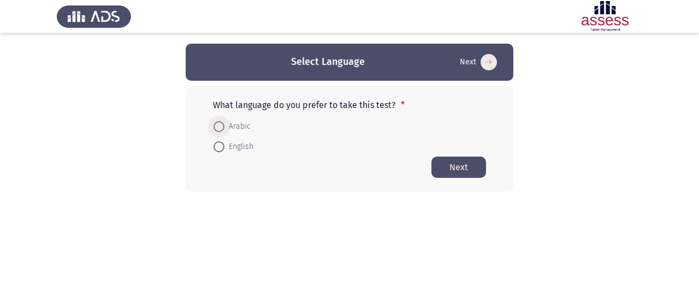
click at [220, 126] on span at bounding box center [219, 126] width 11 height 11
click at [220, 126] on input "Arabic" at bounding box center [219, 126] width 11 height 11
radio input "true"
click at [446, 174] on button "Next" at bounding box center [459, 166] width 55 height 21
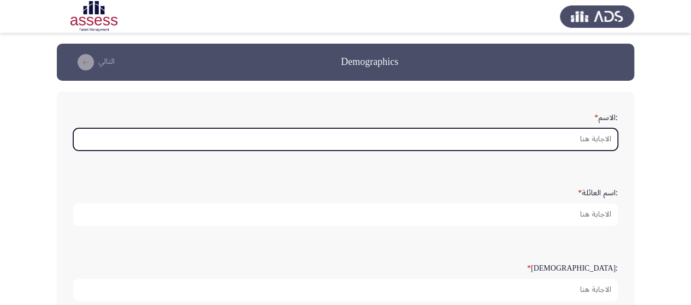
click at [564, 139] on input ":الاسم *" at bounding box center [345, 139] width 545 height 22
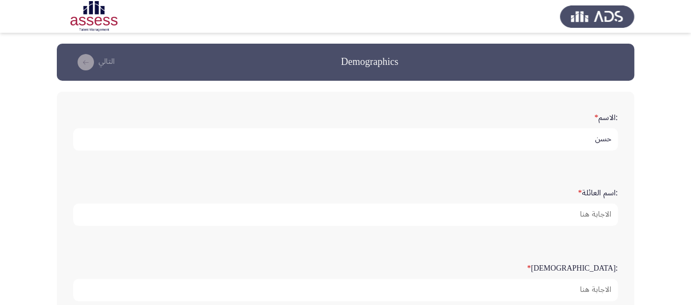
type input "حسن"
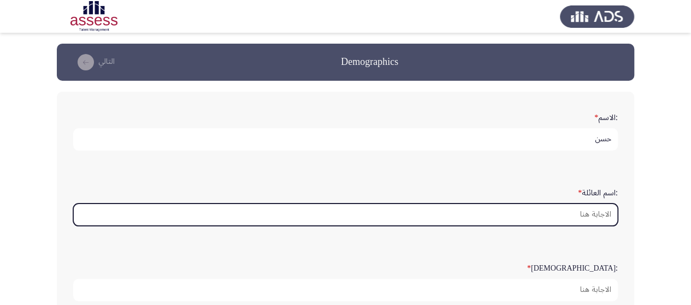
click at [585, 217] on input ":اسم العائلة *" at bounding box center [345, 215] width 545 height 22
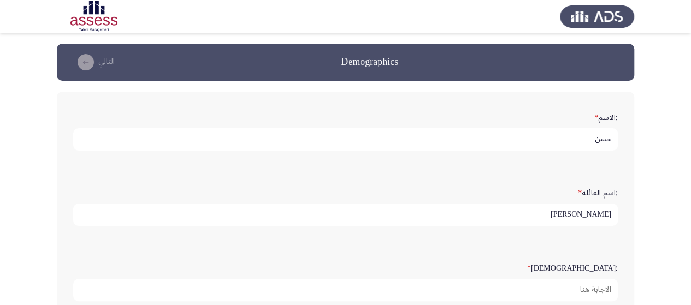
type input "[PERSON_NAME]"
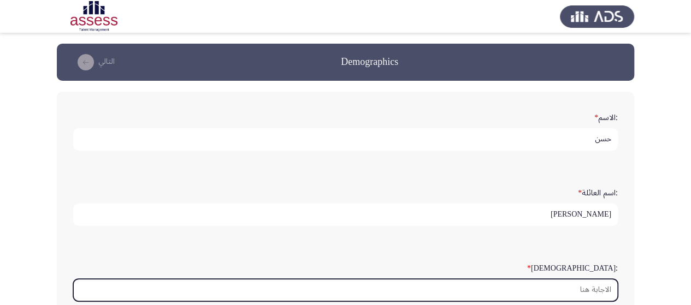
click at [553, 290] on input ":السن *" at bounding box center [345, 290] width 545 height 22
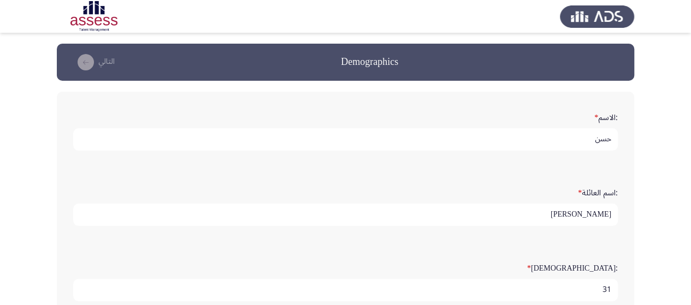
type input "32"
click at [371, 259] on form ":السن * 32" at bounding box center [345, 280] width 545 height 43
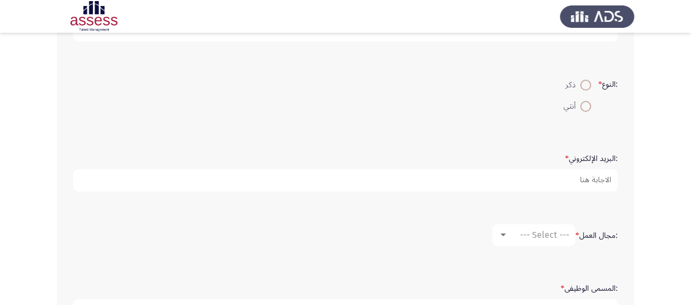
scroll to position [262, 0]
click at [583, 79] on span at bounding box center [585, 83] width 11 height 11
click at [583, 79] on input "ذكر" at bounding box center [585, 83] width 11 height 11
radio input "true"
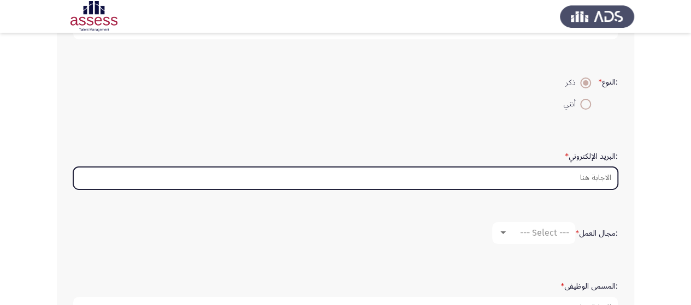
click at [550, 174] on input ":البريد الإلكتروني *" at bounding box center [345, 178] width 545 height 22
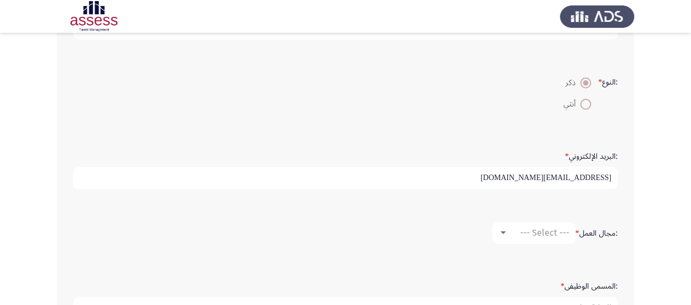
type input "[EMAIL_ADDRESS][DOMAIN_NAME]"
click at [504, 233] on div at bounding box center [503, 233] width 10 height 9
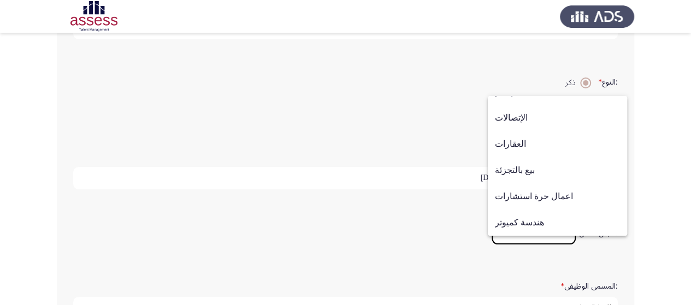
scroll to position [358, 0]
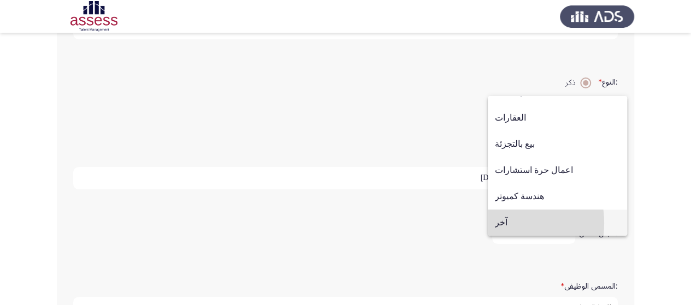
click at [499, 223] on span "آخر" at bounding box center [557, 223] width 125 height 26
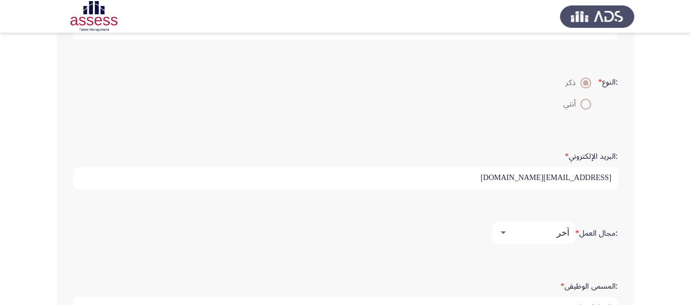
click at [426, 238] on form ":مجال العمل * آخر" at bounding box center [345, 233] width 545 height 22
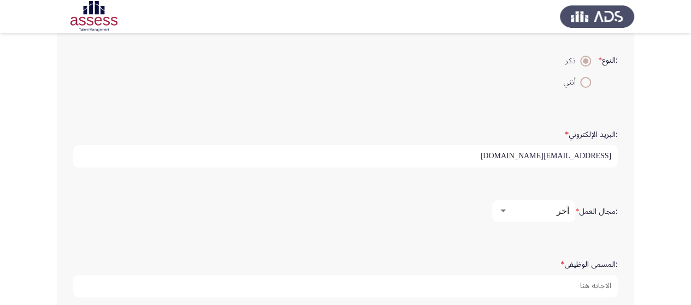
scroll to position [345, 0]
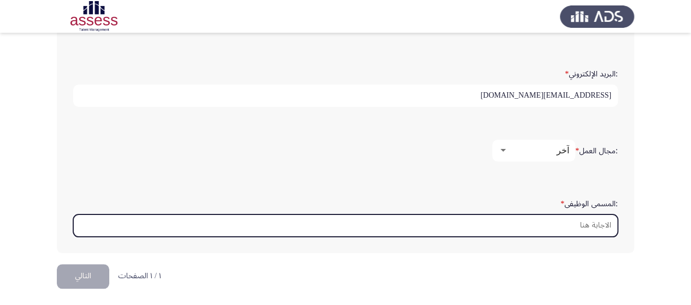
click at [589, 223] on input ":المسمى الوظيفى *" at bounding box center [345, 226] width 545 height 22
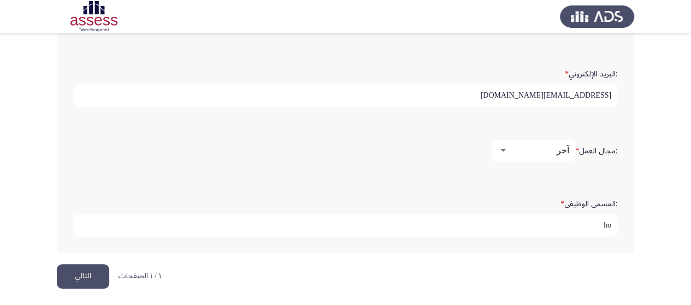
type input "h"
type input "اخصائى تسجيلات الاسمدة والمخصبات"
click at [80, 265] on button "التالي" at bounding box center [83, 276] width 52 height 25
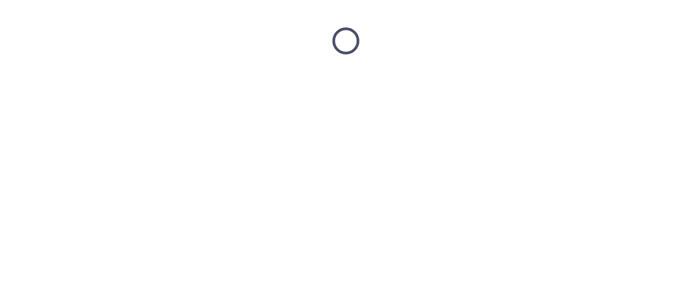
scroll to position [0, 0]
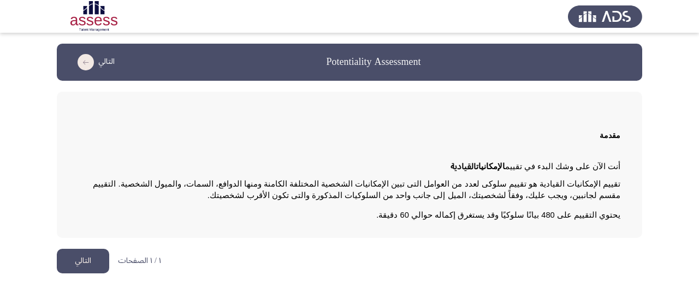
click at [86, 264] on button "التالي" at bounding box center [83, 261] width 52 height 25
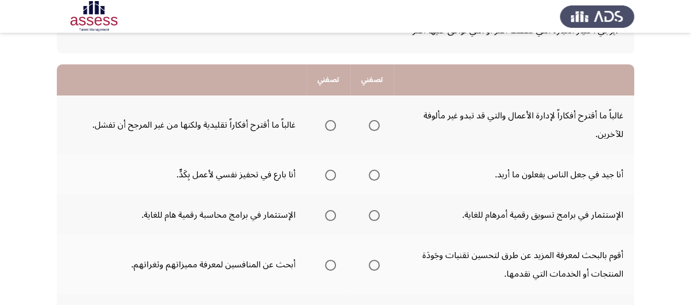
scroll to position [87, 0]
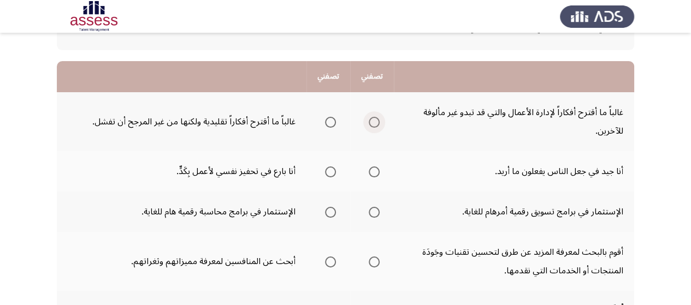
click at [371, 122] on span "Select an option" at bounding box center [374, 122] width 11 height 11
click at [371, 122] on input "Select an option" at bounding box center [374, 122] width 11 height 11
click at [373, 258] on span "Select an option" at bounding box center [374, 262] width 11 height 11
click at [373, 258] on input "Select an option" at bounding box center [374, 262] width 11 height 11
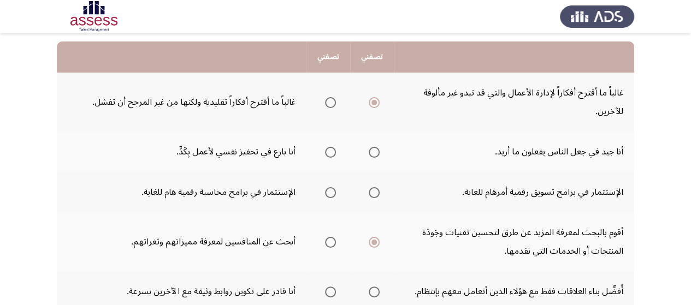
scroll to position [109, 0]
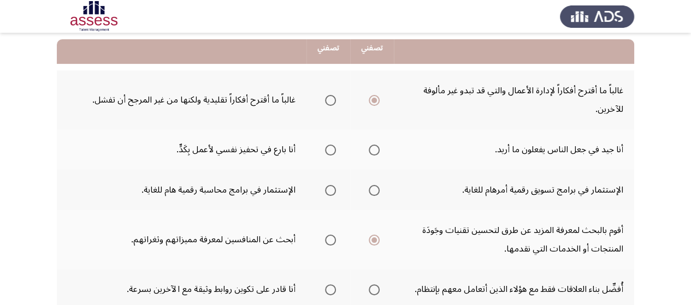
click at [388, 119] on th at bounding box center [372, 99] width 44 height 59
click at [378, 150] on span "Select an option" at bounding box center [374, 150] width 11 height 11
click at [378, 150] on input "Select an option" at bounding box center [374, 150] width 11 height 11
click at [328, 148] on span "Select an option" at bounding box center [330, 150] width 11 height 11
click at [328, 148] on input "Select an option" at bounding box center [330, 150] width 11 height 11
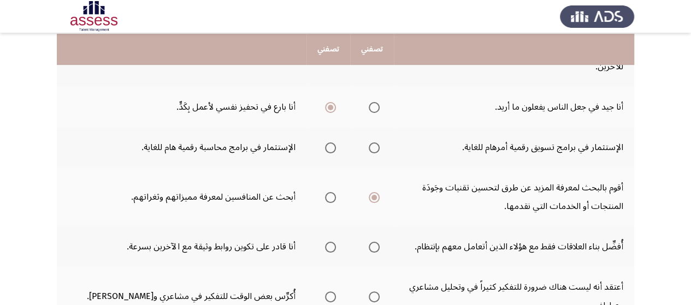
scroll to position [153, 0]
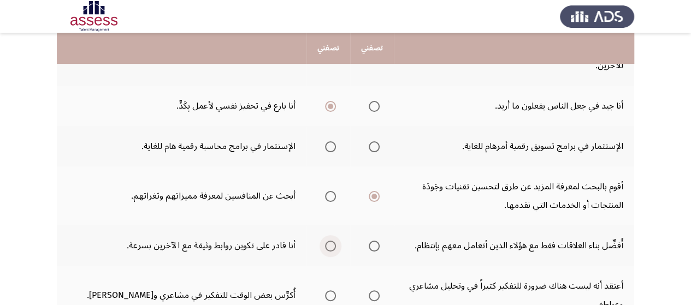
click at [334, 244] on span "Select an option" at bounding box center [330, 246] width 11 height 11
click at [334, 244] on input "Select an option" at bounding box center [330, 246] width 11 height 11
click at [379, 108] on span "Select an option" at bounding box center [374, 106] width 11 height 11
click at [379, 108] on input "Select an option" at bounding box center [374, 106] width 11 height 11
click at [327, 147] on span "Select an option" at bounding box center [330, 146] width 11 height 11
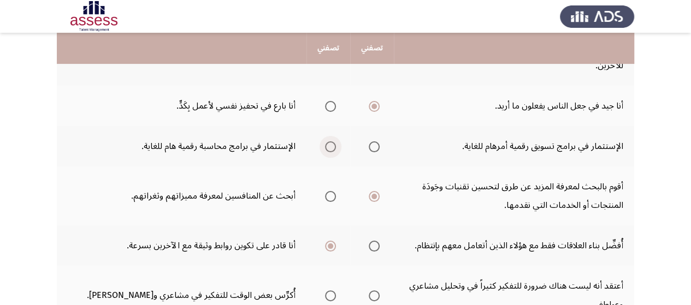
click at [327, 147] on input "Select an option" at bounding box center [330, 146] width 11 height 11
click at [331, 195] on span "Select an option" at bounding box center [330, 196] width 11 height 11
click at [331, 195] on input "Select an option" at bounding box center [330, 196] width 11 height 11
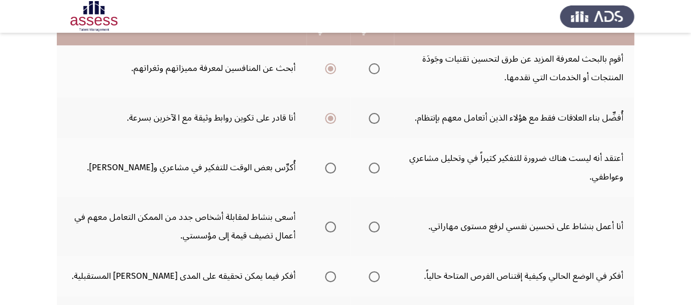
scroll to position [284, 0]
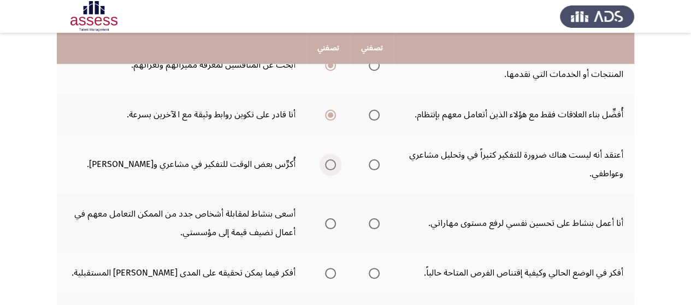
click at [330, 160] on span "Select an option" at bounding box center [330, 165] width 11 height 11
click at [330, 160] on input "Select an option" at bounding box center [330, 165] width 11 height 11
click at [374, 225] on span "Select an option" at bounding box center [374, 224] width 11 height 11
click at [374, 225] on input "Select an option" at bounding box center [374, 224] width 11 height 11
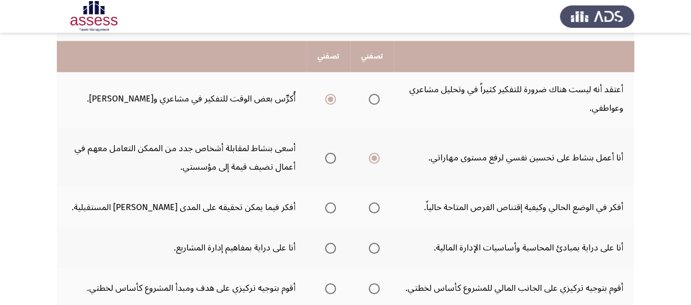
scroll to position [371, 0]
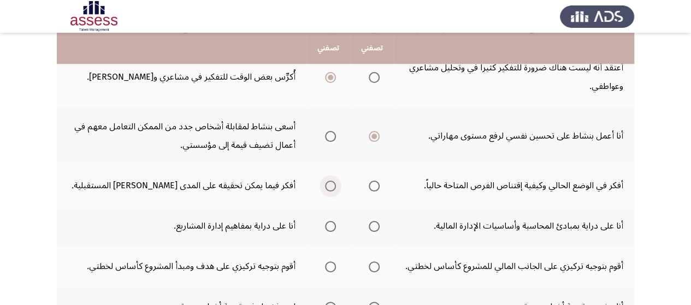
click at [327, 184] on span "Select an option" at bounding box center [330, 186] width 11 height 11
click at [327, 184] on input "Select an option" at bounding box center [330, 186] width 11 height 11
click at [329, 226] on span "Select an option" at bounding box center [330, 226] width 11 height 11
click at [329, 226] on input "Select an option" at bounding box center [330, 226] width 11 height 11
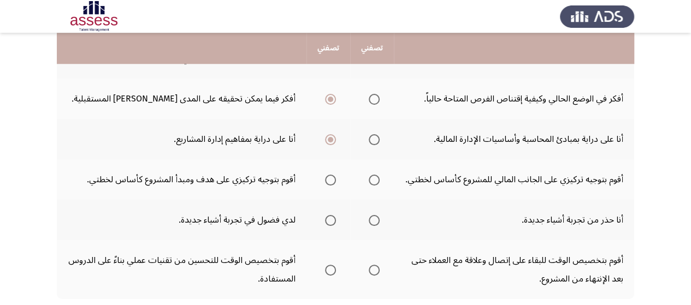
scroll to position [459, 0]
click at [332, 184] on span "Select an option" at bounding box center [330, 179] width 11 height 11
click at [332, 184] on input "Select an option" at bounding box center [330, 179] width 11 height 11
click at [329, 222] on span "Select an option" at bounding box center [330, 220] width 11 height 11
click at [329, 222] on input "Select an option" at bounding box center [330, 220] width 11 height 11
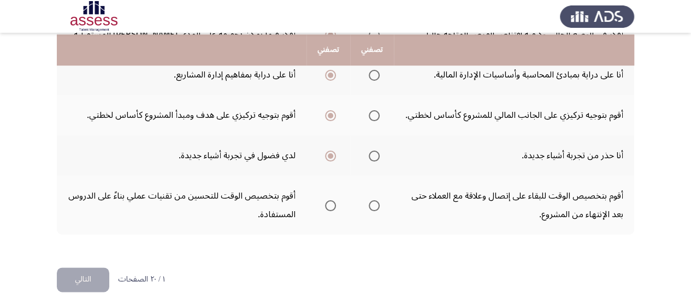
scroll to position [524, 0]
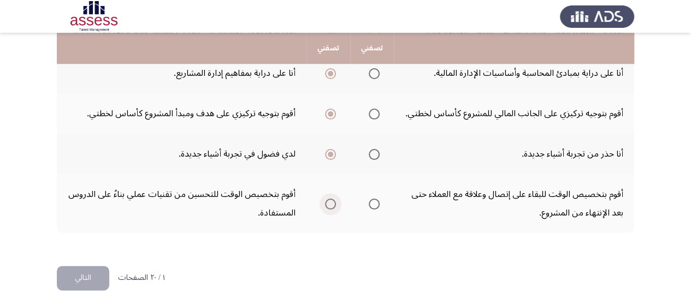
click at [327, 205] on span "Select an option" at bounding box center [330, 204] width 11 height 11
click at [327, 205] on input "Select an option" at bounding box center [330, 204] width 11 height 11
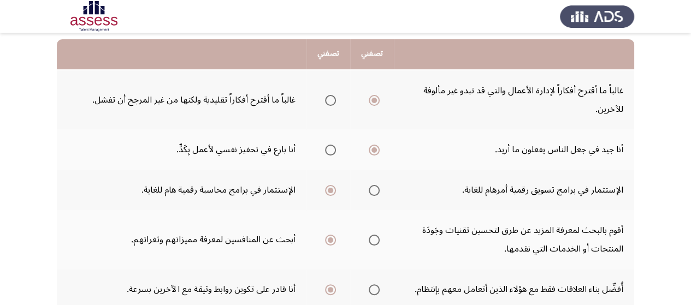
scroll to position [131, 0]
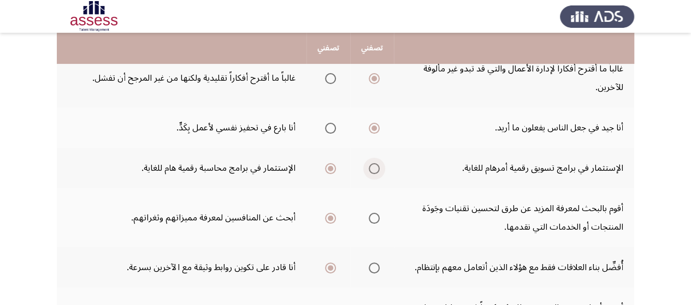
click at [369, 168] on span "Select an option" at bounding box center [374, 168] width 11 height 11
click at [369, 168] on input "Select an option" at bounding box center [374, 168] width 11 height 11
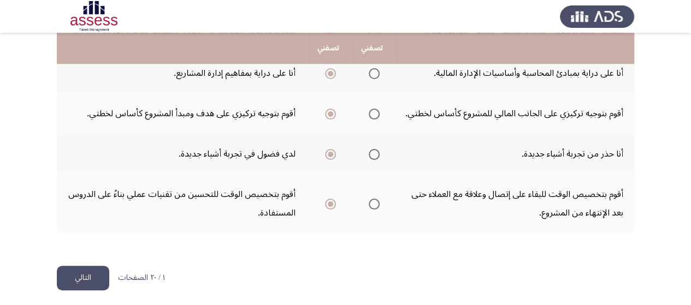
scroll to position [528, 0]
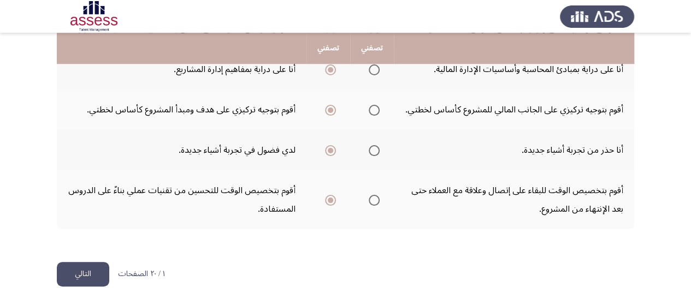
click at [79, 271] on button "التالي" at bounding box center [83, 274] width 52 height 25
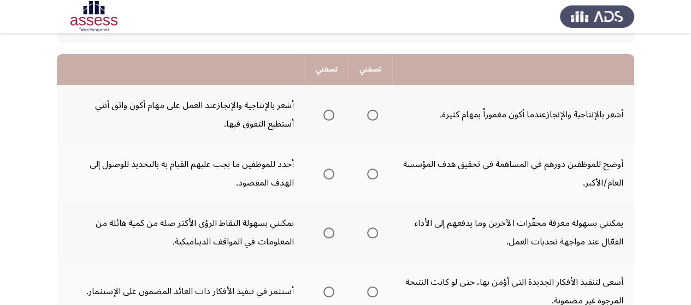
scroll to position [109, 0]
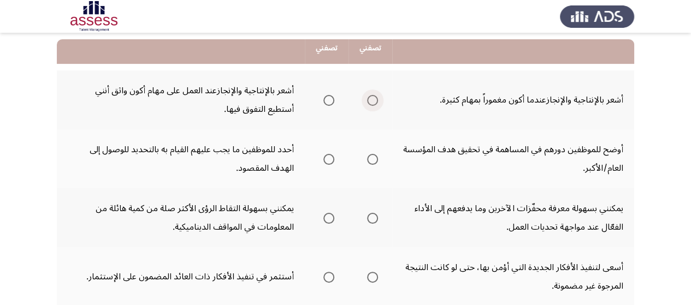
click at [369, 100] on span "Select an option" at bounding box center [372, 100] width 11 height 11
click at [369, 100] on input "Select an option" at bounding box center [372, 100] width 11 height 11
click at [373, 158] on span "Select an option" at bounding box center [372, 159] width 11 height 11
click at [373, 158] on input "Select an option" at bounding box center [372, 159] width 11 height 11
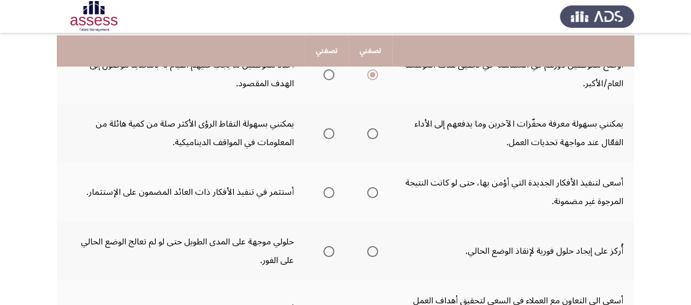
scroll to position [197, 0]
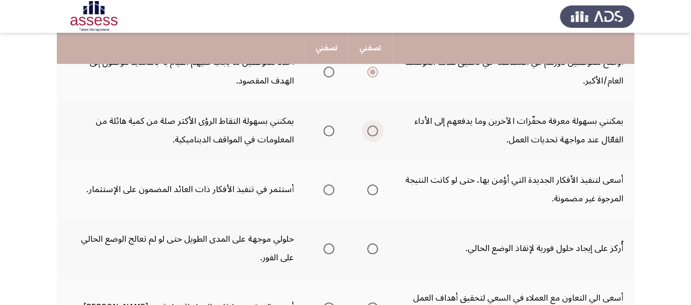
click at [372, 128] on span "Select an option" at bounding box center [372, 131] width 11 height 11
click at [372, 128] on input "Select an option" at bounding box center [372, 131] width 11 height 11
click at [332, 192] on span "Select an option" at bounding box center [328, 190] width 11 height 11
click at [332, 192] on input "Select an option" at bounding box center [328, 190] width 11 height 11
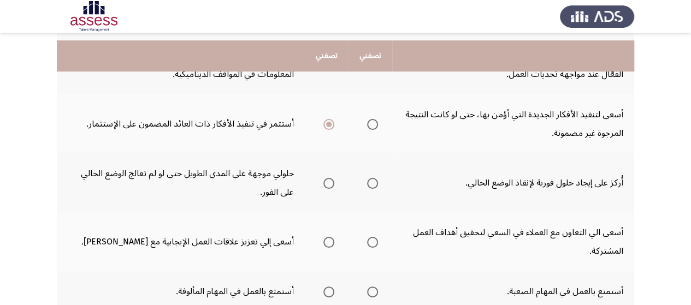
scroll to position [284, 0]
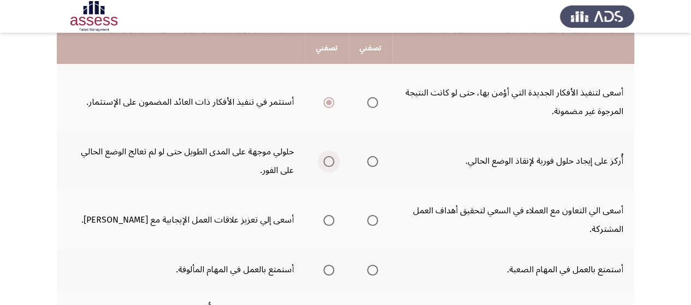
click at [326, 159] on span "Select an option" at bounding box center [328, 161] width 11 height 11
click at [326, 159] on input "Select an option" at bounding box center [328, 161] width 11 height 11
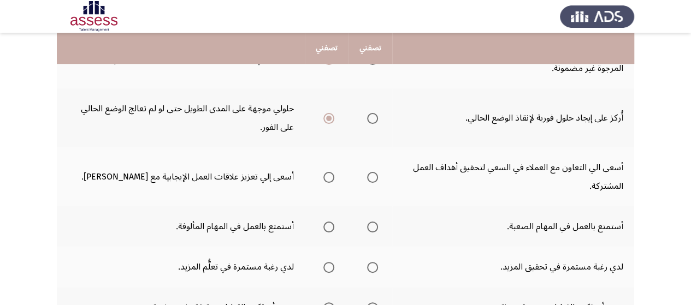
scroll to position [328, 0]
click at [329, 178] on span "Select an option" at bounding box center [328, 177] width 11 height 11
click at [329, 178] on input "Select an option" at bounding box center [328, 177] width 11 height 11
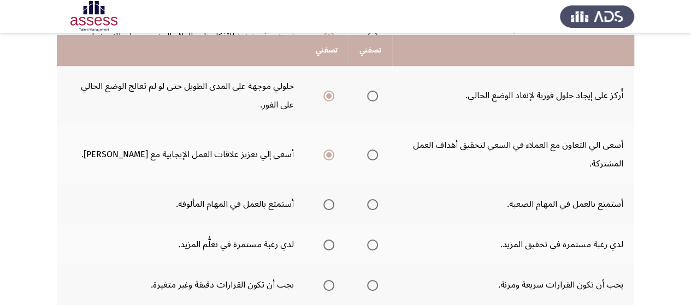
scroll to position [371, 0]
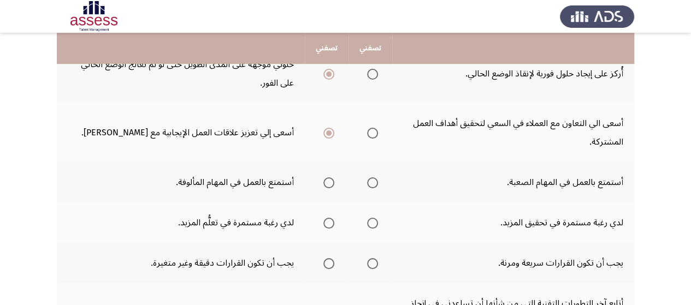
click at [374, 184] on span "Select an option" at bounding box center [372, 183] width 11 height 11
click at [374, 184] on input "Select an option" at bounding box center [372, 183] width 11 height 11
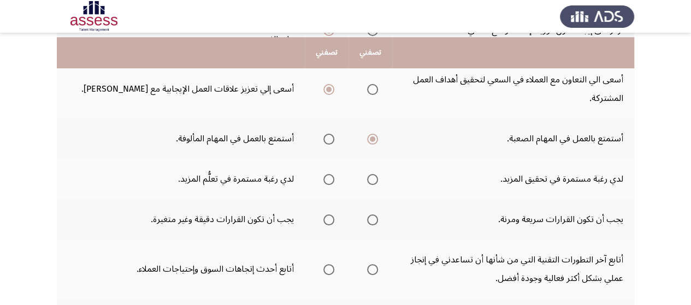
scroll to position [437, 0]
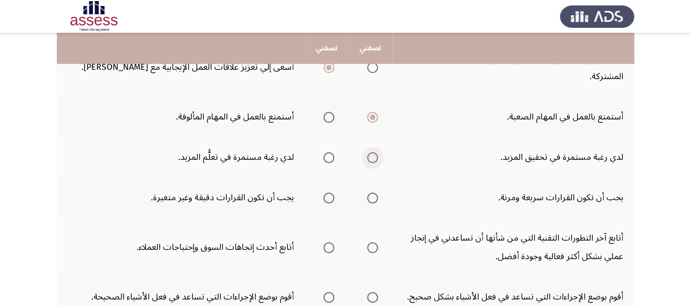
click at [372, 157] on span "Select an option" at bounding box center [372, 157] width 11 height 11
click at [372, 157] on input "Select an option" at bounding box center [372, 157] width 11 height 11
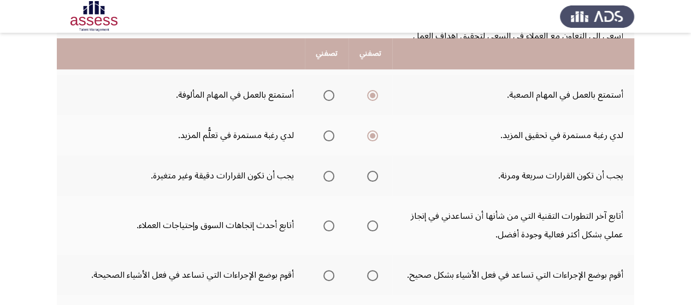
scroll to position [481, 0]
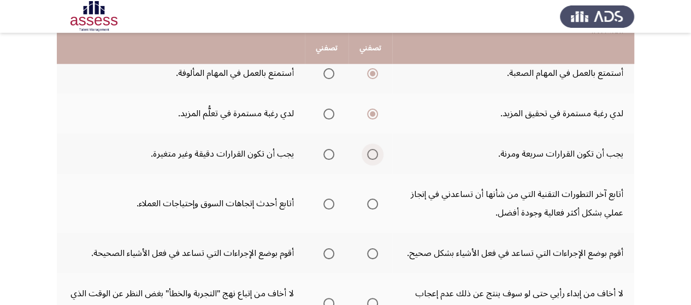
click at [375, 157] on span "Select an option" at bounding box center [372, 154] width 11 height 11
click at [375, 157] on input "Select an option" at bounding box center [372, 154] width 11 height 11
click at [333, 151] on span "Select an option" at bounding box center [328, 154] width 11 height 11
click at [333, 151] on input "Select an option" at bounding box center [328, 154] width 11 height 11
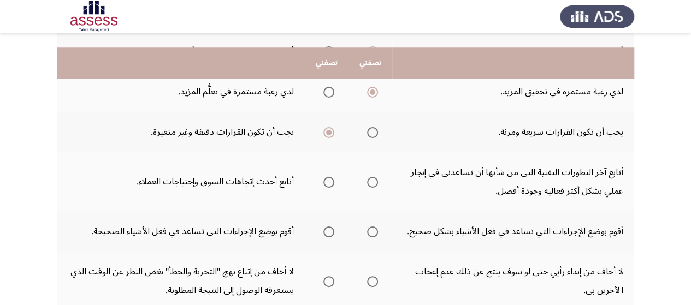
scroll to position [524, 0]
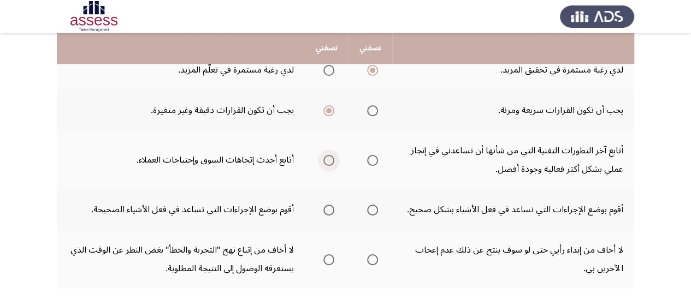
click at [329, 161] on span "Select an option" at bounding box center [328, 160] width 11 height 11
click at [329, 161] on input "Select an option" at bounding box center [328, 160] width 11 height 11
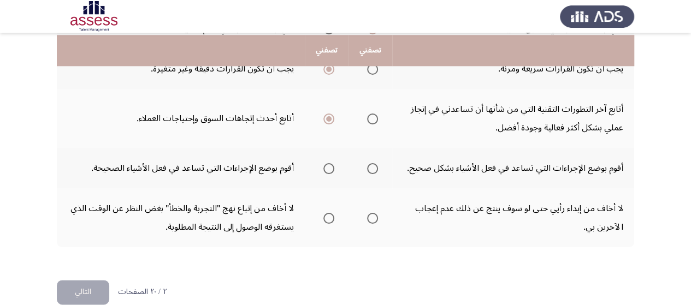
scroll to position [568, 0]
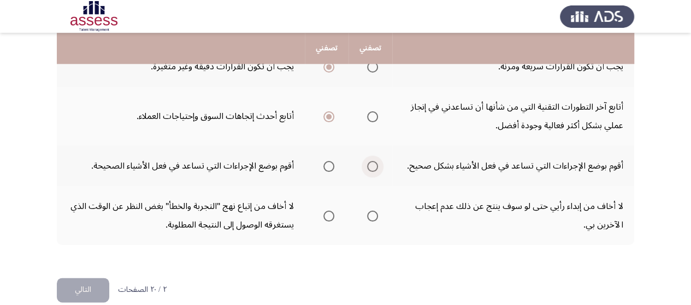
click at [376, 168] on span "Select an option" at bounding box center [372, 166] width 11 height 11
click at [376, 168] on input "Select an option" at bounding box center [372, 166] width 11 height 11
click at [368, 217] on label "Select an option" at bounding box center [370, 216] width 15 height 11
click at [368, 217] on input "Select an option" at bounding box center [372, 216] width 11 height 11
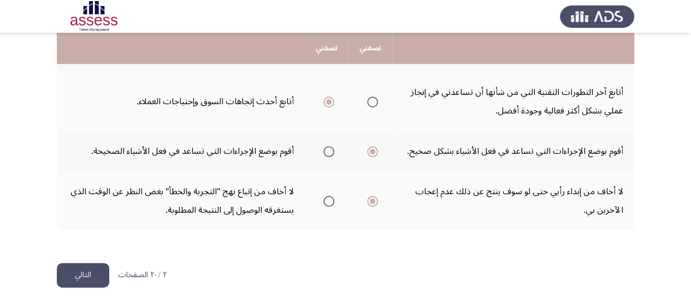
scroll to position [584, 0]
click at [74, 271] on button "التالي" at bounding box center [83, 274] width 52 height 25
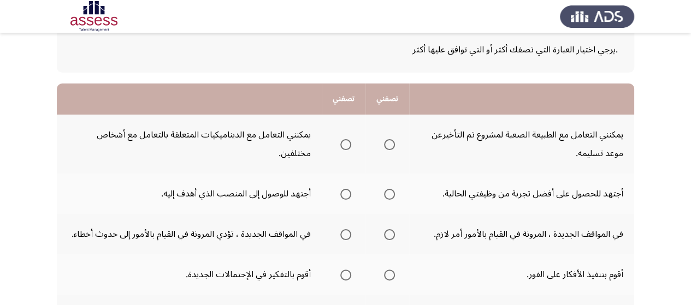
scroll to position [66, 0]
click at [389, 143] on span "Select an option" at bounding box center [389, 144] width 11 height 11
click at [389, 143] on input "Select an option" at bounding box center [389, 144] width 11 height 11
click at [349, 141] on span "Select an option" at bounding box center [345, 144] width 11 height 11
click at [349, 141] on input "Select an option" at bounding box center [345, 144] width 11 height 11
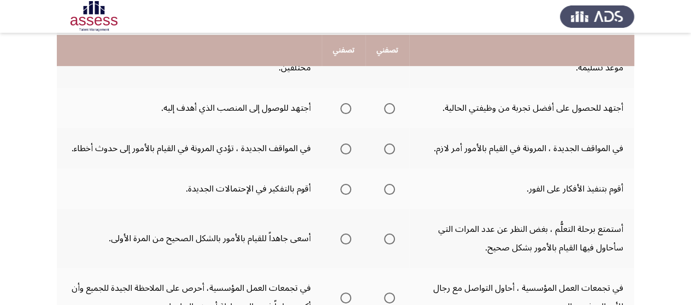
scroll to position [153, 0]
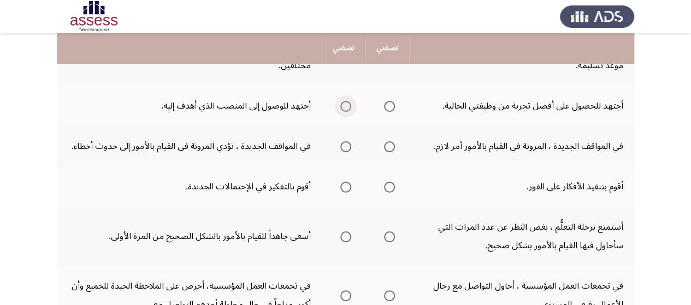
click at [346, 109] on span "Select an option" at bounding box center [345, 106] width 11 height 11
click at [346, 109] on input "Select an option" at bounding box center [345, 106] width 11 height 11
click at [350, 146] on span "Select an option" at bounding box center [345, 146] width 11 height 11
click at [350, 146] on input "Select an option" at bounding box center [345, 146] width 11 height 11
click at [343, 187] on span "Select an option" at bounding box center [345, 187] width 11 height 11
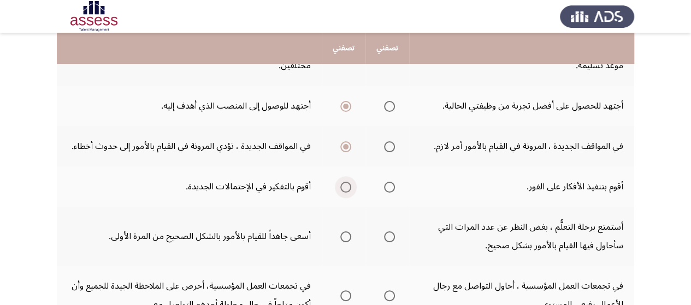
click at [343, 187] on input "Select an option" at bounding box center [345, 187] width 11 height 11
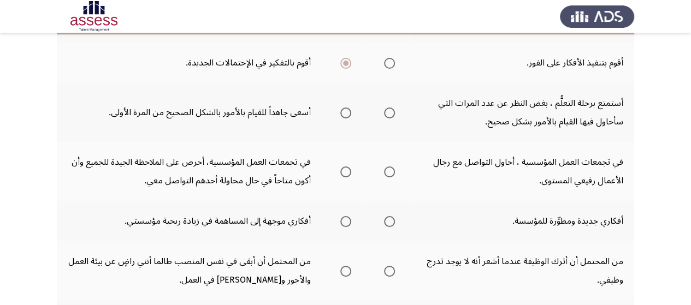
scroll to position [284, 0]
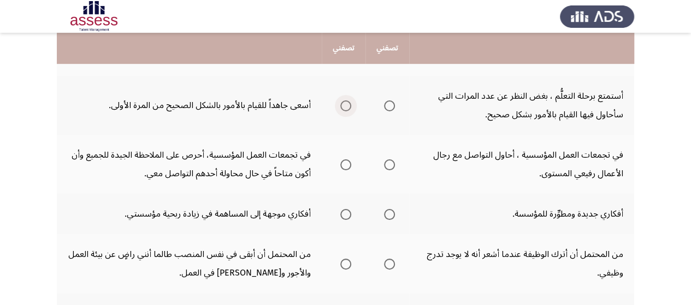
click at [348, 102] on span "Select an option" at bounding box center [345, 106] width 11 height 11
click at [348, 102] on input "Select an option" at bounding box center [345, 106] width 11 height 11
click at [346, 168] on span "Select an option" at bounding box center [345, 165] width 11 height 11
click at [346, 168] on input "Select an option" at bounding box center [345, 165] width 11 height 11
click at [349, 215] on span "Select an option" at bounding box center [345, 214] width 11 height 11
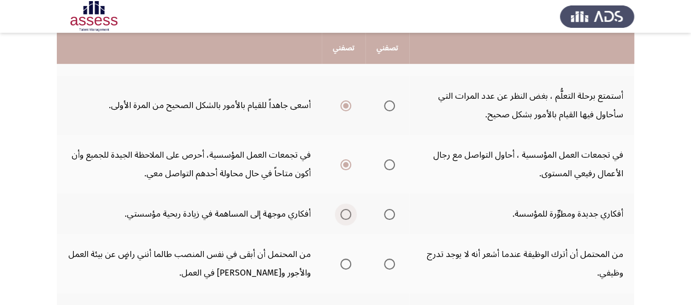
click at [349, 215] on input "Select an option" at bounding box center [345, 214] width 11 height 11
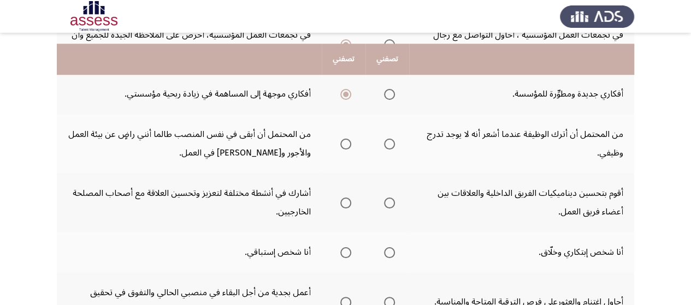
scroll to position [415, 0]
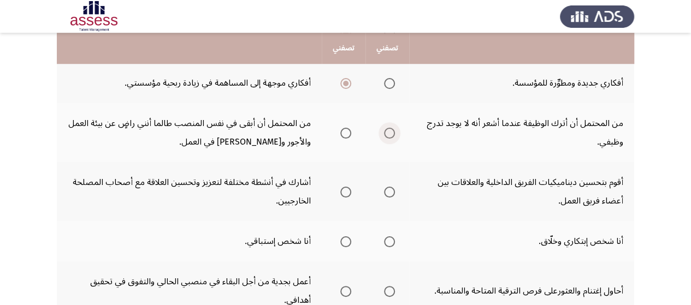
click at [385, 129] on span "Select an option" at bounding box center [389, 133] width 11 height 11
click at [385, 129] on input "Select an option" at bounding box center [389, 133] width 11 height 11
click at [344, 194] on span "Select an option" at bounding box center [345, 192] width 11 height 11
click at [344, 194] on input "Select an option" at bounding box center [345, 192] width 11 height 11
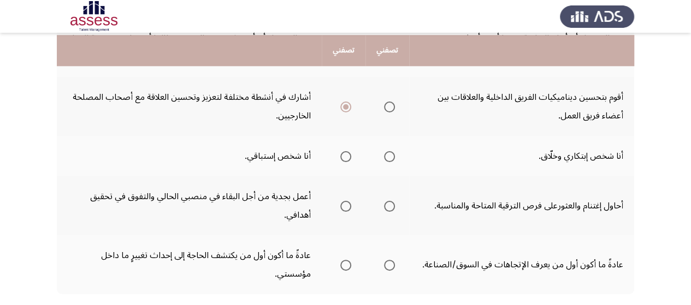
scroll to position [503, 0]
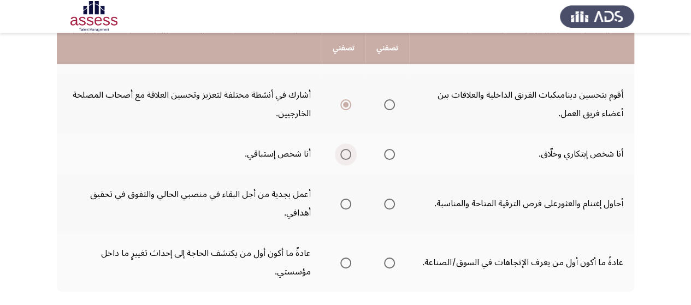
click at [345, 155] on span "Select an option" at bounding box center [345, 154] width 11 height 11
click at [345, 155] on input "Select an option" at bounding box center [345, 154] width 11 height 11
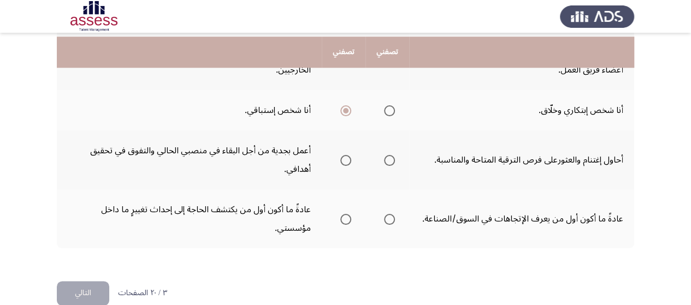
scroll to position [565, 0]
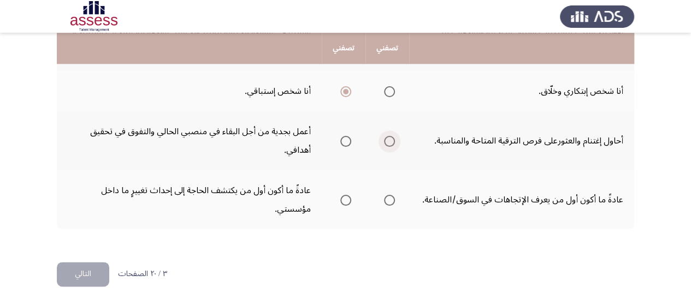
click at [391, 141] on span "Select an option" at bounding box center [389, 141] width 11 height 11
click at [391, 141] on input "Select an option" at bounding box center [389, 141] width 11 height 11
click at [386, 198] on span "Select an option" at bounding box center [389, 200] width 11 height 11
click at [386, 198] on input "Select an option" at bounding box center [389, 200] width 11 height 11
click at [76, 270] on button "التالي" at bounding box center [83, 274] width 52 height 25
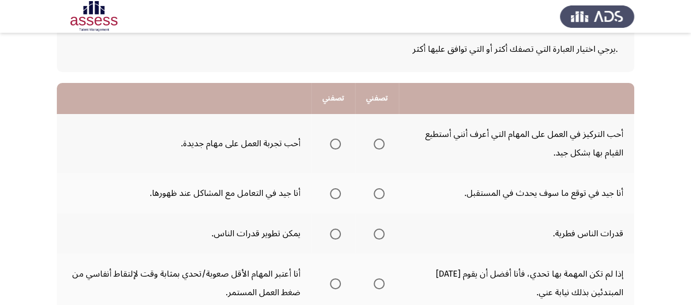
scroll to position [87, 0]
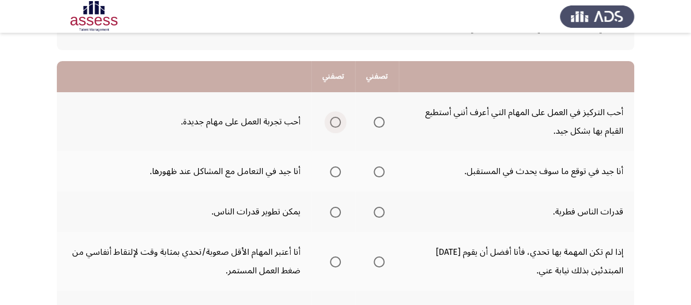
click at [330, 124] on label "Select an option" at bounding box center [333, 122] width 15 height 11
click at [330, 124] on input "Select an option" at bounding box center [335, 122] width 11 height 11
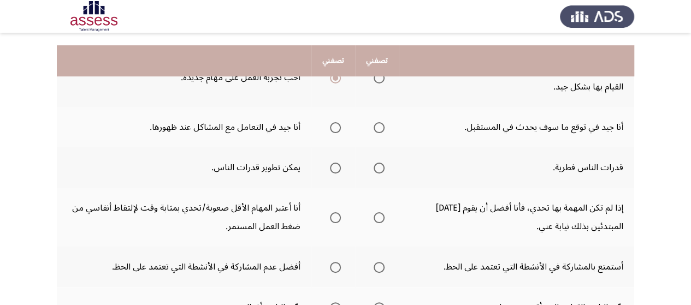
scroll to position [153, 0]
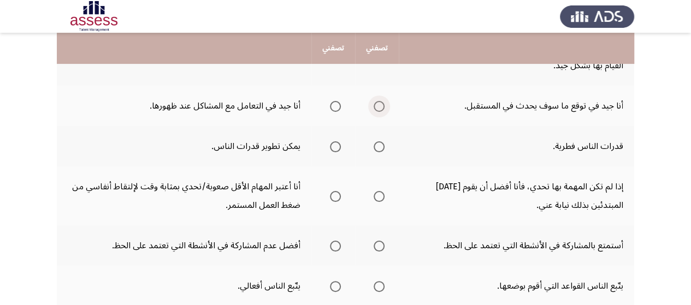
click at [380, 104] on span "Select an option" at bounding box center [379, 106] width 11 height 11
click at [380, 104] on input "Select an option" at bounding box center [379, 106] width 11 height 11
click at [330, 147] on span "Select an option" at bounding box center [335, 146] width 11 height 11
click at [330, 147] on input "Select an option" at bounding box center [335, 146] width 11 height 11
click at [377, 195] on span "Select an option" at bounding box center [379, 196] width 11 height 11
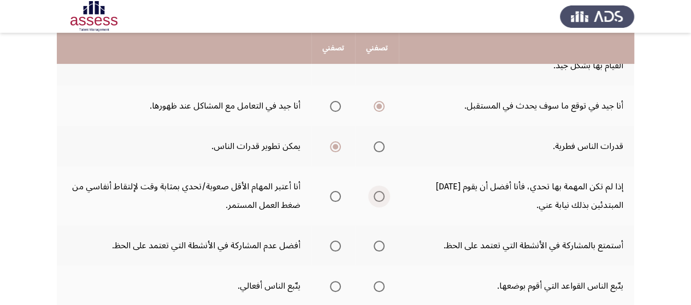
click at [377, 195] on input "Select an option" at bounding box center [379, 196] width 11 height 11
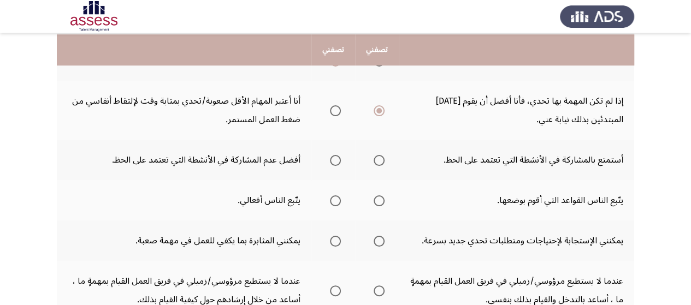
scroll to position [240, 0]
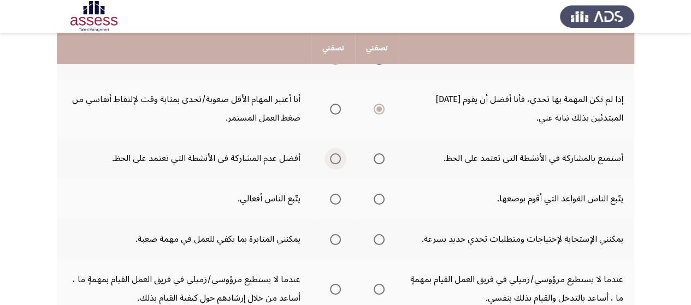
click at [335, 158] on span "Select an option" at bounding box center [335, 159] width 11 height 11
click at [335, 158] on input "Select an option" at bounding box center [335, 159] width 11 height 11
click at [382, 201] on span "Select an option" at bounding box center [379, 199] width 11 height 11
click at [382, 201] on input "Select an option" at bounding box center [379, 199] width 11 height 11
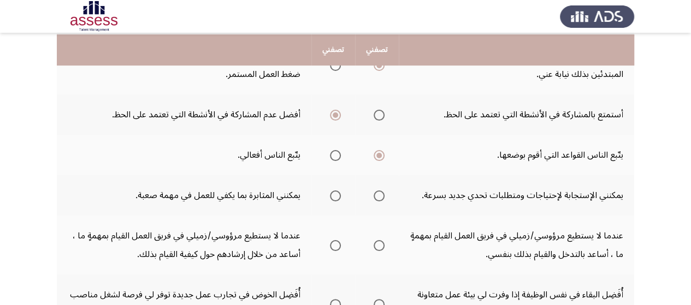
scroll to position [306, 0]
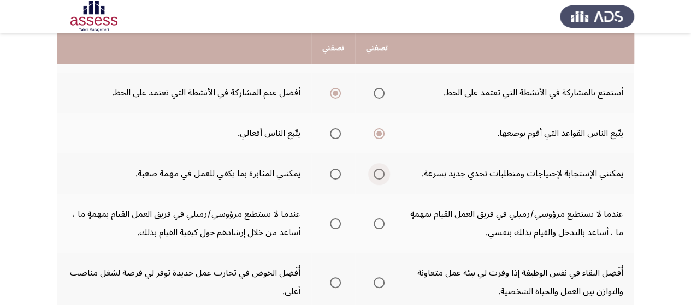
click at [377, 172] on span "Select an option" at bounding box center [379, 174] width 11 height 11
click at [377, 172] on input "Select an option" at bounding box center [379, 174] width 11 height 11
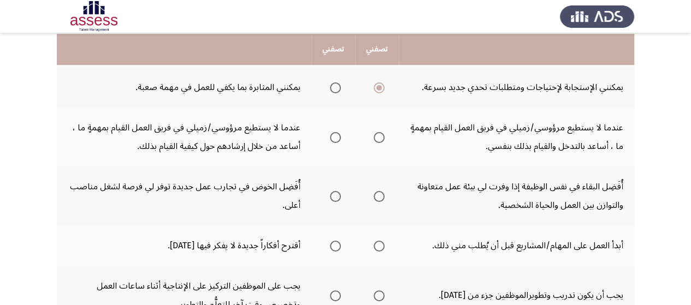
scroll to position [393, 0]
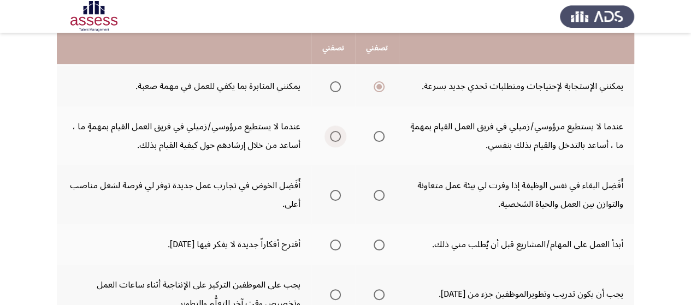
click at [337, 138] on span "Select an option" at bounding box center [335, 136] width 11 height 11
click at [337, 138] on input "Select an option" at bounding box center [335, 136] width 11 height 11
click at [338, 196] on span "Select an option" at bounding box center [335, 195] width 11 height 11
click at [338, 196] on input "Select an option" at bounding box center [335, 195] width 11 height 11
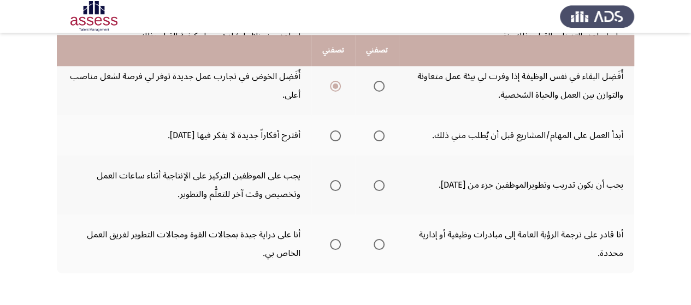
scroll to position [524, 0]
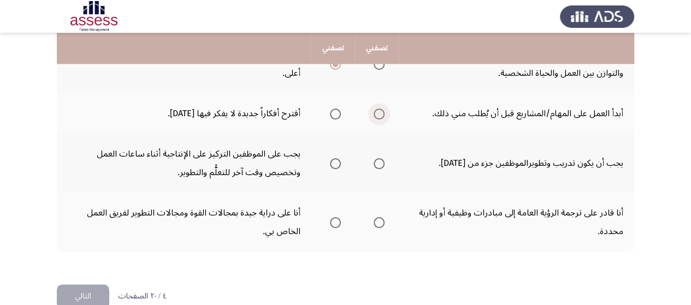
click at [380, 113] on span "Select an option" at bounding box center [379, 114] width 11 height 11
click at [380, 113] on input "Select an option" at bounding box center [379, 114] width 11 height 11
click at [335, 164] on span "Select an option" at bounding box center [335, 163] width 11 height 11
click at [335, 164] on input "Select an option" at bounding box center [335, 163] width 11 height 11
click at [338, 221] on span "Select an option" at bounding box center [335, 222] width 11 height 11
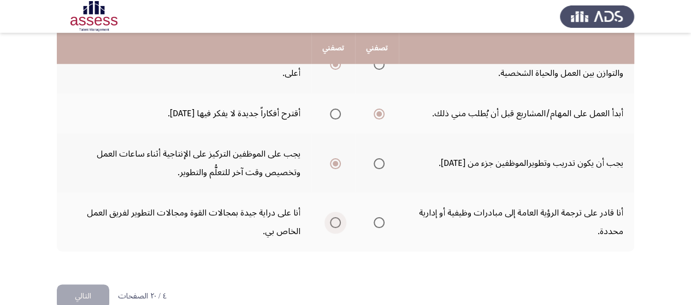
click at [338, 221] on input "Select an option" at bounding box center [335, 222] width 11 height 11
click at [85, 292] on button "التالي" at bounding box center [83, 297] width 52 height 25
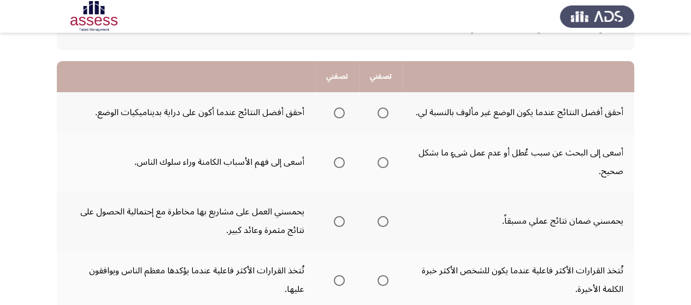
scroll to position [109, 0]
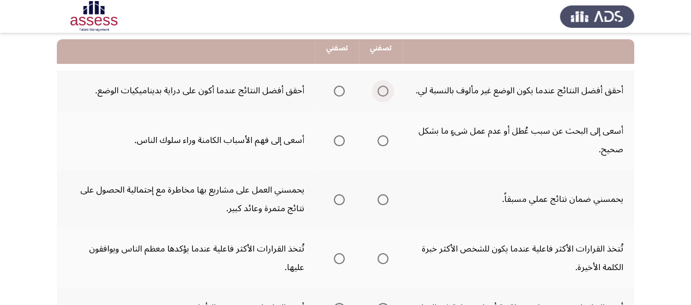
click at [384, 88] on span "Select an option" at bounding box center [382, 91] width 11 height 11
click at [384, 88] on input "Select an option" at bounding box center [382, 91] width 11 height 11
click at [386, 145] on span "Select an option" at bounding box center [382, 140] width 11 height 11
click at [386, 145] on input "Select an option" at bounding box center [382, 140] width 11 height 11
click at [342, 137] on span "Select an option" at bounding box center [339, 140] width 11 height 11
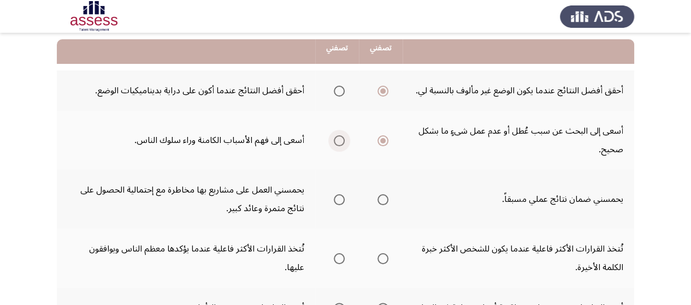
click at [342, 137] on input "Select an option" at bounding box center [339, 140] width 11 height 11
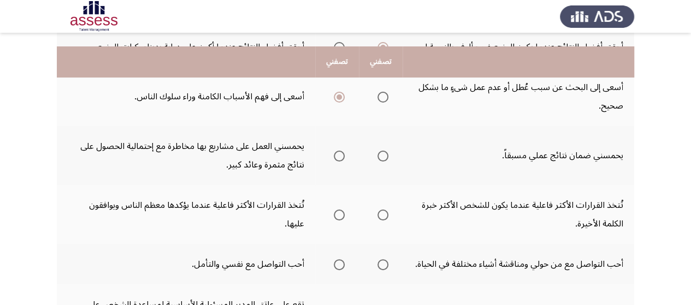
scroll to position [175, 0]
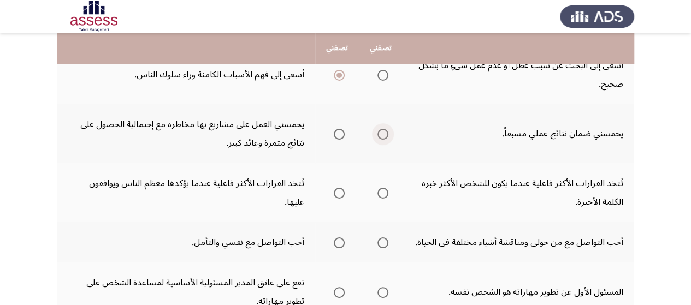
click at [385, 134] on span "Select an option" at bounding box center [382, 134] width 11 height 11
click at [385, 134] on input "Select an option" at bounding box center [382, 134] width 11 height 11
click at [383, 190] on span "Select an option" at bounding box center [382, 193] width 11 height 11
click at [383, 190] on input "Select an option" at bounding box center [382, 193] width 11 height 11
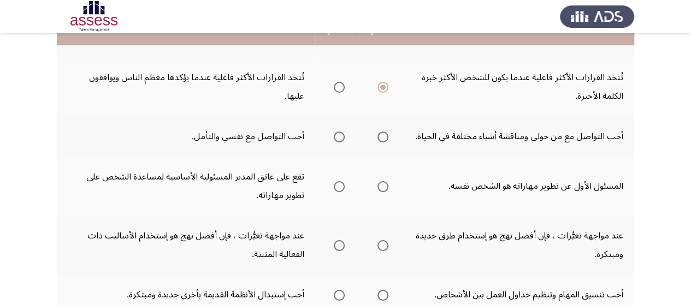
scroll to position [284, 0]
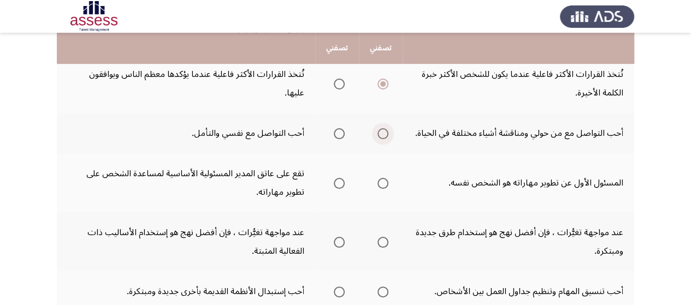
click at [380, 131] on span "Select an option" at bounding box center [382, 133] width 11 height 11
click at [380, 131] on input "Select an option" at bounding box center [382, 133] width 11 height 11
click at [382, 180] on span "Select an option" at bounding box center [382, 183] width 11 height 11
click at [382, 180] on input "Select an option" at bounding box center [382, 183] width 11 height 11
click at [339, 238] on span "Select an option" at bounding box center [339, 242] width 11 height 11
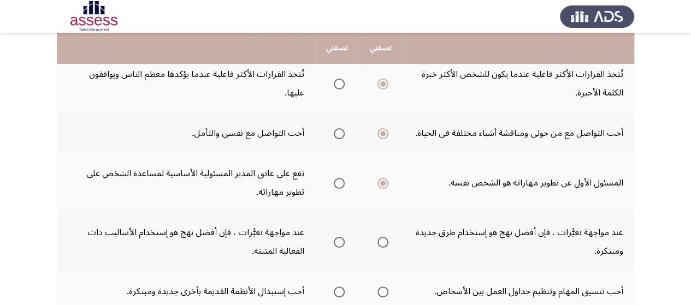
click at [339, 238] on input "Select an option" at bounding box center [339, 242] width 11 height 11
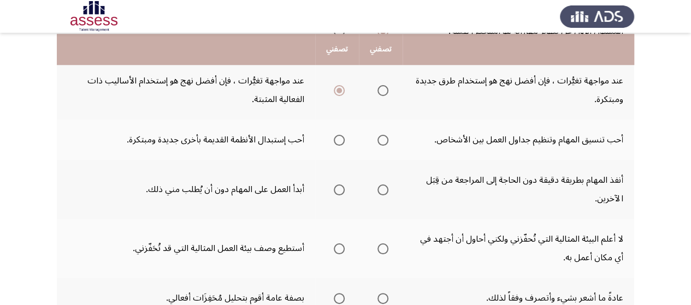
scroll to position [437, 0]
click at [383, 141] on span "Select an option" at bounding box center [382, 139] width 11 height 11
click at [383, 141] on input "Select an option" at bounding box center [382, 139] width 11 height 11
click at [379, 186] on span "Select an option" at bounding box center [382, 189] width 11 height 11
click at [379, 186] on input "Select an option" at bounding box center [382, 189] width 11 height 11
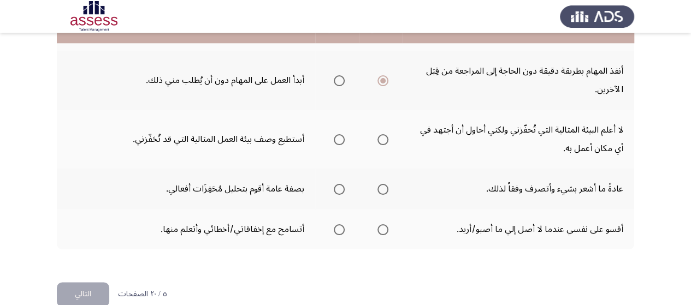
scroll to position [546, 0]
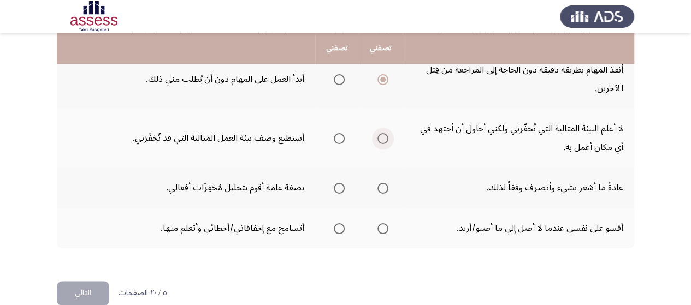
click at [377, 136] on span "Select an option" at bounding box center [382, 138] width 11 height 11
click at [377, 136] on input "Select an option" at bounding box center [382, 138] width 11 height 11
click at [342, 188] on span "Select an option" at bounding box center [339, 188] width 11 height 11
click at [342, 188] on input "Select an option" at bounding box center [339, 188] width 11 height 11
click at [382, 228] on span "Select an option" at bounding box center [382, 228] width 11 height 11
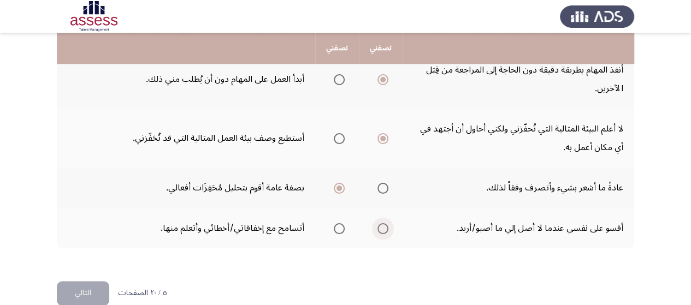
click at [382, 228] on input "Select an option" at bounding box center [382, 228] width 11 height 11
click at [85, 294] on button "التالي" at bounding box center [83, 293] width 52 height 25
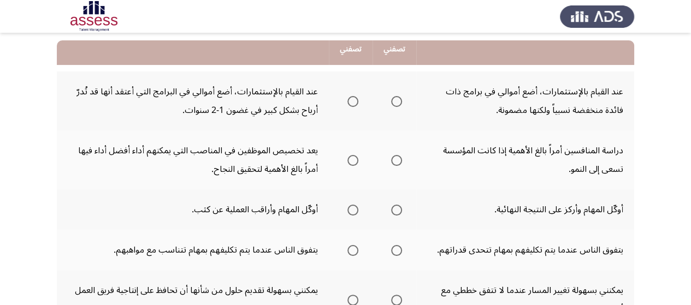
scroll to position [109, 0]
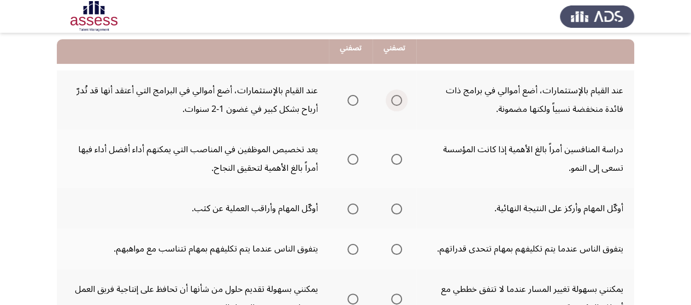
click at [398, 104] on span "Select an option" at bounding box center [396, 100] width 11 height 11
click at [398, 104] on input "Select an option" at bounding box center [396, 100] width 11 height 11
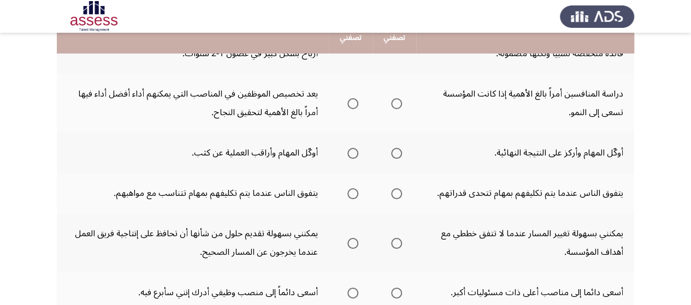
scroll to position [175, 0]
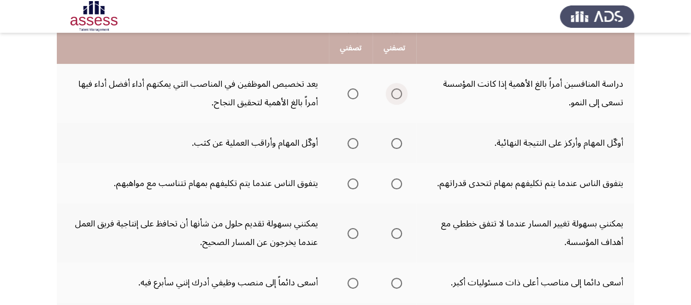
click at [396, 92] on span "Select an option" at bounding box center [396, 93] width 11 height 11
click at [396, 92] on input "Select an option" at bounding box center [396, 93] width 11 height 11
click at [350, 141] on span "Select an option" at bounding box center [352, 143] width 11 height 11
click at [350, 141] on input "Select an option" at bounding box center [352, 143] width 11 height 11
click at [353, 187] on span "Select an option" at bounding box center [352, 184] width 11 height 11
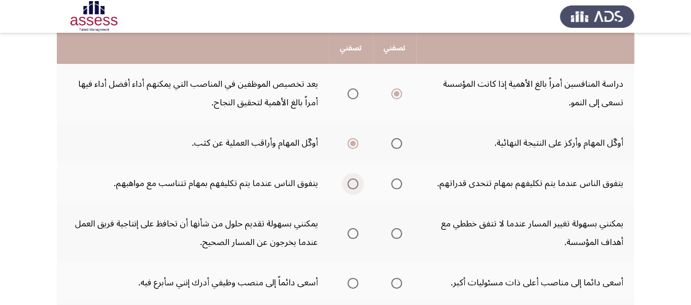
click at [353, 187] on input "Select an option" at bounding box center [352, 184] width 11 height 11
click at [356, 233] on span "Select an option" at bounding box center [352, 233] width 11 height 11
click at [356, 233] on input "Select an option" at bounding box center [352, 233] width 11 height 11
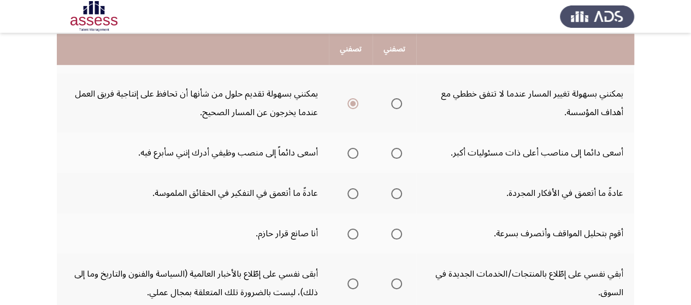
scroll to position [306, 0]
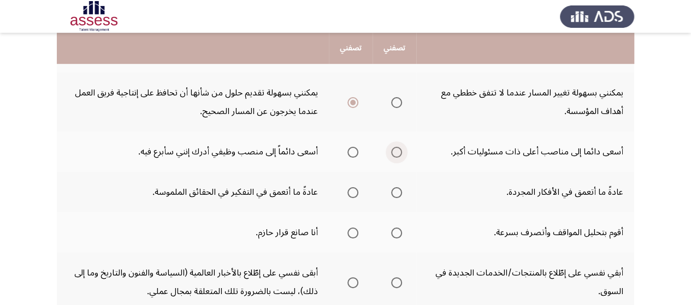
click at [397, 155] on span "Select an option" at bounding box center [396, 152] width 11 height 11
click at [397, 155] on input "Select an option" at bounding box center [396, 152] width 11 height 11
click at [358, 192] on span "Select an option" at bounding box center [352, 192] width 11 height 11
click at [358, 192] on input "Select an option" at bounding box center [352, 192] width 11 height 11
click at [398, 231] on span "Select an option" at bounding box center [396, 233] width 11 height 11
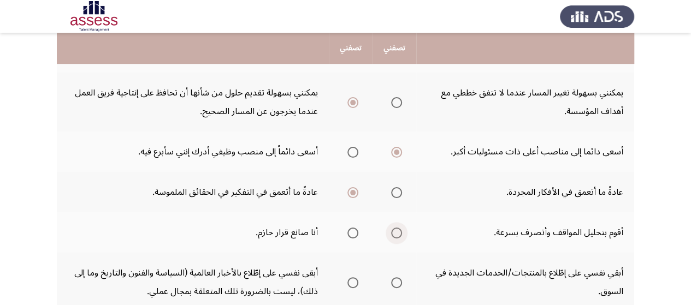
click at [398, 231] on input "Select an option" at bounding box center [396, 233] width 11 height 11
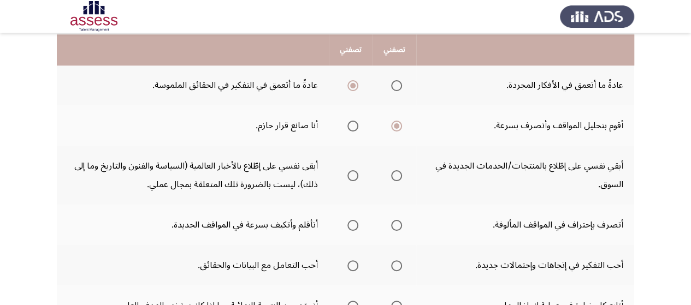
scroll to position [415, 0]
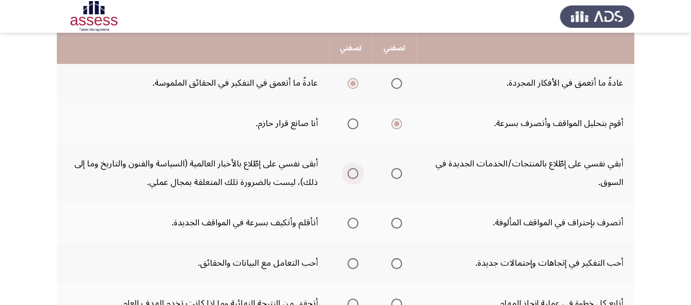
click at [355, 171] on span "Select an option" at bounding box center [352, 173] width 11 height 11
click at [355, 171] on input "Select an option" at bounding box center [352, 173] width 11 height 11
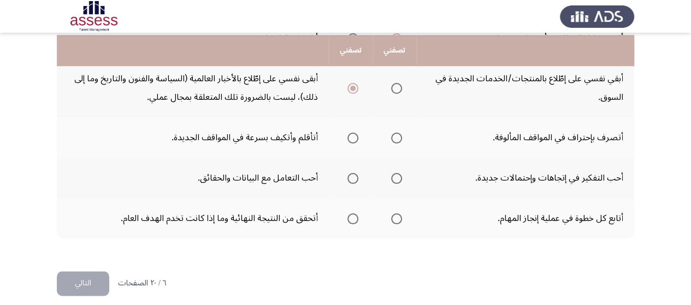
scroll to position [503, 0]
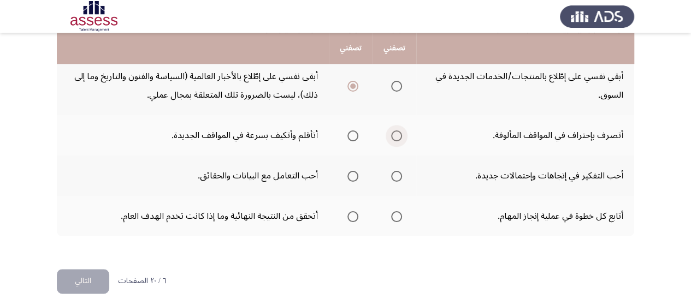
click at [398, 132] on span "Select an option" at bounding box center [396, 136] width 11 height 11
click at [398, 132] on input "Select an option" at bounding box center [396, 136] width 11 height 11
click at [356, 173] on span "Select an option" at bounding box center [352, 176] width 11 height 11
click at [356, 173] on input "Select an option" at bounding box center [352, 176] width 11 height 11
click at [351, 214] on span "Select an option" at bounding box center [352, 216] width 11 height 11
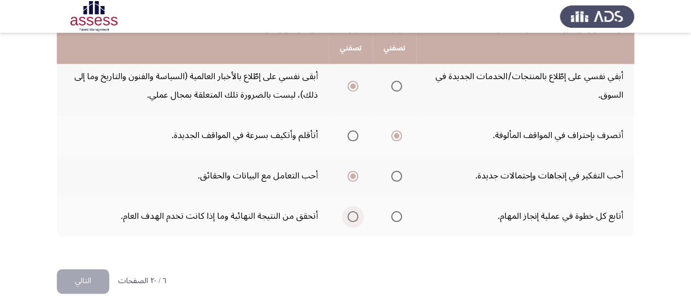
click at [351, 214] on input "Select an option" at bounding box center [352, 216] width 11 height 11
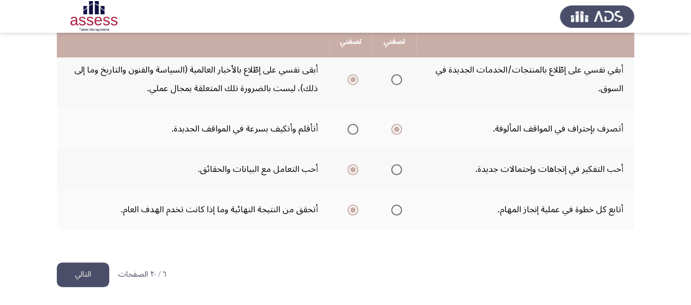
scroll to position [510, 0]
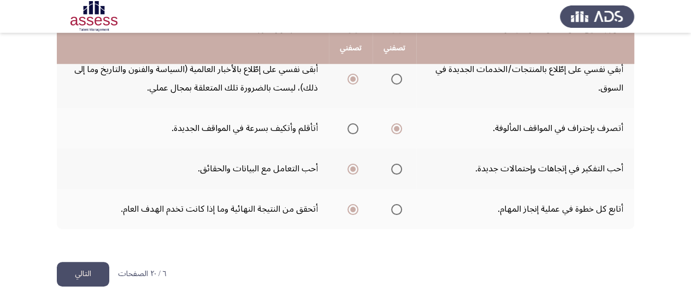
click at [88, 266] on button "التالي" at bounding box center [83, 274] width 52 height 25
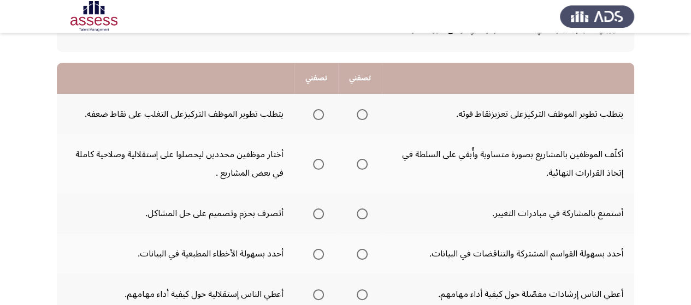
scroll to position [87, 0]
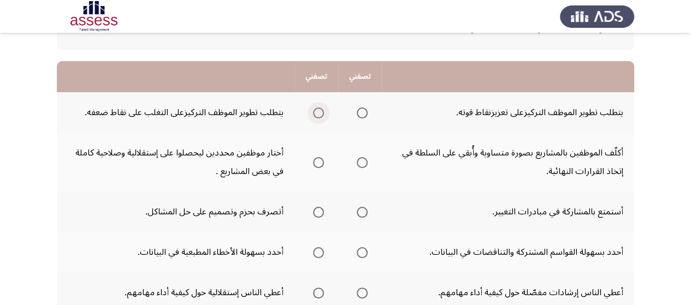
click at [317, 111] on span "Select an option" at bounding box center [318, 113] width 11 height 11
click at [317, 111] on input "Select an option" at bounding box center [318, 113] width 11 height 11
click at [317, 164] on span "Select an option" at bounding box center [318, 162] width 11 height 11
click at [317, 164] on input "Select an option" at bounding box center [318, 162] width 11 height 11
click at [316, 213] on span "Select an option" at bounding box center [318, 212] width 11 height 11
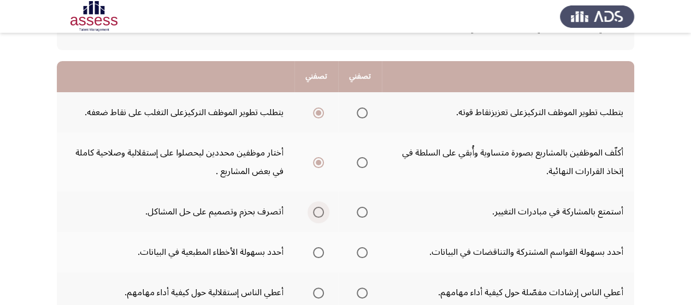
click at [316, 213] on input "Select an option" at bounding box center [318, 212] width 11 height 11
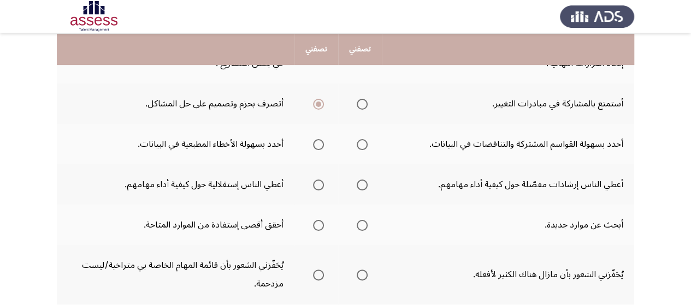
scroll to position [197, 0]
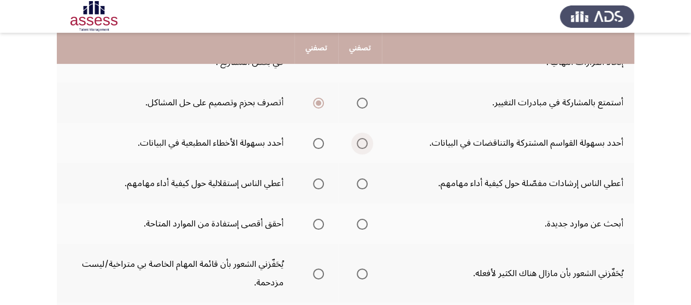
click at [367, 143] on span "Select an option" at bounding box center [362, 143] width 11 height 11
click at [367, 143] on input "Select an option" at bounding box center [362, 143] width 11 height 11
click at [365, 183] on span "Select an option" at bounding box center [362, 184] width 11 height 11
click at [365, 183] on input "Select an option" at bounding box center [362, 184] width 11 height 11
click at [319, 223] on span "Select an option" at bounding box center [318, 224] width 11 height 11
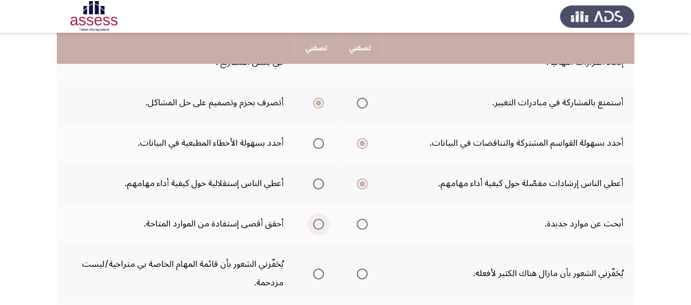
click at [319, 223] on input "Select an option" at bounding box center [318, 224] width 11 height 11
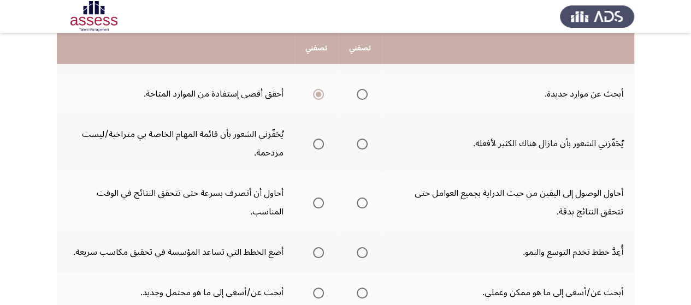
scroll to position [328, 0]
click at [361, 139] on span "Select an option" at bounding box center [362, 143] width 11 height 11
click at [361, 139] on input "Select an option" at bounding box center [362, 143] width 11 height 11
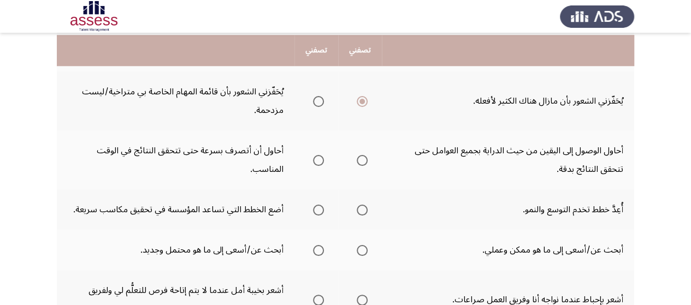
scroll to position [371, 0]
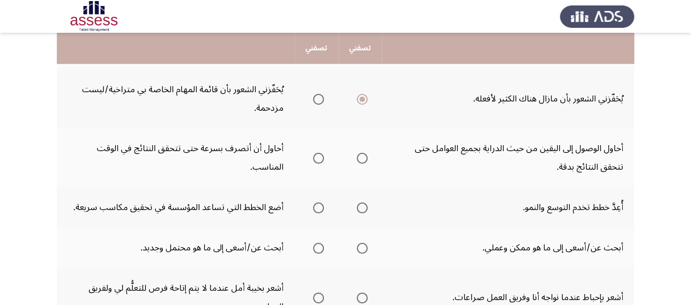
click at [320, 161] on span "Select an option" at bounding box center [318, 158] width 11 height 11
click at [320, 161] on input "Select an option" at bounding box center [318, 158] width 11 height 11
click at [364, 207] on span "Select an option" at bounding box center [362, 208] width 11 height 11
click at [364, 207] on input "Select an option" at bounding box center [362, 208] width 11 height 11
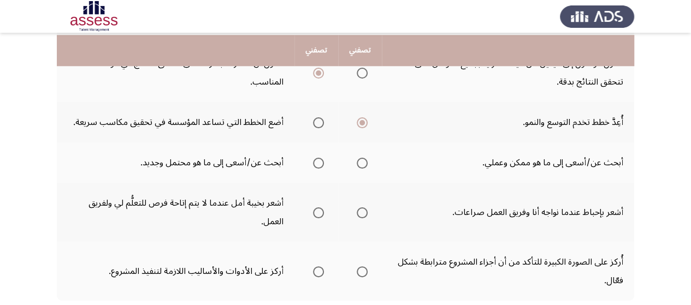
scroll to position [459, 0]
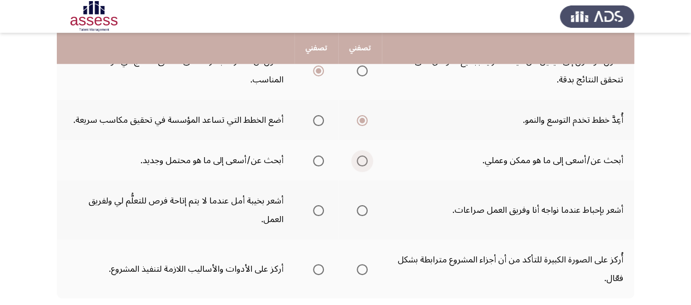
click at [364, 157] on span "Select an option" at bounding box center [362, 161] width 11 height 11
click at [364, 157] on input "Select an option" at bounding box center [362, 161] width 11 height 11
click at [312, 206] on label "Select an option" at bounding box center [316, 210] width 15 height 11
click at [313, 206] on input "Select an option" at bounding box center [318, 210] width 11 height 11
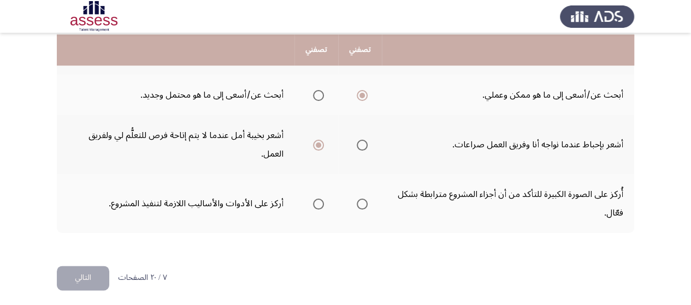
scroll to position [528, 0]
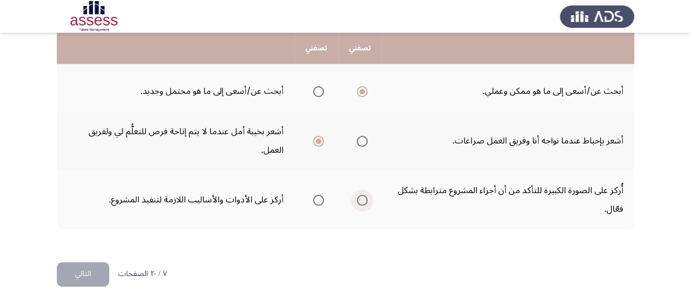
click at [368, 203] on span "Select an option" at bounding box center [362, 200] width 11 height 11
click at [368, 203] on input "Select an option" at bounding box center [362, 200] width 11 height 11
click at [92, 274] on button "التالي" at bounding box center [83, 274] width 52 height 25
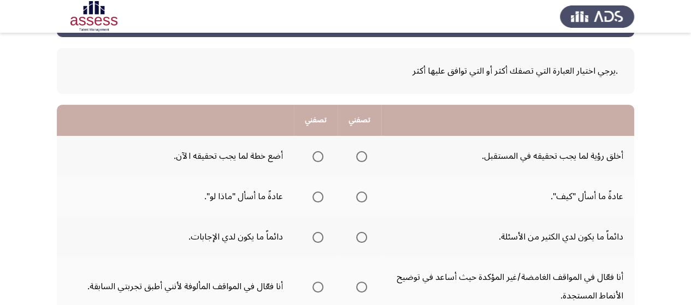
scroll to position [66, 0]
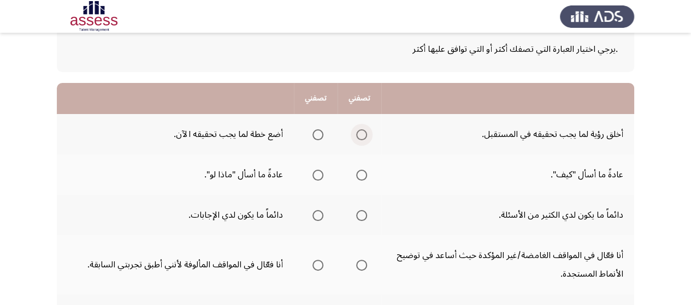
click at [357, 132] on span "Select an option" at bounding box center [361, 134] width 11 height 11
click at [357, 132] on input "Select an option" at bounding box center [361, 134] width 11 height 11
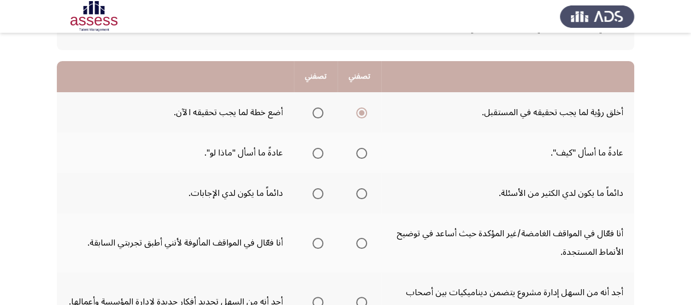
scroll to position [109, 0]
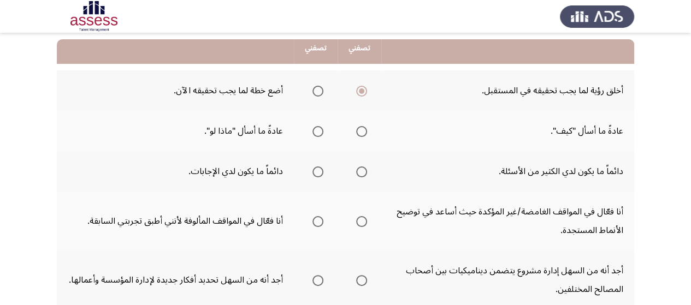
click at [317, 133] on span "Select an option" at bounding box center [317, 131] width 11 height 11
click at [317, 133] on input "Select an option" at bounding box center [317, 131] width 11 height 11
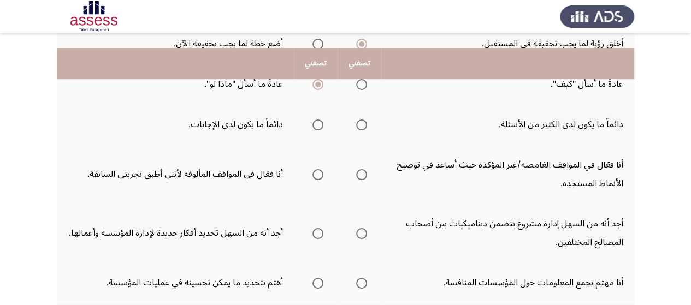
scroll to position [175, 0]
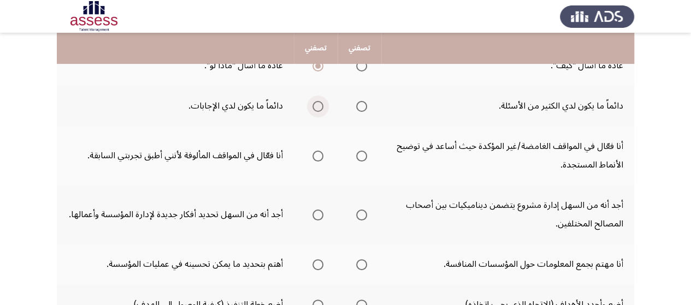
click at [317, 106] on span "Select an option" at bounding box center [317, 106] width 11 height 11
click at [317, 106] on input "Select an option" at bounding box center [317, 106] width 11 height 11
click at [362, 160] on span "Select an option" at bounding box center [361, 156] width 11 height 11
click at [362, 160] on input "Select an option" at bounding box center [361, 156] width 11 height 11
click at [357, 216] on span "Select an option" at bounding box center [361, 215] width 11 height 11
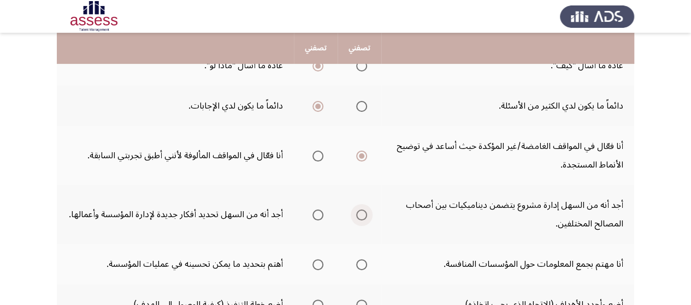
click at [357, 216] on input "Select an option" at bounding box center [361, 215] width 11 height 11
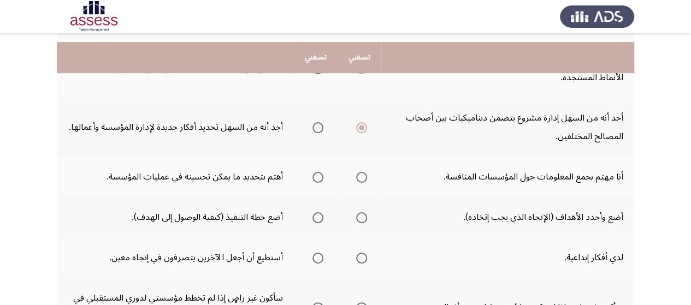
scroll to position [284, 0]
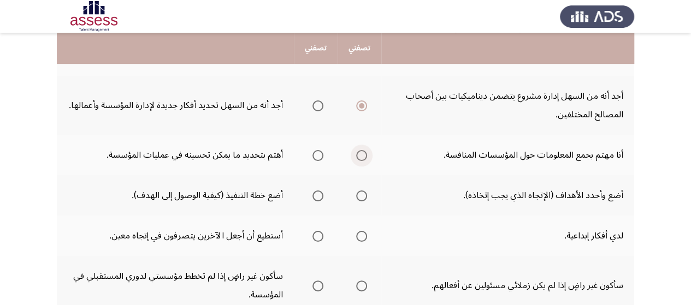
click at [365, 160] on span "Select an option" at bounding box center [361, 155] width 11 height 11
click at [365, 160] on input "Select an option" at bounding box center [361, 155] width 11 height 11
click at [314, 197] on span "Select an option" at bounding box center [317, 196] width 11 height 11
click at [314, 197] on input "Select an option" at bounding box center [317, 196] width 11 height 11
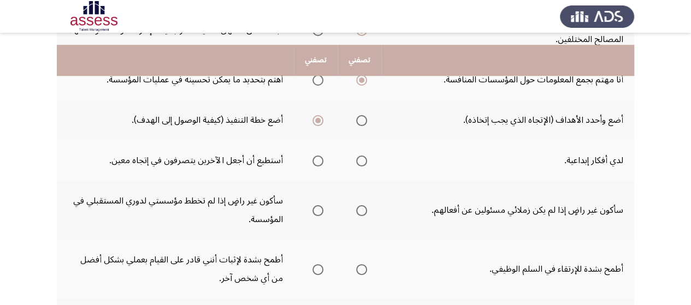
scroll to position [371, 0]
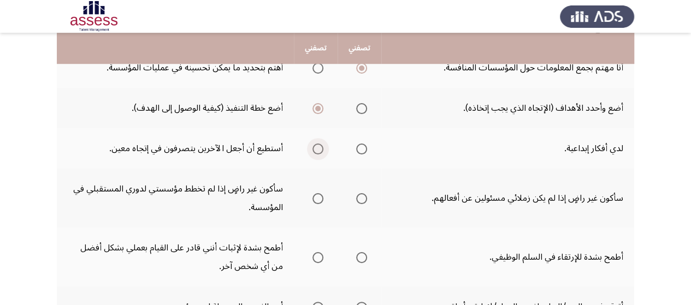
click at [321, 150] on span "Select an option" at bounding box center [317, 149] width 11 height 11
click at [321, 150] on input "Select an option" at bounding box center [317, 149] width 11 height 11
click at [321, 150] on span "Select an option" at bounding box center [317, 149] width 11 height 11
click at [318, 202] on span "Select an option" at bounding box center [317, 198] width 11 height 11
click at [318, 202] on input "Select an option" at bounding box center [317, 198] width 11 height 11
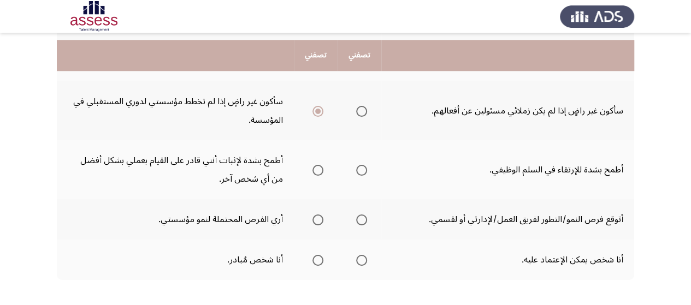
scroll to position [481, 0]
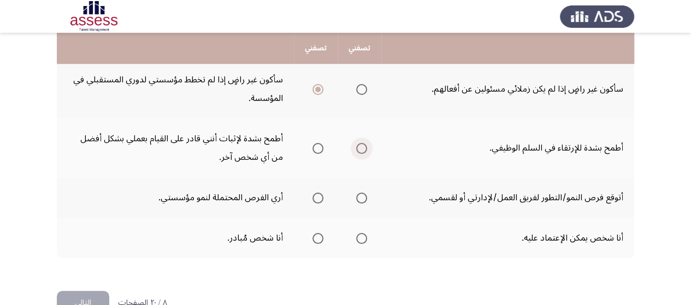
click at [356, 146] on span "Select an option" at bounding box center [361, 148] width 11 height 11
click at [356, 146] on input "Select an option" at bounding box center [361, 148] width 11 height 11
click at [319, 196] on span "Select an option" at bounding box center [317, 198] width 11 height 11
click at [319, 196] on input "Select an option" at bounding box center [317, 198] width 11 height 11
click at [357, 239] on span "Select an option" at bounding box center [361, 238] width 11 height 11
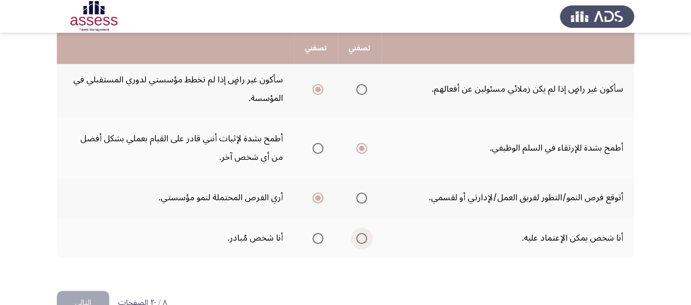
click at [357, 239] on input "Select an option" at bounding box center [361, 238] width 11 height 11
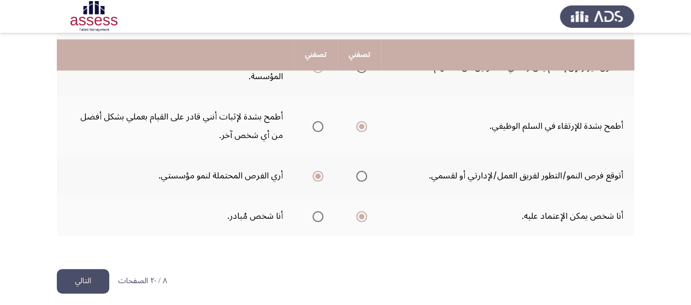
scroll to position [510, 0]
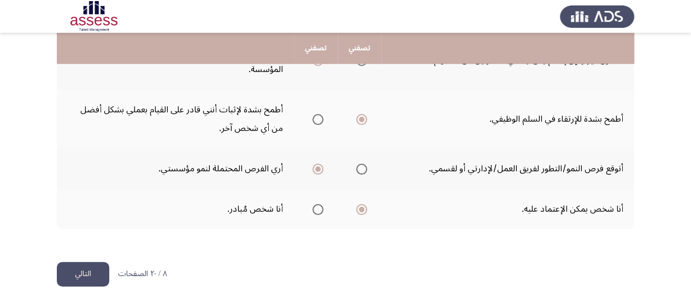
click at [76, 269] on button "التالي" at bounding box center [83, 274] width 52 height 25
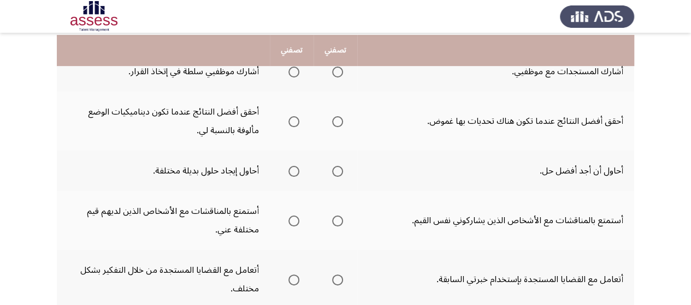
scroll to position [131, 0]
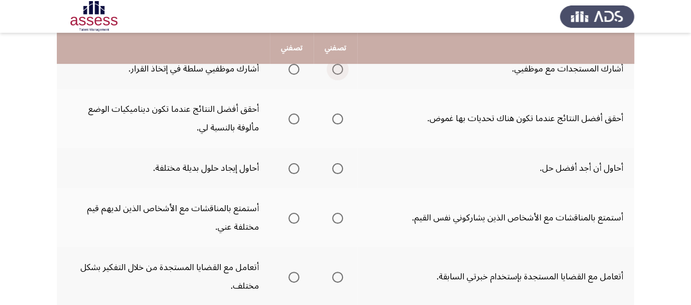
click at [339, 69] on span "Select an option" at bounding box center [337, 69] width 11 height 11
click at [339, 69] on input "Select an option" at bounding box center [337, 69] width 11 height 11
click at [334, 123] on span "Select an option" at bounding box center [337, 119] width 11 height 11
click at [334, 123] on input "Select an option" at bounding box center [337, 119] width 11 height 11
click at [339, 168] on span "Select an option" at bounding box center [337, 168] width 11 height 11
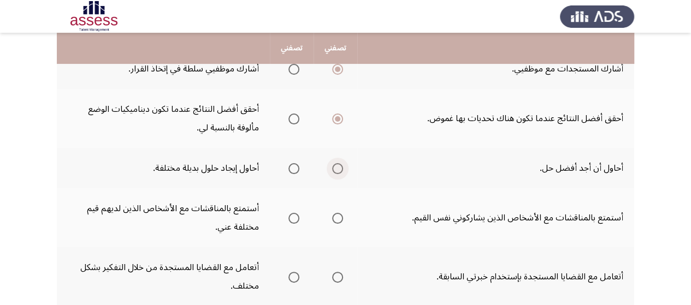
click at [339, 168] on input "Select an option" at bounding box center [337, 168] width 11 height 11
click at [295, 216] on span "Select an option" at bounding box center [293, 218] width 11 height 11
click at [295, 216] on input "Select an option" at bounding box center [293, 218] width 11 height 11
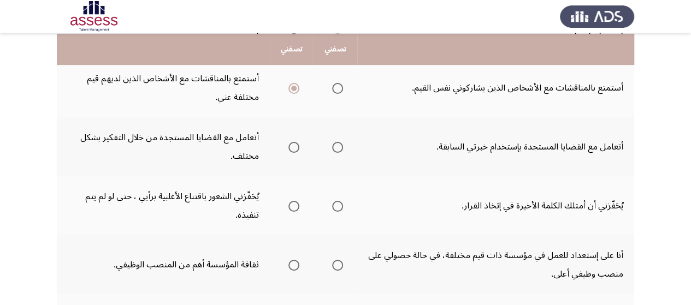
scroll to position [262, 0]
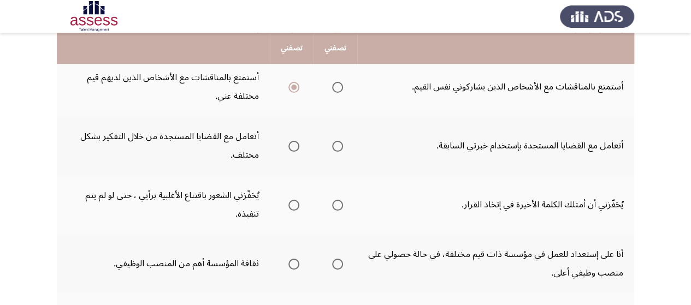
click at [293, 146] on span "Select an option" at bounding box center [293, 146] width 11 height 11
click at [293, 146] on input "Select an option" at bounding box center [293, 146] width 11 height 11
click at [334, 208] on span "Select an option" at bounding box center [337, 205] width 11 height 11
click at [334, 208] on input "Select an option" at bounding box center [337, 205] width 11 height 11
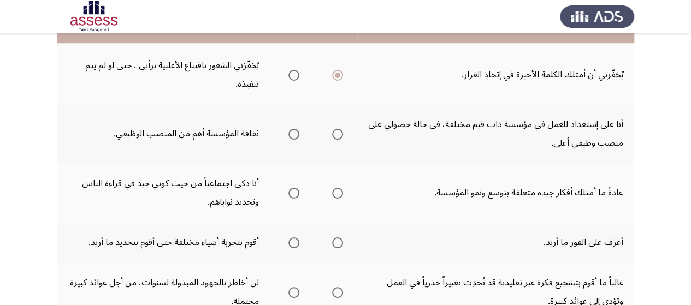
scroll to position [393, 0]
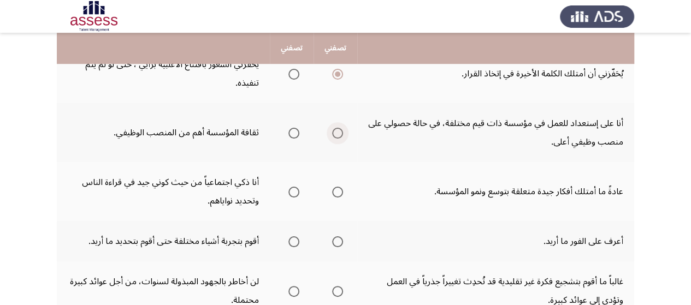
click at [334, 131] on span "Select an option" at bounding box center [337, 133] width 11 height 11
click at [334, 131] on input "Select an option" at bounding box center [337, 133] width 11 height 11
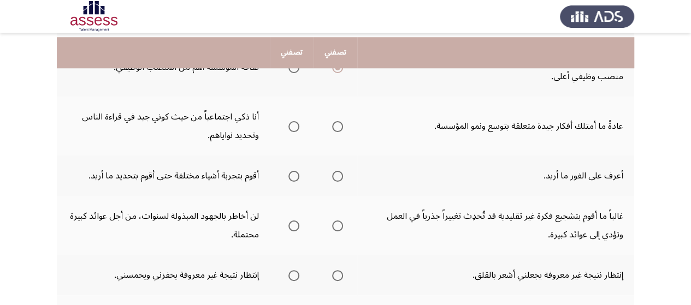
scroll to position [481, 0]
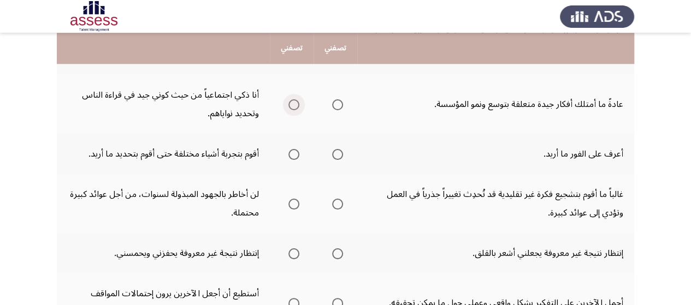
click at [293, 105] on span "Select an option" at bounding box center [293, 104] width 11 height 11
click at [293, 105] on input "Select an option" at bounding box center [293, 104] width 11 height 11
click at [299, 151] on span "Select an option" at bounding box center [293, 154] width 11 height 11
click at [299, 151] on input "Select an option" at bounding box center [293, 154] width 11 height 11
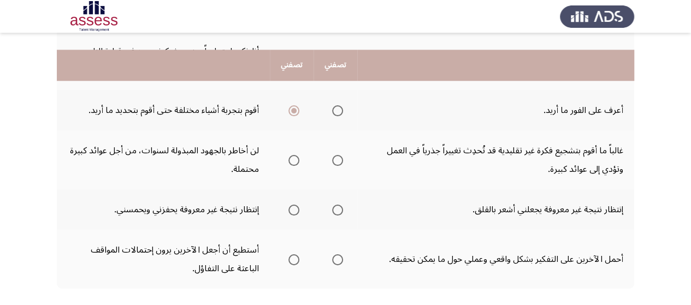
scroll to position [546, 0]
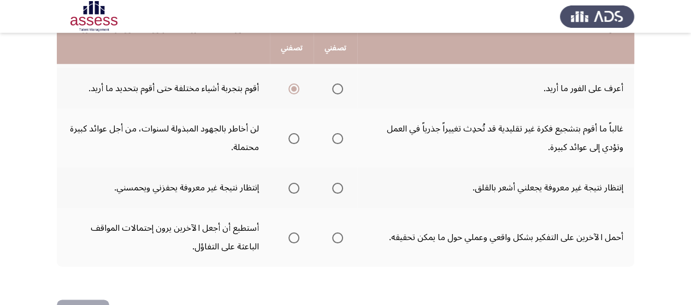
click at [338, 137] on span "Select an option" at bounding box center [337, 138] width 11 height 11
click at [338, 137] on input "Select an option" at bounding box center [337, 138] width 11 height 11
click at [293, 184] on span "Select an option" at bounding box center [293, 188] width 11 height 11
click at [293, 184] on input "Select an option" at bounding box center [293, 188] width 11 height 11
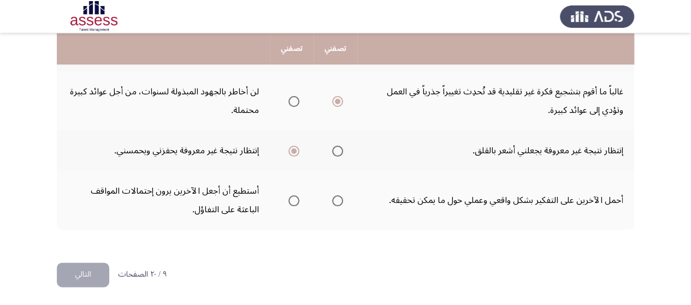
scroll to position [584, 0]
click at [337, 196] on span "Select an option" at bounding box center [337, 200] width 11 height 11
click at [337, 196] on input "Select an option" at bounding box center [337, 200] width 11 height 11
click at [73, 271] on button "التالي" at bounding box center [83, 274] width 52 height 25
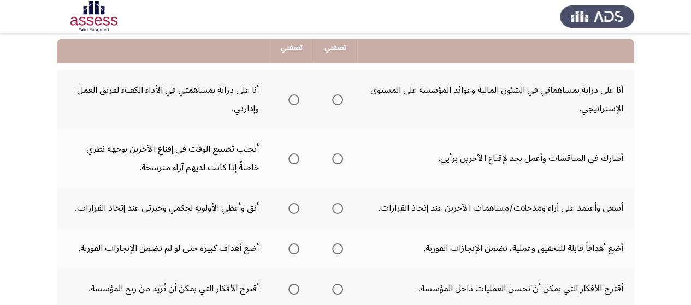
scroll to position [109, 0]
click at [340, 101] on span "Select an option" at bounding box center [337, 100] width 11 height 11
click at [340, 101] on input "Select an option" at bounding box center [337, 100] width 11 height 11
click at [298, 162] on span "Select an option" at bounding box center [293, 159] width 11 height 11
click at [298, 162] on input "Select an option" at bounding box center [293, 159] width 11 height 11
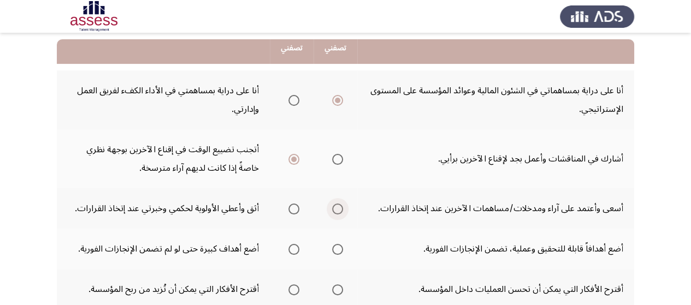
click at [340, 205] on span "Select an option" at bounding box center [337, 209] width 11 height 11
click at [340, 205] on input "Select an option" at bounding box center [337, 209] width 11 height 11
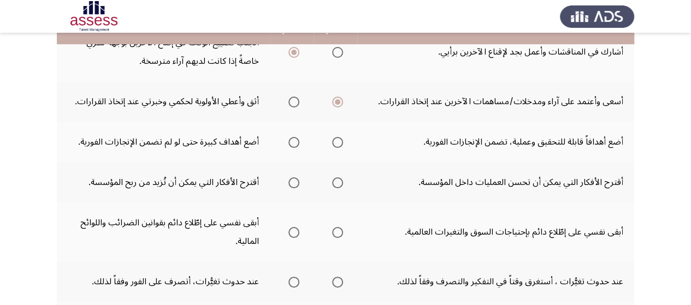
scroll to position [219, 0]
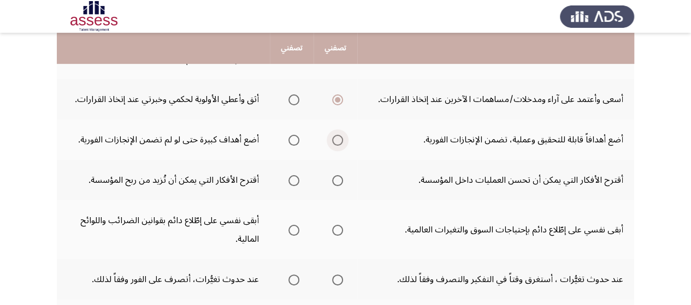
click at [341, 138] on span "Select an option" at bounding box center [337, 140] width 11 height 11
click at [341, 138] on input "Select an option" at bounding box center [337, 140] width 11 height 11
click at [296, 180] on span "Select an option" at bounding box center [293, 180] width 11 height 11
click at [296, 180] on input "Select an option" at bounding box center [293, 180] width 11 height 11
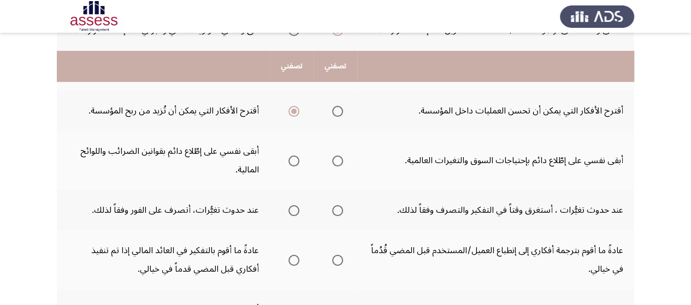
scroll to position [306, 0]
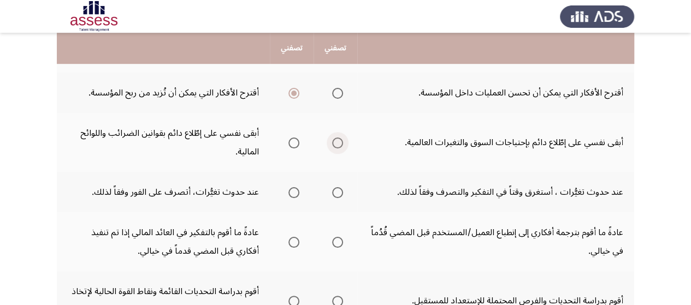
click at [339, 140] on span "Select an option" at bounding box center [337, 143] width 11 height 11
click at [339, 140] on input "Select an option" at bounding box center [337, 143] width 11 height 11
click at [294, 191] on span "Select an option" at bounding box center [293, 192] width 11 height 11
click at [294, 191] on input "Select an option" at bounding box center [293, 192] width 11 height 11
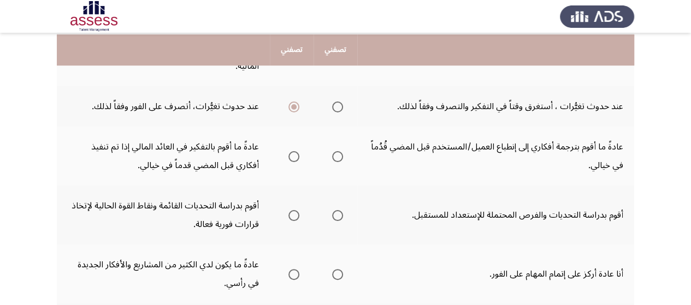
scroll to position [393, 0]
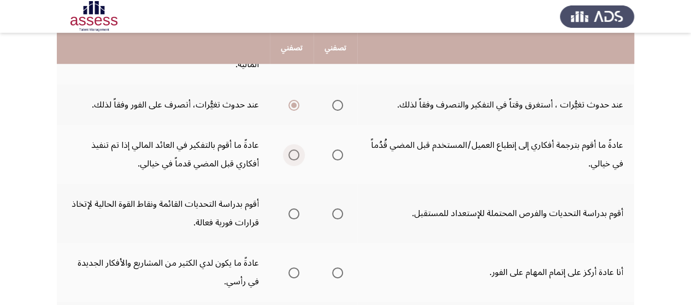
click at [296, 154] on span "Select an option" at bounding box center [293, 155] width 11 height 11
click at [296, 154] on input "Select an option" at bounding box center [293, 155] width 11 height 11
click at [289, 211] on span "Select an option" at bounding box center [293, 214] width 11 height 11
click at [289, 211] on input "Select an option" at bounding box center [293, 214] width 11 height 11
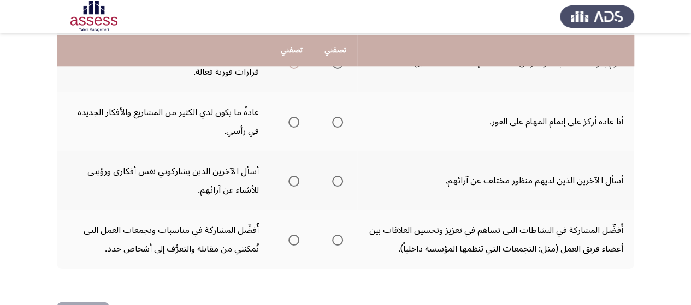
scroll to position [546, 0]
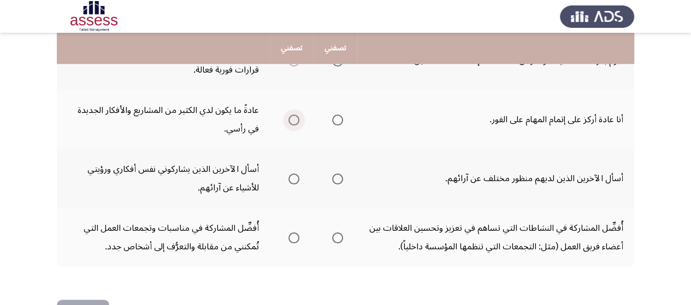
click at [290, 118] on span "Select an option" at bounding box center [293, 120] width 11 height 11
click at [290, 118] on input "Select an option" at bounding box center [293, 120] width 11 height 11
click at [338, 176] on span "Select an option" at bounding box center [337, 179] width 11 height 11
click at [338, 176] on input "Select an option" at bounding box center [337, 179] width 11 height 11
click at [292, 237] on span "Select an option" at bounding box center [293, 238] width 11 height 11
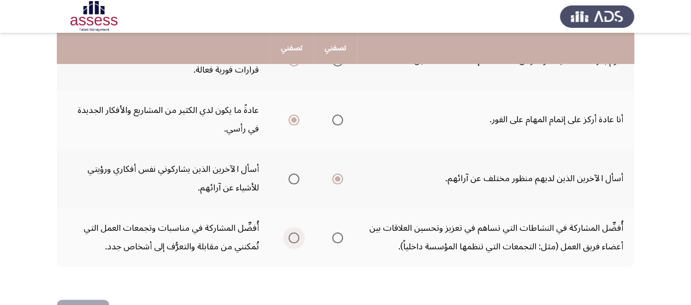
click at [292, 237] on input "Select an option" at bounding box center [293, 238] width 11 height 11
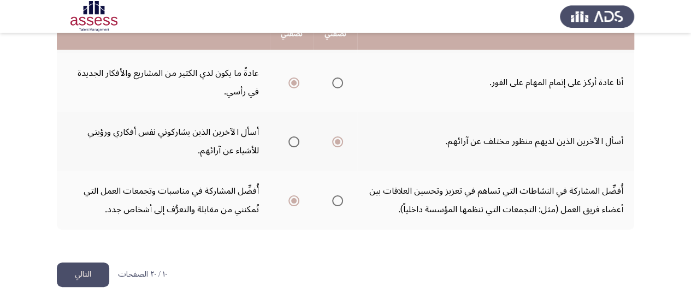
scroll to position [584, 0]
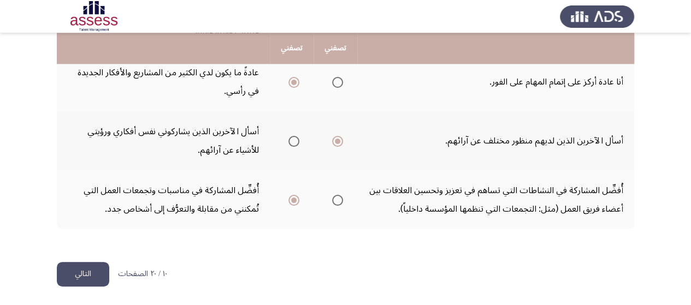
click at [82, 271] on button "التالي" at bounding box center [83, 274] width 52 height 25
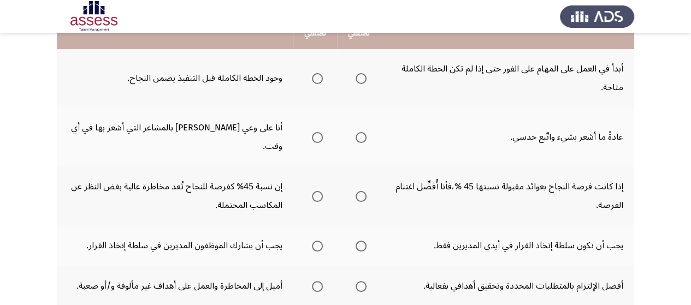
scroll to position [109, 0]
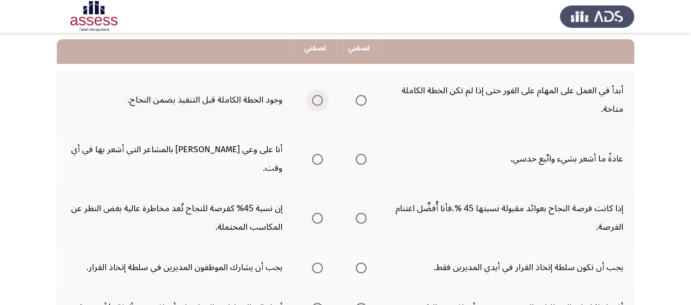
click at [321, 98] on span "Select an option" at bounding box center [317, 100] width 11 height 11
click at [321, 98] on input "Select an option" at bounding box center [317, 100] width 11 height 11
click at [314, 154] on span "Select an option" at bounding box center [317, 159] width 11 height 11
click at [314, 154] on input "Select an option" at bounding box center [317, 159] width 11 height 11
click at [315, 213] on span "Select an option" at bounding box center [317, 218] width 11 height 11
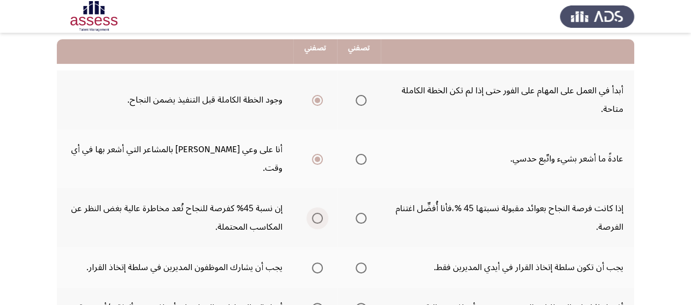
click at [315, 213] on input "Select an option" at bounding box center [317, 218] width 11 height 11
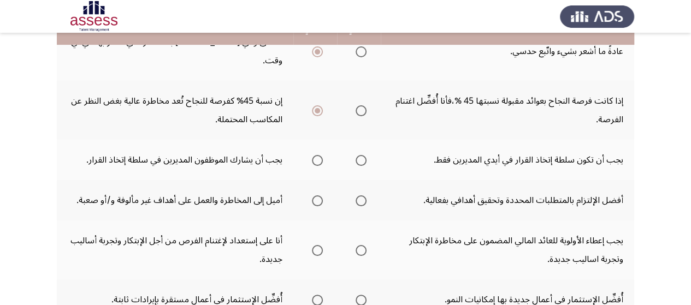
scroll to position [219, 0]
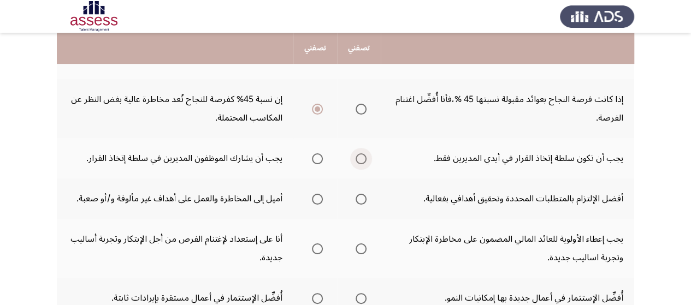
click at [361, 154] on span "Select an option" at bounding box center [361, 159] width 11 height 11
click at [361, 154] on input "Select an option" at bounding box center [361, 159] width 11 height 11
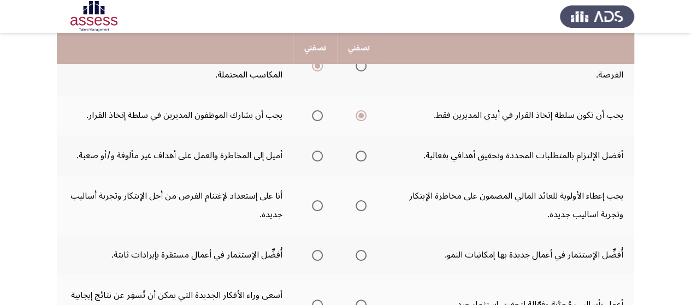
scroll to position [262, 0]
click at [361, 150] on span "Select an option" at bounding box center [361, 155] width 11 height 11
click at [361, 150] on input "Select an option" at bounding box center [361, 155] width 11 height 11
drag, startPoint x: 336, startPoint y: 185, endPoint x: 336, endPoint y: 178, distance: 7.1
click at [336, 178] on th at bounding box center [315, 204] width 44 height 59
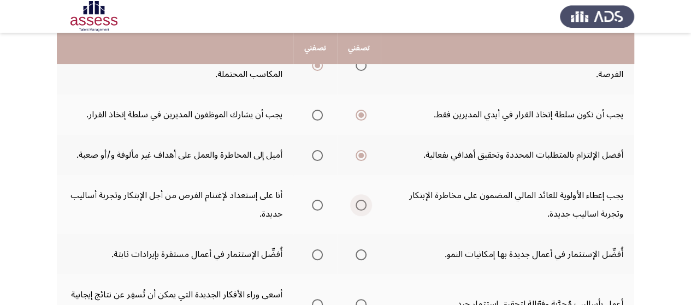
click at [364, 200] on span "Select an option" at bounding box center [361, 205] width 11 height 11
click at [364, 200] on input "Select an option" at bounding box center [361, 205] width 11 height 11
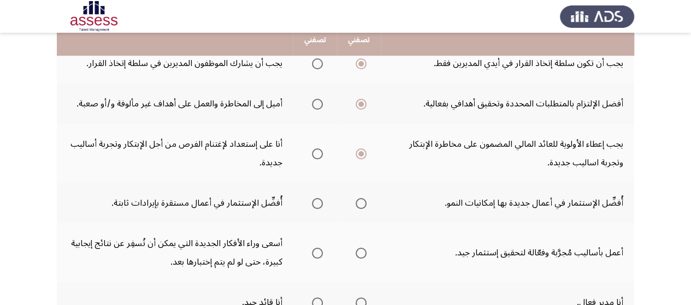
scroll to position [328, 0]
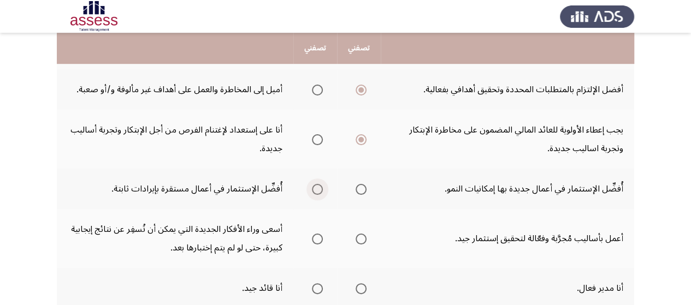
click at [312, 184] on span "Select an option" at bounding box center [317, 189] width 11 height 11
click at [312, 184] on input "Select an option" at bounding box center [317, 189] width 11 height 11
click at [363, 234] on span "Select an option" at bounding box center [361, 239] width 11 height 11
click at [363, 234] on input "Select an option" at bounding box center [361, 239] width 11 height 11
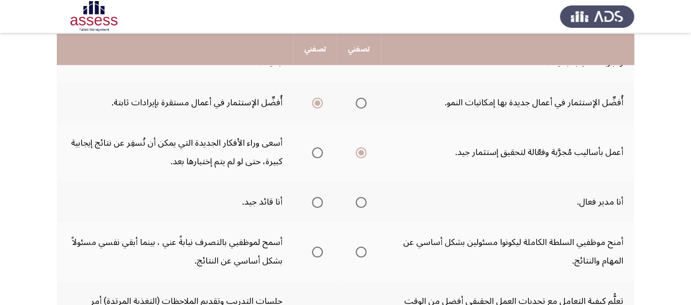
scroll to position [415, 0]
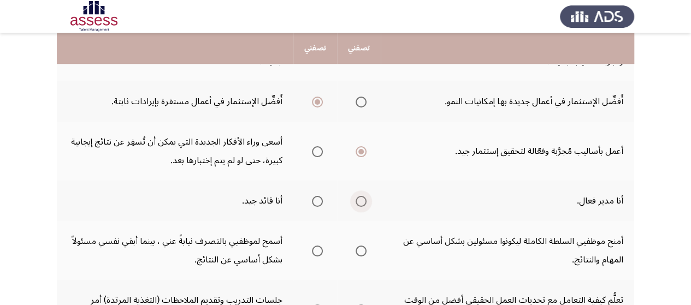
click at [359, 196] on span "Select an option" at bounding box center [361, 201] width 11 height 11
click at [359, 196] on input "Select an option" at bounding box center [361, 201] width 11 height 11
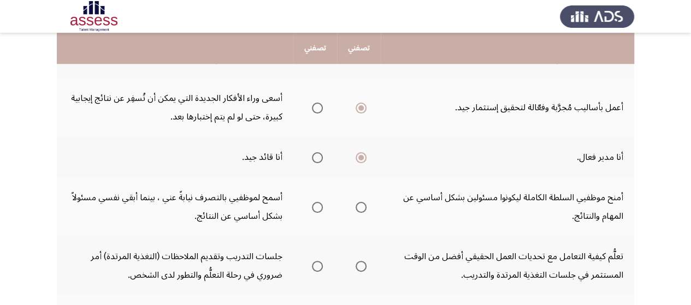
scroll to position [481, 0]
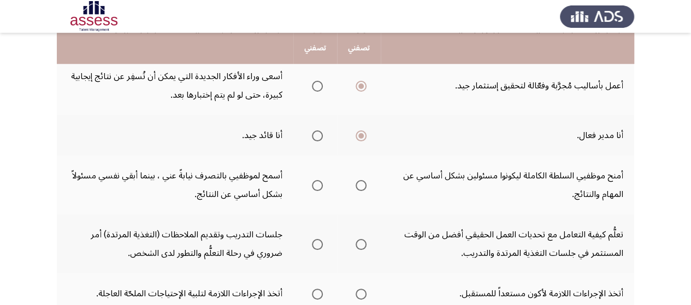
click at [321, 180] on span "Select an option" at bounding box center [317, 185] width 11 height 11
click at [321, 180] on input "Select an option" at bounding box center [317, 185] width 11 height 11
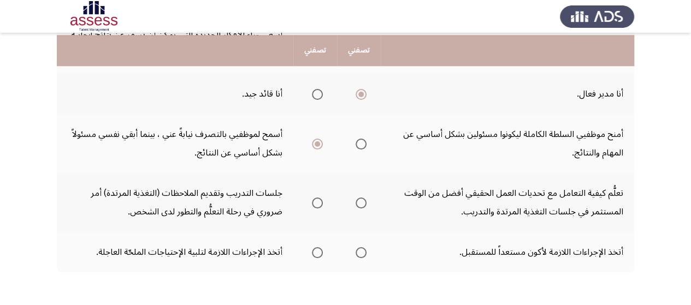
scroll to position [524, 0]
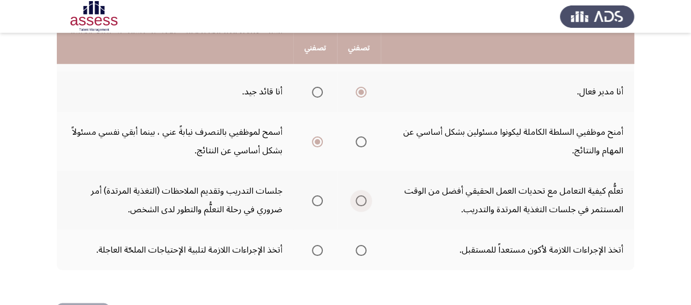
click at [363, 196] on span "Select an option" at bounding box center [361, 201] width 11 height 11
click at [363, 196] on input "Select an option" at bounding box center [361, 201] width 11 height 11
click at [359, 245] on span "Select an option" at bounding box center [361, 250] width 11 height 11
click at [359, 245] on input "Select an option" at bounding box center [361, 250] width 11 height 11
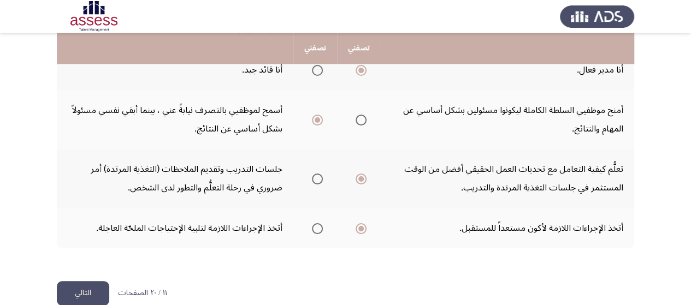
scroll to position [547, 0]
click at [90, 281] on button "التالي" at bounding box center [83, 293] width 52 height 25
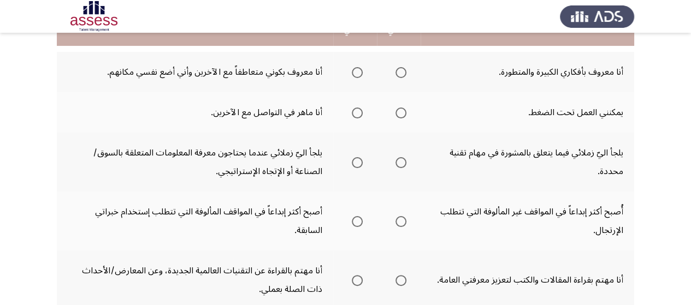
scroll to position [131, 0]
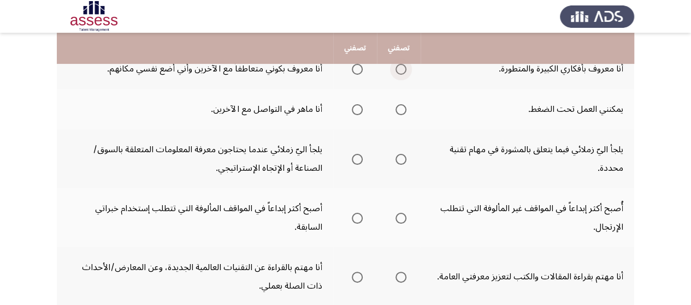
click at [397, 67] on span "Select an option" at bounding box center [401, 69] width 11 height 11
click at [397, 67] on input "Select an option" at bounding box center [401, 69] width 11 height 11
click at [356, 108] on span "Select an option" at bounding box center [357, 109] width 11 height 11
click at [356, 108] on input "Select an option" at bounding box center [357, 109] width 11 height 11
click at [361, 160] on span "Select an option" at bounding box center [357, 159] width 11 height 11
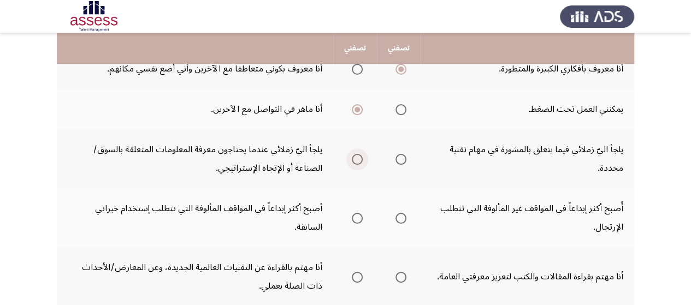
click at [361, 160] on input "Select an option" at bounding box center [357, 159] width 11 height 11
click at [357, 217] on span "Select an option" at bounding box center [357, 218] width 11 height 11
click at [357, 217] on input "Select an option" at bounding box center [357, 218] width 11 height 11
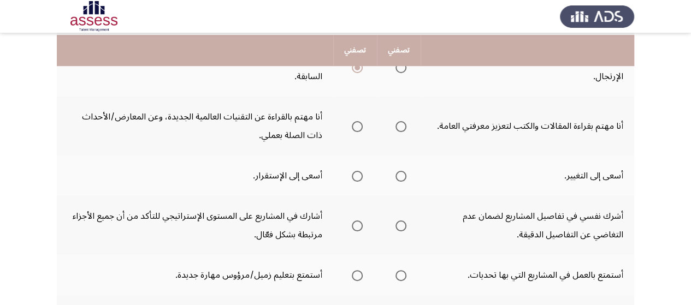
scroll to position [284, 0]
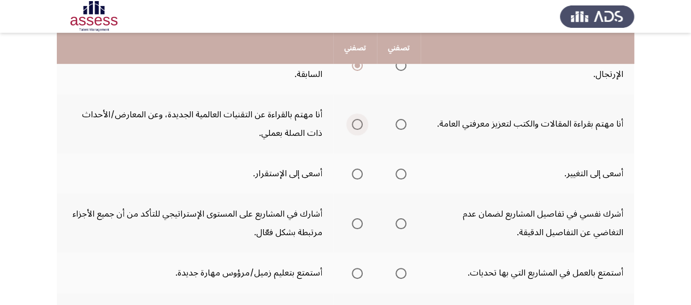
click at [356, 125] on span "Select an option" at bounding box center [357, 124] width 11 height 11
click at [356, 125] on input "Select an option" at bounding box center [357, 124] width 11 height 11
click at [356, 174] on span "Select an option" at bounding box center [357, 174] width 11 height 11
click at [356, 174] on input "Select an option" at bounding box center [357, 174] width 11 height 11
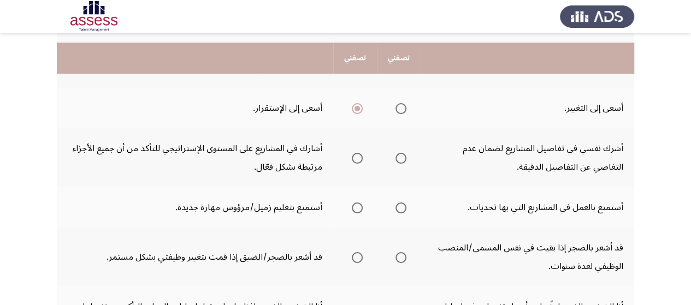
scroll to position [371, 0]
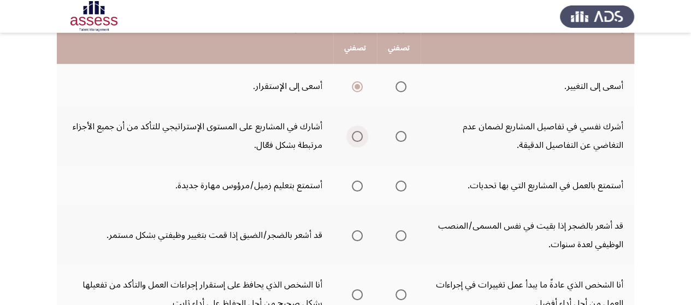
click at [359, 137] on span "Select an option" at bounding box center [357, 136] width 11 height 11
click at [359, 137] on input "Select an option" at bounding box center [357, 136] width 11 height 11
click at [354, 183] on span "Select an option" at bounding box center [357, 186] width 11 height 11
click at [354, 183] on input "Select an option" at bounding box center [357, 186] width 11 height 11
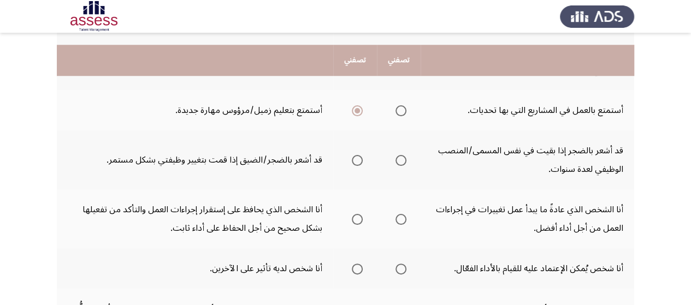
scroll to position [459, 0]
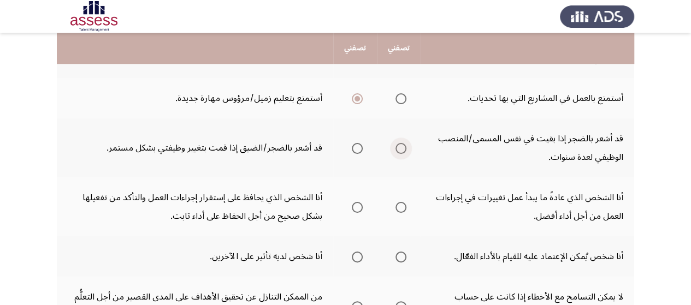
click at [398, 145] on span "Select an option" at bounding box center [401, 148] width 11 height 11
click at [398, 145] on input "Select an option" at bounding box center [401, 148] width 11 height 11
click at [400, 205] on span "Select an option" at bounding box center [401, 207] width 11 height 11
click at [400, 205] on input "Select an option" at bounding box center [401, 207] width 11 height 11
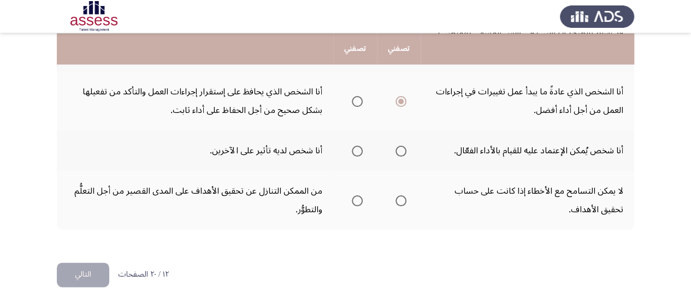
scroll to position [565, 0]
click at [356, 154] on span "Select an option" at bounding box center [357, 150] width 11 height 11
click at [356, 154] on input "Select an option" at bounding box center [357, 150] width 11 height 11
click at [403, 198] on span "Select an option" at bounding box center [401, 200] width 11 height 11
click at [403, 198] on input "Select an option" at bounding box center [401, 200] width 11 height 11
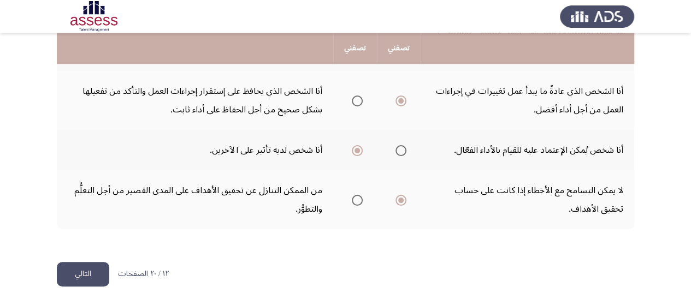
click at [80, 278] on button "التالي" at bounding box center [83, 274] width 52 height 25
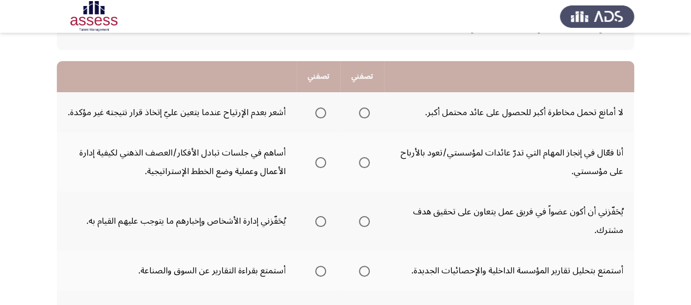
scroll to position [109, 0]
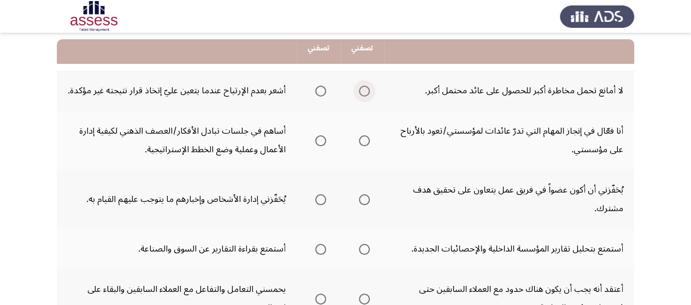
click at [366, 91] on span "Select an option" at bounding box center [364, 91] width 11 height 11
click at [366, 91] on input "Select an option" at bounding box center [364, 91] width 11 height 11
click at [369, 140] on span "Select an option" at bounding box center [364, 140] width 11 height 11
click at [369, 140] on input "Select an option" at bounding box center [364, 140] width 11 height 11
click at [321, 137] on span "Select an option" at bounding box center [320, 140] width 11 height 11
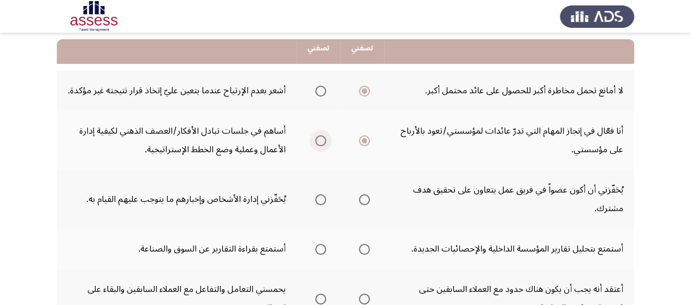
click at [321, 137] on input "Select an option" at bounding box center [320, 140] width 11 height 11
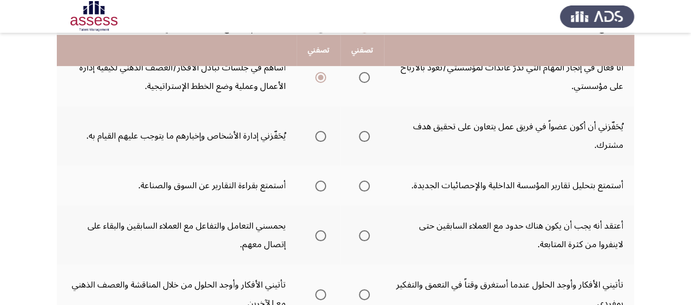
scroll to position [175, 0]
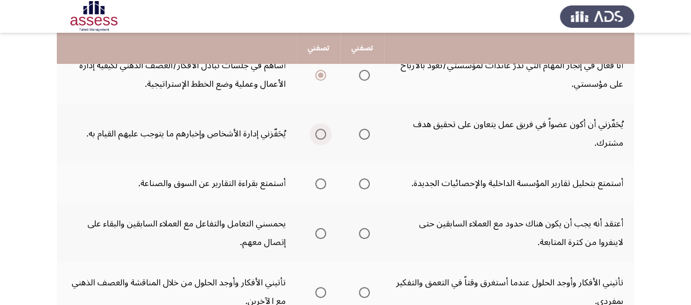
click at [324, 135] on span "Select an option" at bounding box center [320, 134] width 11 height 11
click at [324, 135] on input "Select an option" at bounding box center [320, 134] width 11 height 11
click at [318, 180] on span "Select an option" at bounding box center [320, 184] width 11 height 11
click at [318, 180] on input "Select an option" at bounding box center [320, 184] width 11 height 11
click at [325, 232] on span "Select an option" at bounding box center [320, 233] width 11 height 11
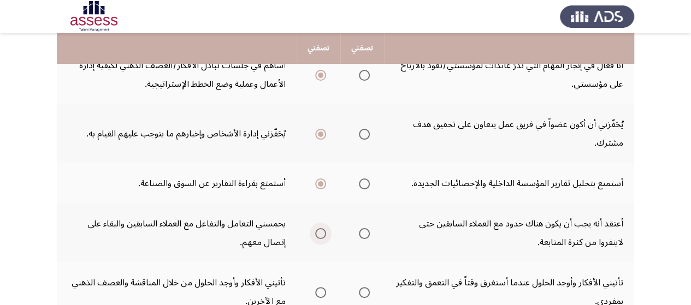
click at [325, 232] on input "Select an option" at bounding box center [320, 233] width 11 height 11
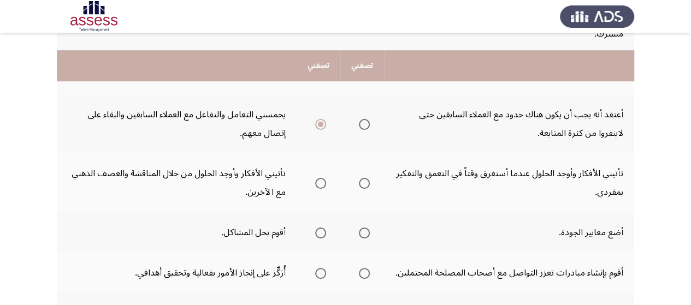
scroll to position [306, 0]
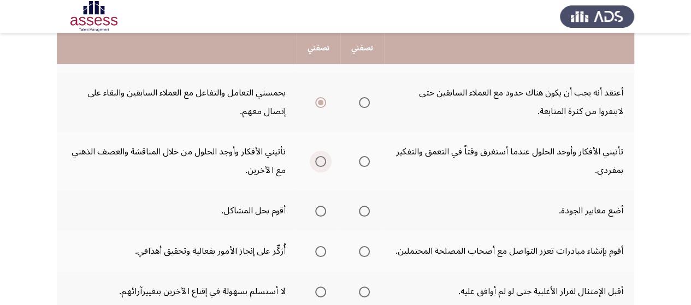
click at [325, 162] on span "Select an option" at bounding box center [320, 161] width 11 height 11
click at [325, 162] on input "Select an option" at bounding box center [320, 161] width 11 height 11
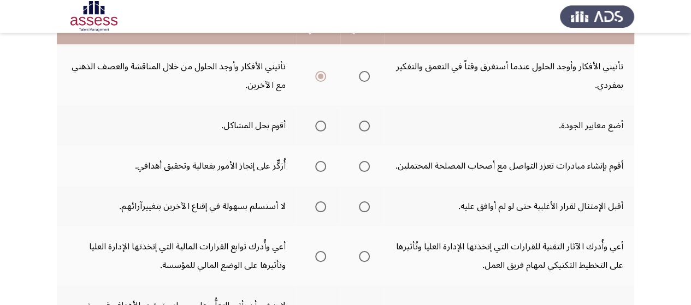
scroll to position [393, 0]
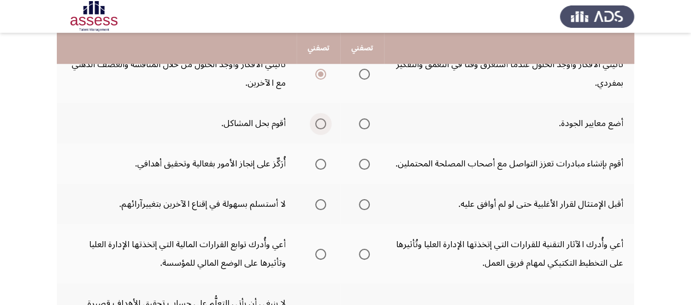
click at [318, 121] on span "Select an option" at bounding box center [320, 124] width 11 height 11
click at [318, 121] on input "Select an option" at bounding box center [320, 124] width 11 height 11
click at [318, 161] on span "Select an option" at bounding box center [320, 164] width 11 height 11
click at [318, 161] on input "Select an option" at bounding box center [320, 164] width 11 height 11
click at [365, 203] on span "Select an option" at bounding box center [364, 204] width 11 height 11
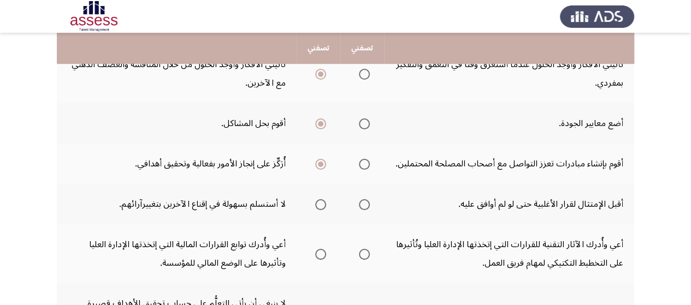
click at [365, 203] on input "Select an option" at bounding box center [364, 204] width 11 height 11
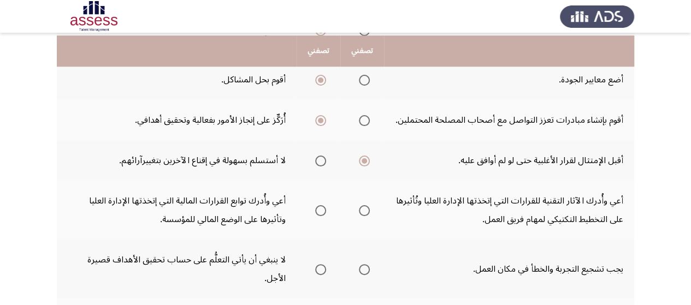
scroll to position [459, 0]
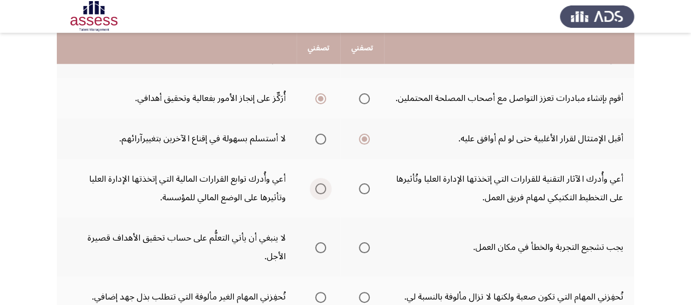
click at [317, 190] on span "Select an option" at bounding box center [320, 189] width 11 height 11
click at [317, 190] on input "Select an option" at bounding box center [320, 189] width 11 height 11
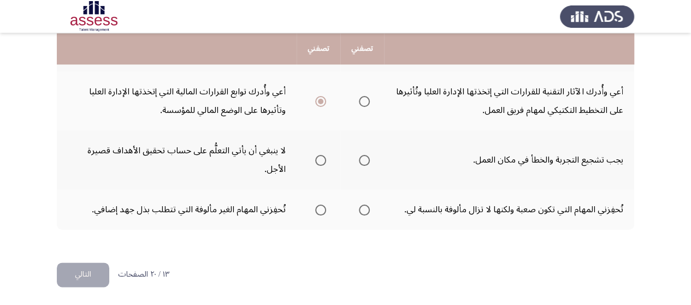
scroll to position [547, 0]
click at [322, 162] on span "Select an option" at bounding box center [320, 160] width 11 height 11
click at [322, 162] on input "Select an option" at bounding box center [320, 160] width 11 height 11
click at [323, 206] on span "Select an option" at bounding box center [320, 209] width 11 height 11
click at [323, 206] on input "Select an option" at bounding box center [320, 209] width 11 height 11
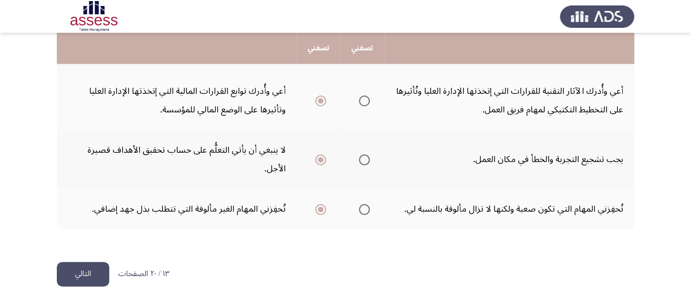
click at [99, 271] on button "التالي" at bounding box center [83, 274] width 52 height 25
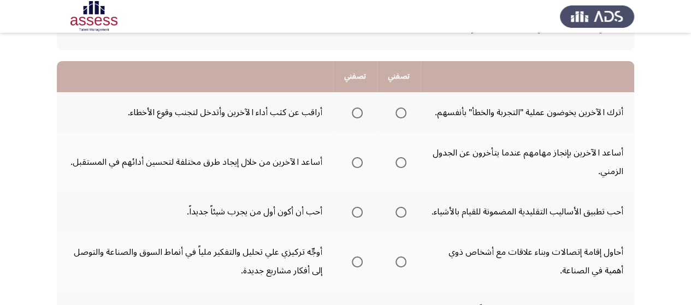
scroll to position [109, 0]
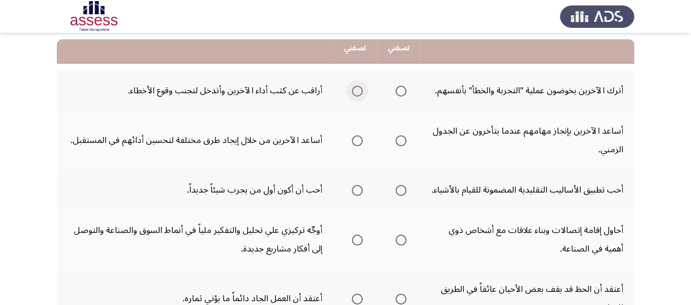
click at [358, 88] on span "Select an option" at bounding box center [357, 91] width 11 height 11
click at [358, 88] on input "Select an option" at bounding box center [357, 91] width 11 height 11
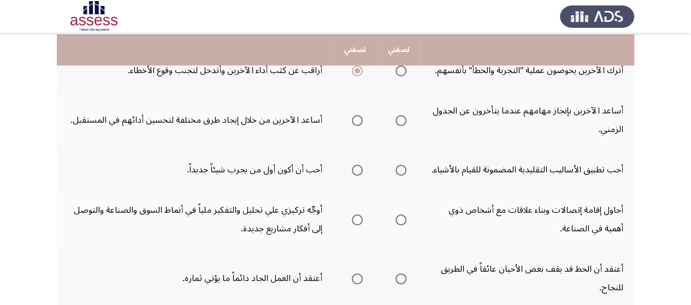
scroll to position [131, 0]
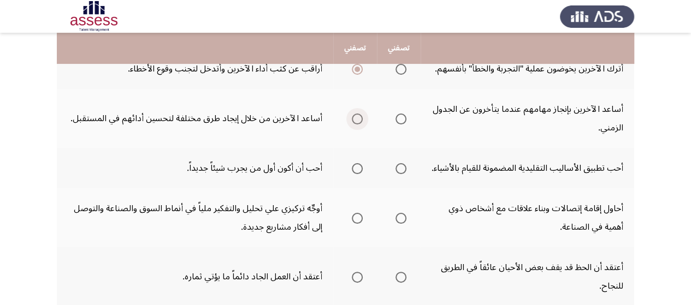
click at [360, 122] on span "Select an option" at bounding box center [357, 119] width 11 height 11
click at [360, 122] on input "Select an option" at bounding box center [357, 119] width 11 height 11
click at [403, 174] on span "Select an option" at bounding box center [401, 168] width 11 height 11
click at [403, 174] on input "Select an option" at bounding box center [401, 168] width 11 height 11
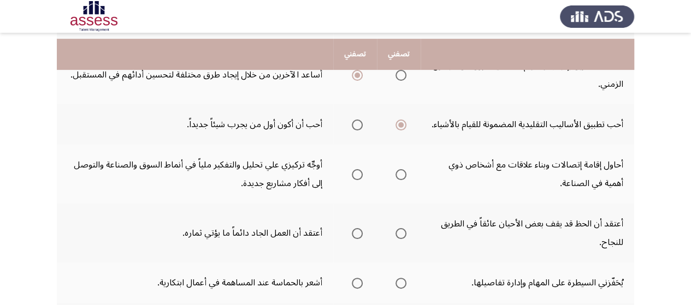
scroll to position [197, 0]
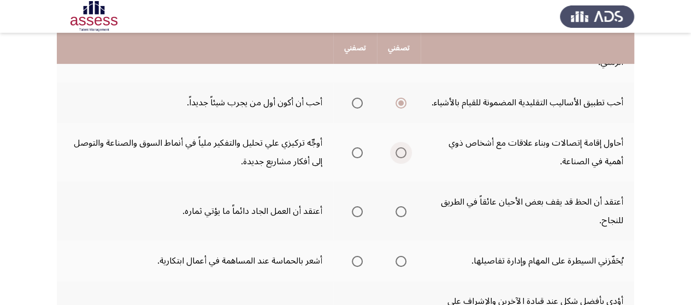
click at [400, 158] on span "Select an option" at bounding box center [401, 152] width 11 height 11
click at [400, 158] on input "Select an option" at bounding box center [401, 152] width 11 height 11
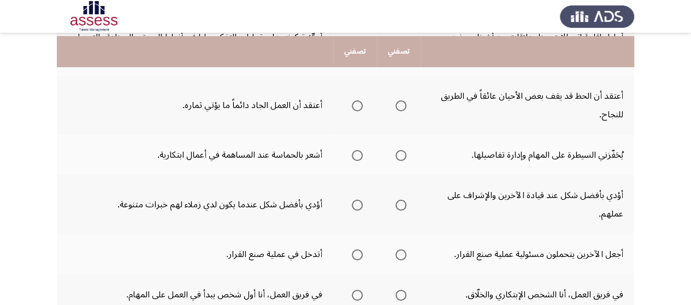
scroll to position [306, 0]
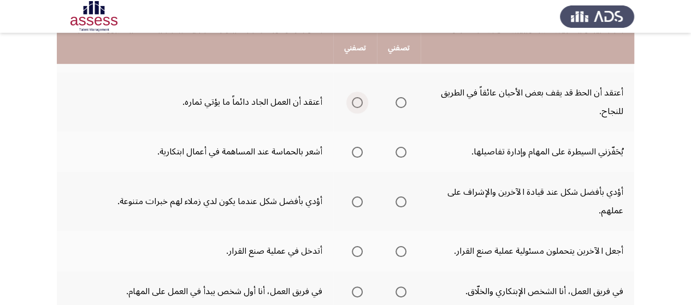
click at [356, 108] on span "Select an option" at bounding box center [357, 102] width 11 height 11
click at [356, 108] on input "Select an option" at bounding box center [357, 102] width 11 height 11
click at [398, 158] on span "Select an option" at bounding box center [401, 152] width 11 height 11
click at [398, 158] on input "Select an option" at bounding box center [401, 152] width 11 height 11
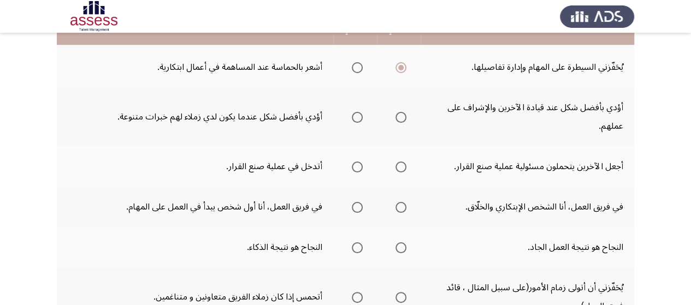
scroll to position [393, 0]
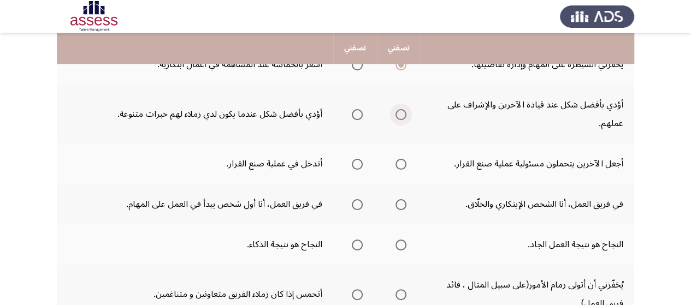
click at [402, 120] on span "Select an option" at bounding box center [401, 114] width 11 height 11
click at [402, 120] on input "Select an option" at bounding box center [401, 114] width 11 height 11
click at [352, 170] on span "Select an option" at bounding box center [357, 164] width 11 height 11
click at [352, 170] on input "Select an option" at bounding box center [357, 164] width 11 height 11
click at [361, 210] on span "Select an option" at bounding box center [357, 204] width 11 height 11
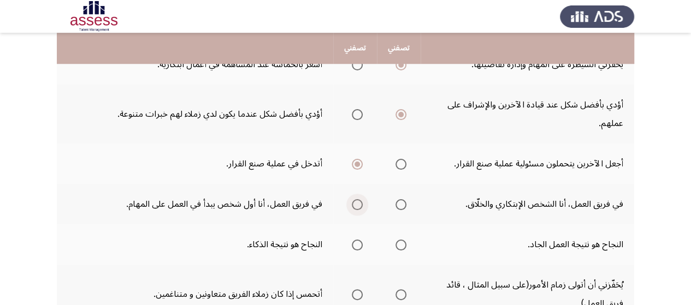
click at [361, 210] on input "Select an option" at bounding box center [357, 204] width 11 height 11
click at [396, 251] on span "Select an option" at bounding box center [401, 245] width 11 height 11
click at [396, 251] on input "Select an option" at bounding box center [401, 245] width 11 height 11
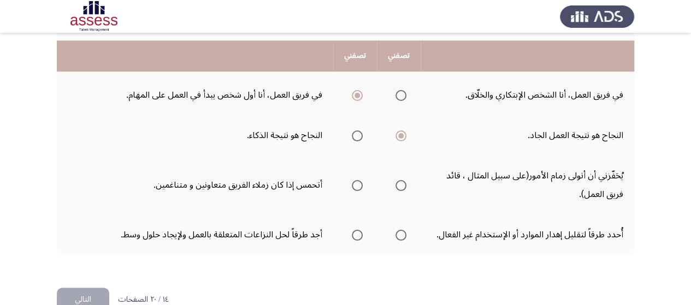
scroll to position [524, 0]
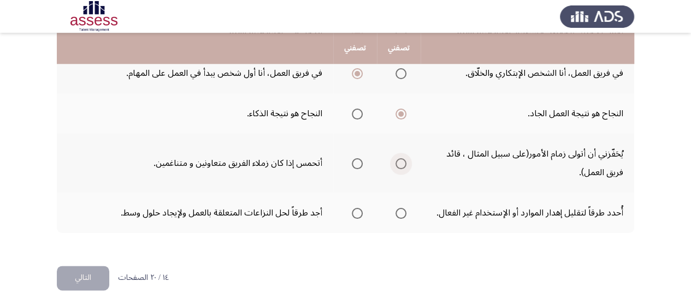
click at [398, 169] on span "Select an option" at bounding box center [401, 163] width 11 height 11
click at [398, 169] on input "Select an option" at bounding box center [401, 163] width 11 height 11
click at [402, 219] on span "Select an option" at bounding box center [401, 213] width 11 height 11
click at [402, 219] on input "Select an option" at bounding box center [401, 213] width 11 height 11
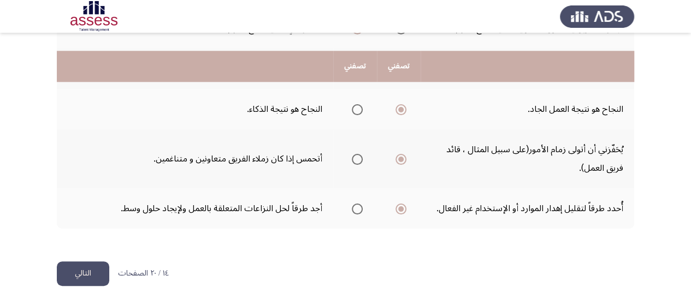
scroll to position [547, 0]
click at [355, 206] on span "Select an option" at bounding box center [357, 209] width 11 height 11
click at [355, 206] on input "Select an option" at bounding box center [357, 209] width 11 height 11
click at [80, 275] on button "التالي" at bounding box center [83, 274] width 52 height 25
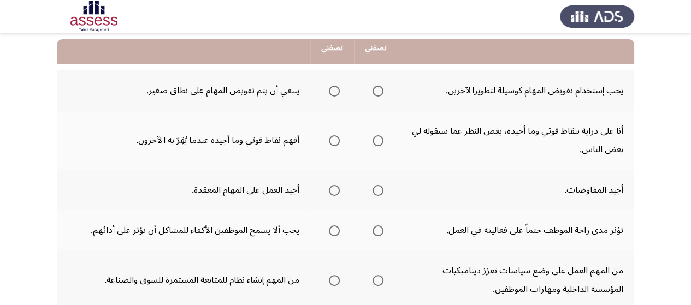
scroll to position [131, 0]
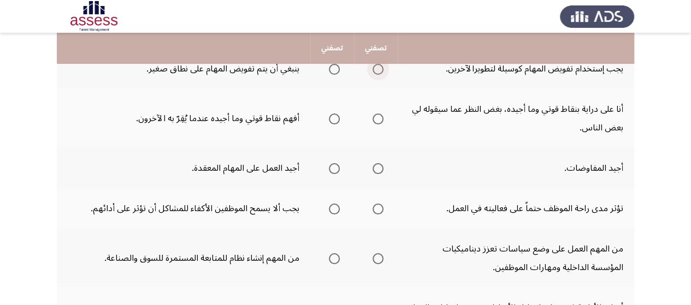
click at [373, 69] on span "Select an option" at bounding box center [378, 69] width 11 height 11
click at [373, 69] on input "Select an option" at bounding box center [378, 69] width 11 height 11
click at [374, 120] on span "Select an option" at bounding box center [378, 119] width 11 height 11
click at [374, 120] on input "Select an option" at bounding box center [378, 119] width 11 height 11
click at [378, 169] on span "Select an option" at bounding box center [378, 169] width 0 height 0
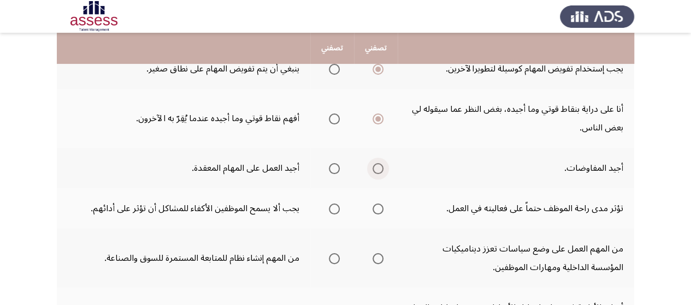
click at [377, 168] on input "Select an option" at bounding box center [378, 168] width 11 height 11
click at [376, 205] on span "Select an option" at bounding box center [378, 209] width 11 height 11
click at [376, 205] on input "Select an option" at bounding box center [378, 209] width 11 height 11
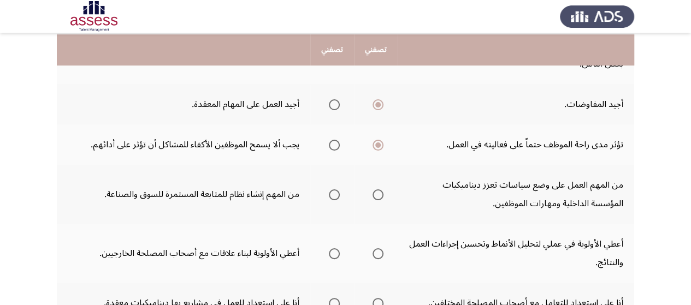
scroll to position [197, 0]
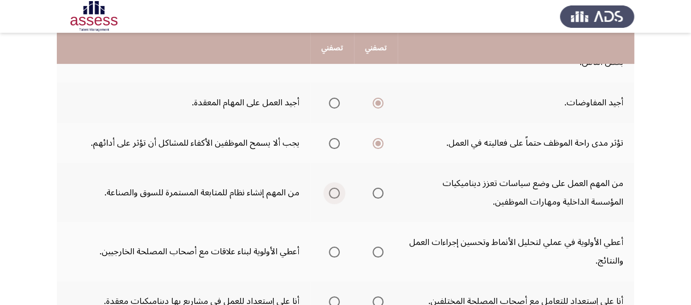
click at [332, 193] on span "Select an option" at bounding box center [334, 193] width 11 height 11
click at [332, 193] on input "Select an option" at bounding box center [334, 193] width 11 height 11
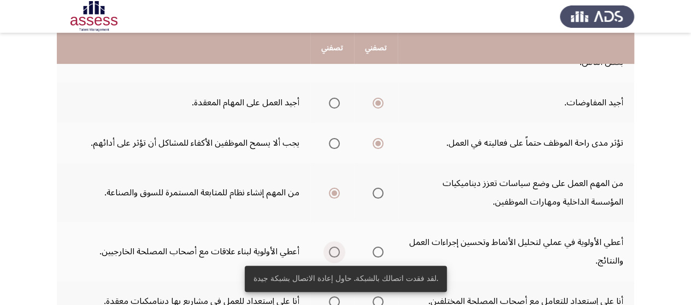
click at [327, 251] on label "Select an option" at bounding box center [331, 252] width 15 height 11
click at [329, 251] on input "Select an option" at bounding box center [334, 252] width 11 height 11
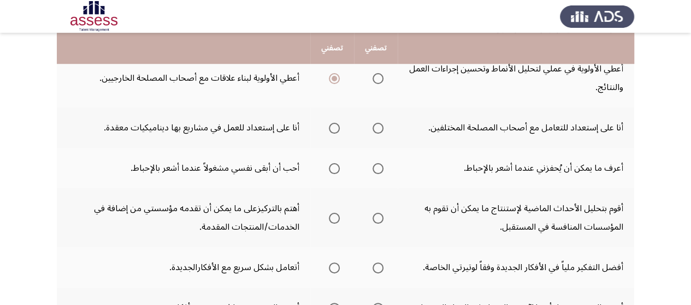
scroll to position [371, 0]
click at [376, 122] on span "Select an option" at bounding box center [378, 127] width 11 height 11
click at [376, 122] on input "Select an option" at bounding box center [378, 127] width 11 height 11
click at [379, 166] on span "Select an option" at bounding box center [378, 167] width 11 height 11
click at [379, 166] on input "Select an option" at bounding box center [378, 167] width 11 height 11
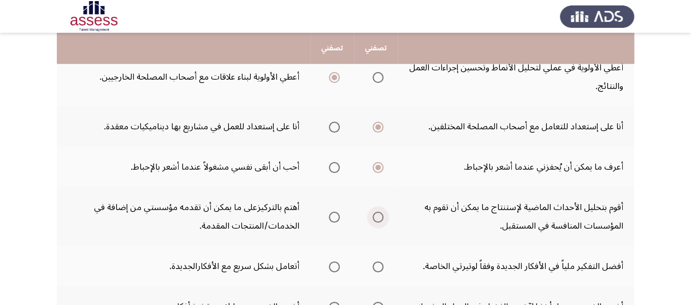
click at [377, 213] on span "Select an option" at bounding box center [378, 217] width 11 height 11
click at [377, 213] on input "Select an option" at bounding box center [378, 217] width 11 height 11
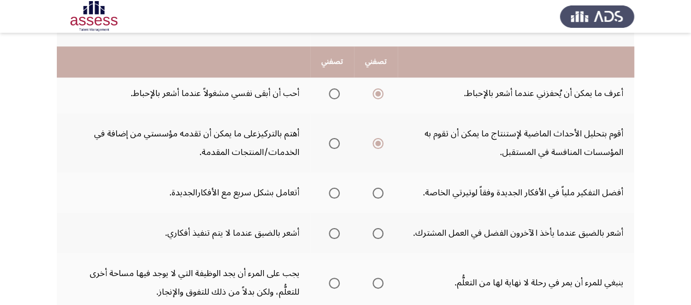
scroll to position [459, 0]
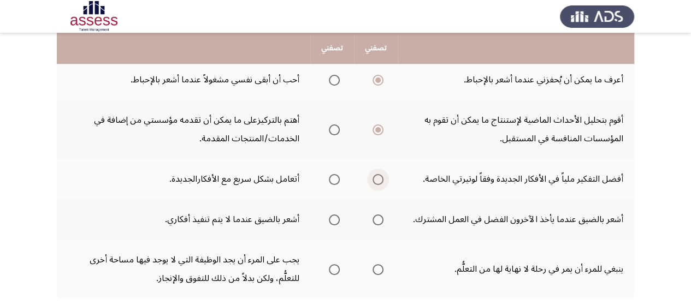
click at [377, 180] on span "Select an option" at bounding box center [378, 179] width 11 height 11
click at [377, 180] on input "Select an option" at bounding box center [378, 179] width 11 height 11
click at [335, 219] on span "Select an option" at bounding box center [334, 220] width 11 height 11
click at [335, 219] on input "Select an option" at bounding box center [334, 220] width 11 height 11
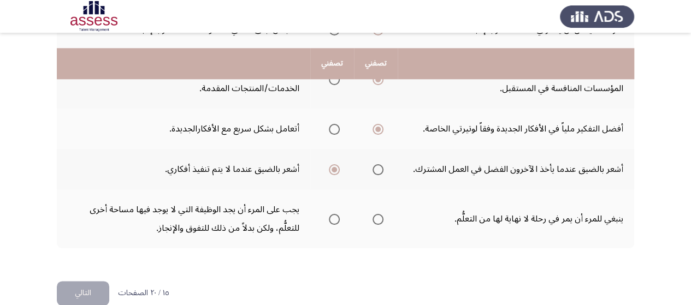
scroll to position [524, 0]
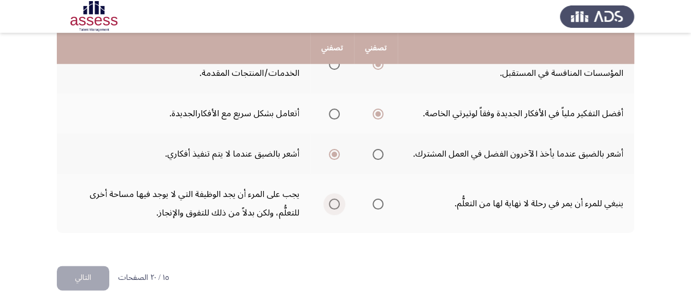
click at [334, 202] on span "Select an option" at bounding box center [334, 204] width 11 height 11
click at [334, 202] on input "Select an option" at bounding box center [334, 204] width 11 height 11
click at [92, 278] on button "التالي" at bounding box center [83, 278] width 52 height 25
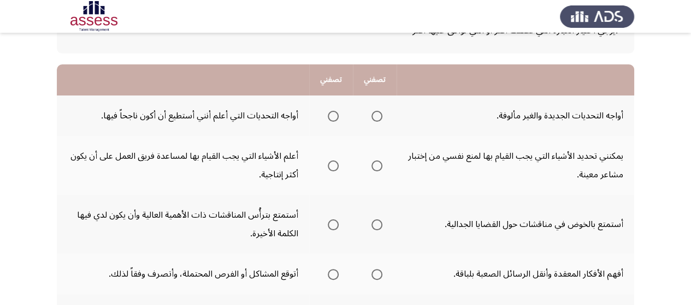
scroll to position [87, 0]
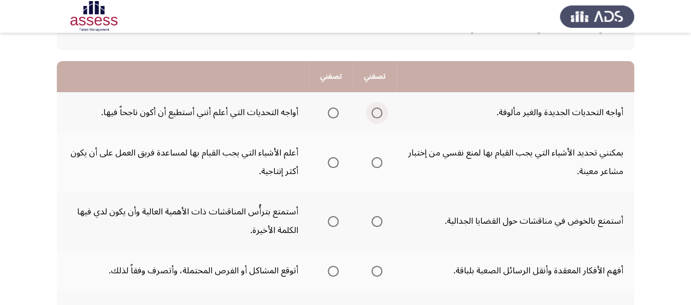
click at [377, 113] on span "Select an option" at bounding box center [377, 113] width 0 height 0
click at [375, 113] on input "Select an option" at bounding box center [376, 113] width 11 height 11
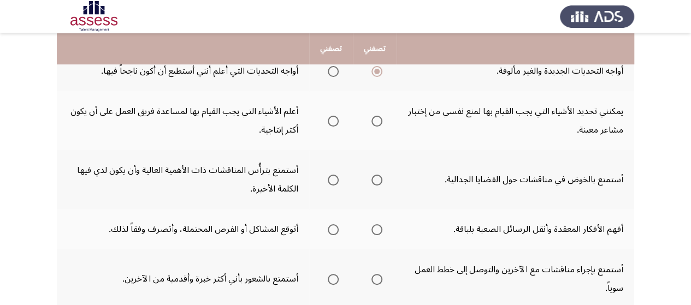
scroll to position [131, 0]
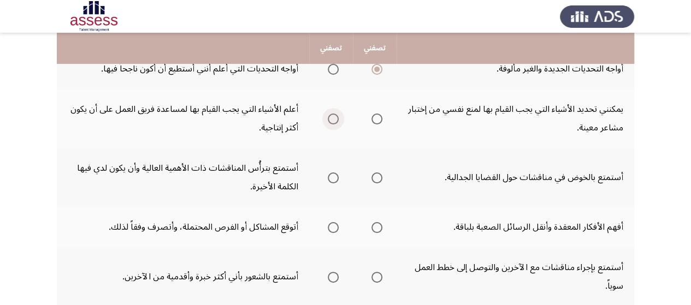
click at [328, 117] on span "Select an option" at bounding box center [333, 119] width 11 height 11
click at [328, 117] on input "Select an option" at bounding box center [333, 119] width 11 height 11
click at [335, 178] on span "Select an option" at bounding box center [333, 178] width 11 height 11
click at [335, 178] on input "Select an option" at bounding box center [333, 178] width 11 height 11
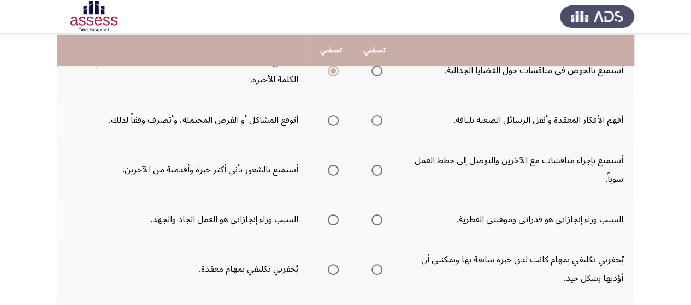
scroll to position [240, 0]
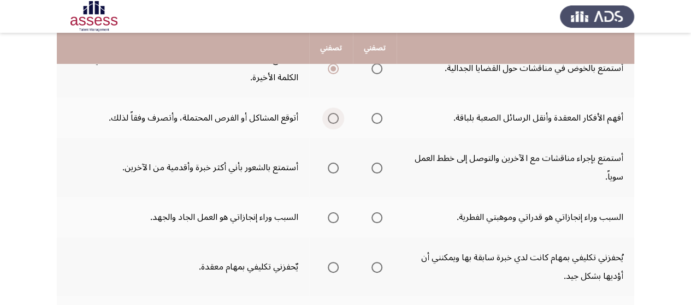
click at [334, 123] on span "Select an option" at bounding box center [333, 118] width 11 height 11
click at [334, 123] on input "Select an option" at bounding box center [333, 118] width 11 height 11
click at [374, 167] on span "Select an option" at bounding box center [376, 168] width 11 height 11
click at [374, 167] on input "Select an option" at bounding box center [376, 168] width 11 height 11
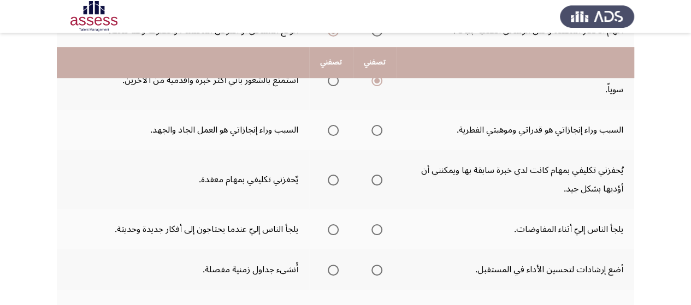
scroll to position [350, 0]
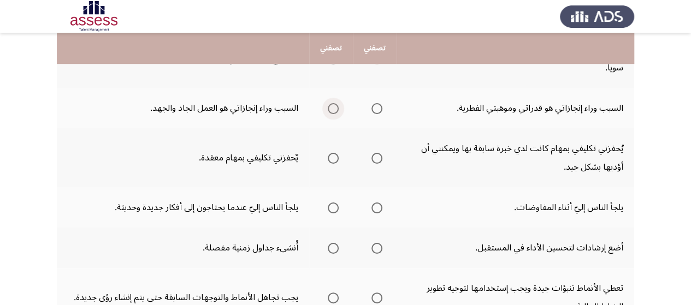
click at [328, 109] on span "Select an option" at bounding box center [333, 108] width 11 height 11
click at [328, 109] on input "Select an option" at bounding box center [333, 108] width 11 height 11
click at [328, 155] on span "Select an option" at bounding box center [333, 158] width 11 height 11
click at [328, 155] on input "Select an option" at bounding box center [333, 158] width 11 height 11
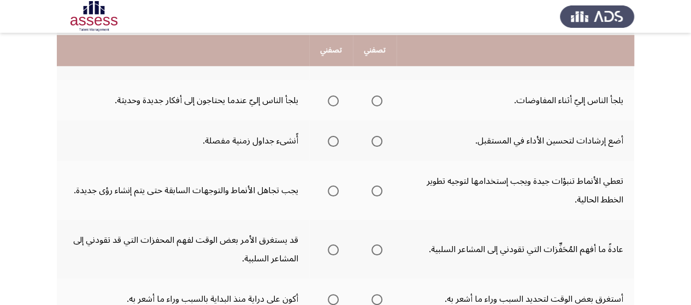
scroll to position [459, 0]
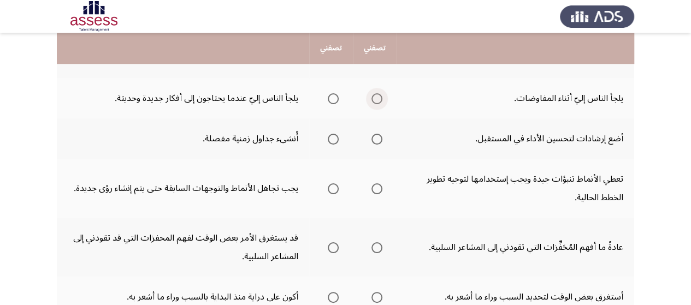
click at [374, 99] on span "Select an option" at bounding box center [376, 98] width 11 height 11
click at [374, 99] on input "Select an option" at bounding box center [376, 98] width 11 height 11
click at [371, 137] on span "Select an option" at bounding box center [376, 139] width 11 height 11
click at [371, 137] on input "Select an option" at bounding box center [376, 139] width 11 height 11
click at [376, 191] on span "Select an option" at bounding box center [376, 189] width 11 height 11
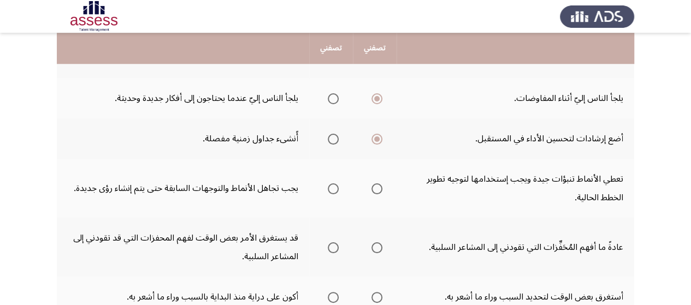
click at [376, 191] on input "Select an option" at bounding box center [376, 189] width 11 height 11
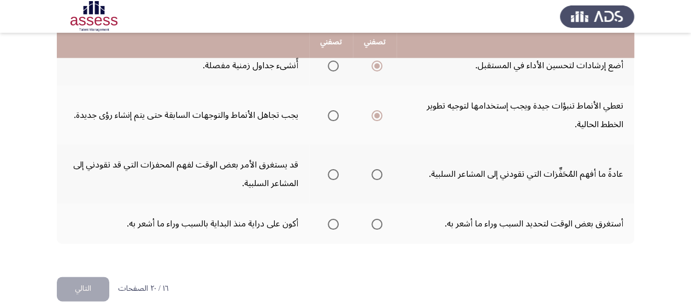
scroll to position [546, 0]
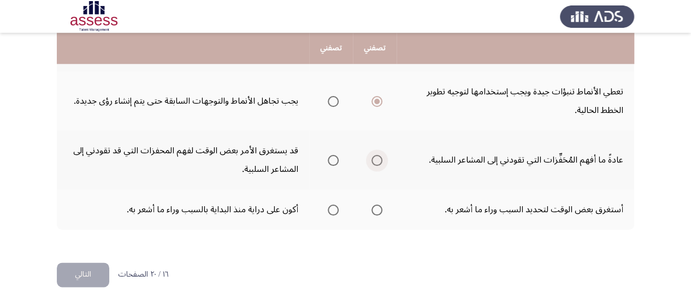
click at [376, 160] on span "Select an option" at bounding box center [376, 160] width 11 height 11
click at [376, 160] on input "Select an option" at bounding box center [376, 160] width 11 height 11
click at [332, 208] on span "Select an option" at bounding box center [333, 210] width 11 height 11
click at [332, 208] on input "Select an option" at bounding box center [333, 210] width 11 height 11
click at [91, 275] on button "التالي" at bounding box center [83, 275] width 52 height 25
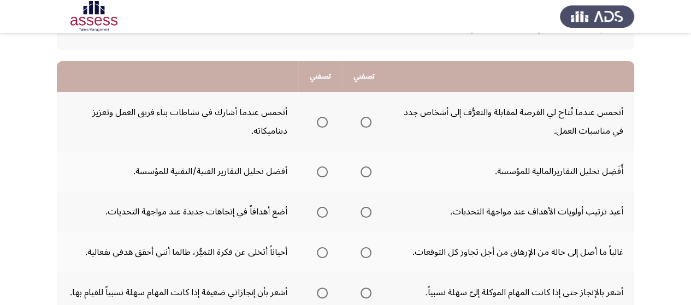
scroll to position [109, 0]
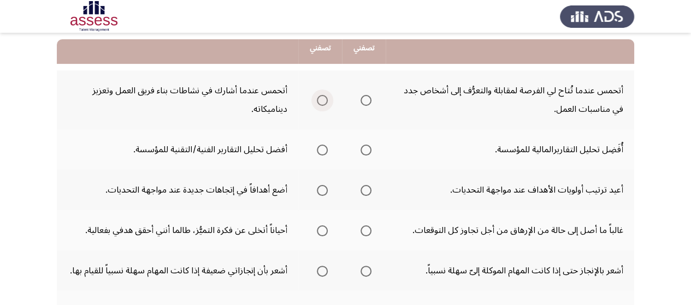
click at [321, 98] on span "Select an option" at bounding box center [322, 100] width 11 height 11
click at [321, 98] on input "Select an option" at bounding box center [322, 100] width 11 height 11
click at [322, 151] on span "Select an option" at bounding box center [322, 150] width 11 height 11
click at [322, 151] on input "Select an option" at bounding box center [322, 150] width 11 height 11
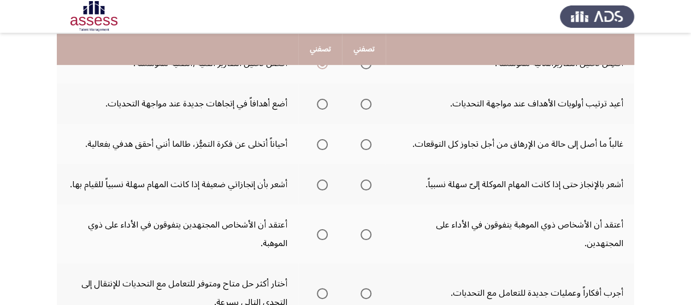
scroll to position [197, 0]
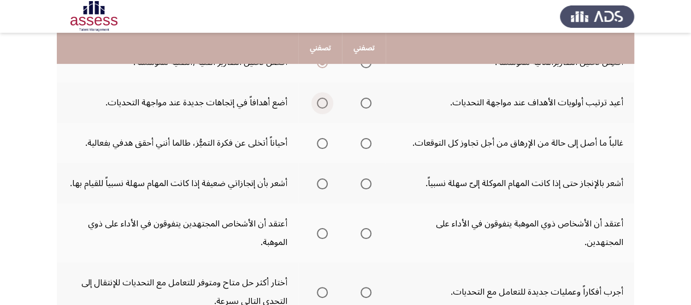
click at [324, 101] on span "Select an option" at bounding box center [322, 103] width 11 height 11
click at [324, 101] on input "Select an option" at bounding box center [322, 103] width 11 height 11
click at [320, 141] on span "Select an option" at bounding box center [322, 143] width 11 height 11
click at [320, 141] on input "Select an option" at bounding box center [322, 143] width 11 height 11
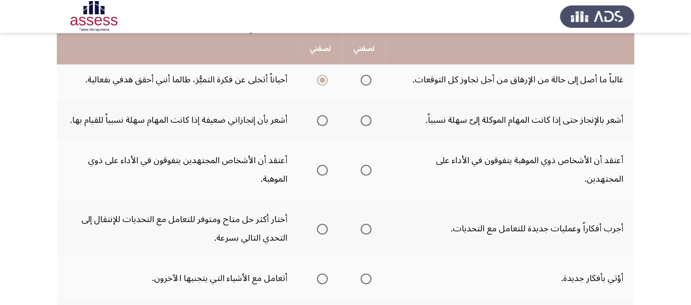
scroll to position [262, 0]
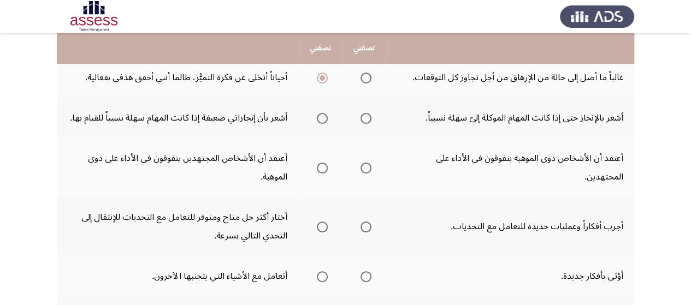
click at [328, 115] on th at bounding box center [320, 118] width 44 height 40
click at [320, 116] on span "Select an option" at bounding box center [322, 118] width 11 height 11
click at [320, 116] on input "Select an option" at bounding box center [322, 118] width 11 height 11
click at [317, 167] on span "Select an option" at bounding box center [322, 168] width 11 height 11
click at [317, 167] on input "Select an option" at bounding box center [322, 168] width 11 height 11
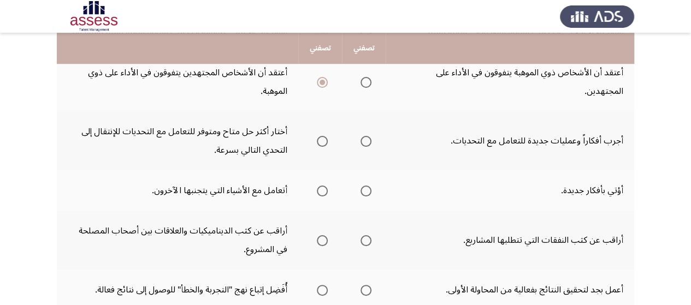
scroll to position [350, 0]
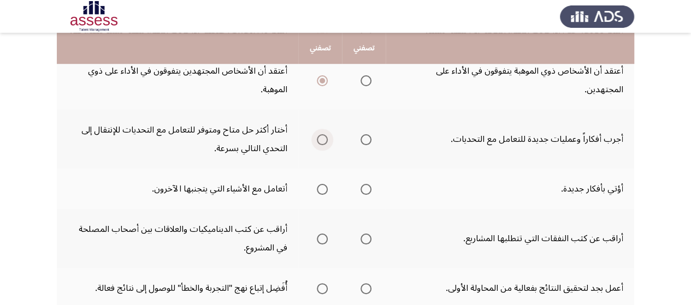
click at [318, 143] on span "Select an option" at bounding box center [322, 139] width 11 height 11
click at [318, 143] on input "Select an option" at bounding box center [322, 139] width 11 height 11
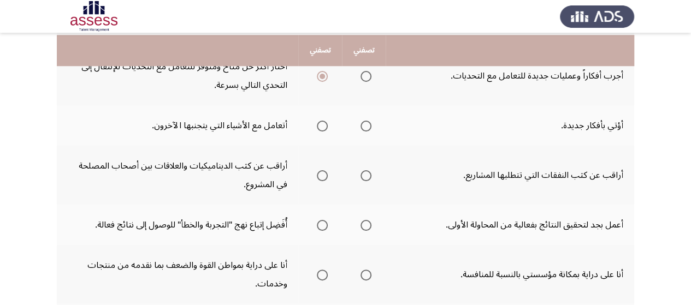
scroll to position [415, 0]
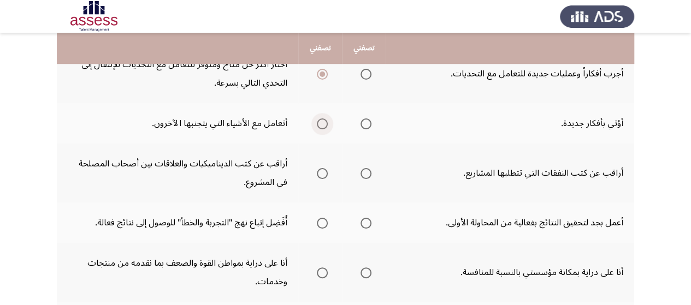
click at [323, 121] on span "Select an option" at bounding box center [322, 124] width 11 height 11
click at [323, 121] on input "Select an option" at bounding box center [322, 124] width 11 height 11
click at [323, 174] on span "Select an option" at bounding box center [322, 173] width 11 height 11
click at [323, 174] on input "Select an option" at bounding box center [322, 173] width 11 height 11
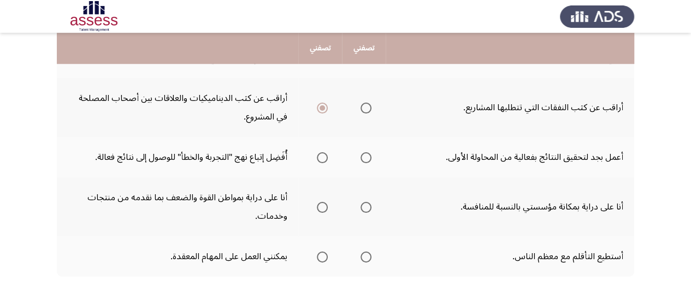
scroll to position [503, 0]
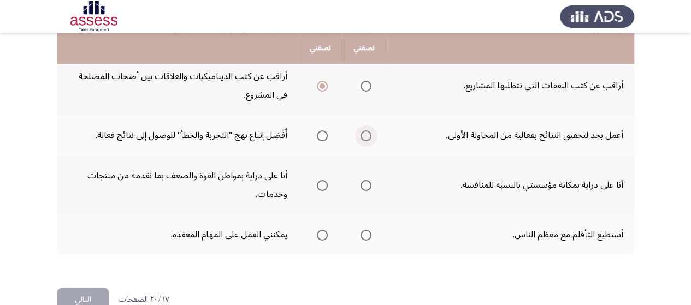
click at [365, 135] on span "Select an option" at bounding box center [366, 136] width 11 height 11
click at [365, 135] on input "Select an option" at bounding box center [366, 136] width 11 height 11
click at [322, 188] on span "Select an option" at bounding box center [322, 185] width 11 height 11
click at [322, 188] on input "Select an option" at bounding box center [322, 185] width 11 height 11
click at [366, 234] on span "Select an option" at bounding box center [366, 235] width 11 height 11
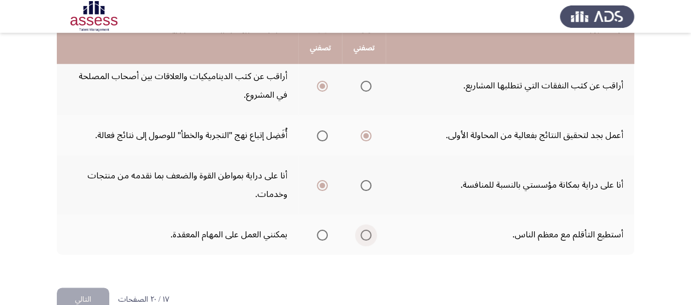
click at [366, 234] on input "Select an option" at bounding box center [366, 235] width 11 height 11
click at [83, 294] on button "التالي" at bounding box center [83, 300] width 52 height 25
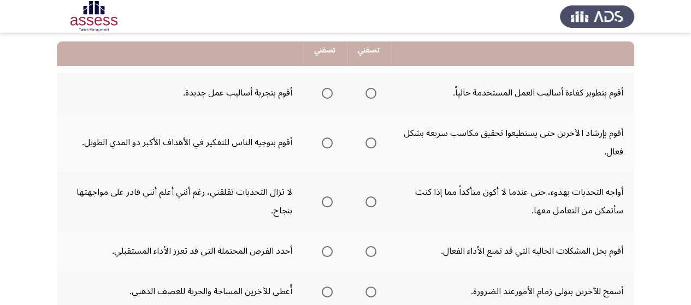
scroll to position [109, 0]
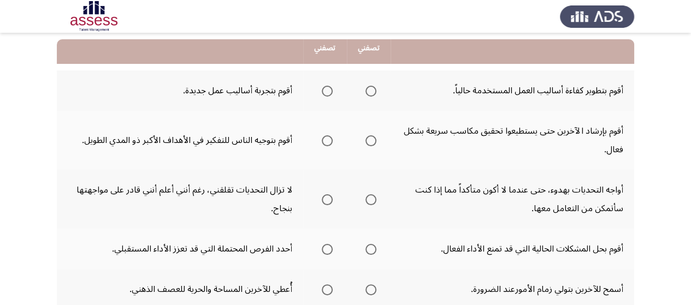
click at [372, 91] on span "Select an option" at bounding box center [370, 91] width 11 height 11
click at [372, 91] on input "Select an option" at bounding box center [370, 91] width 11 height 11
click at [367, 135] on span "Select an option" at bounding box center [370, 140] width 11 height 11
click at [367, 135] on input "Select an option" at bounding box center [370, 140] width 11 height 11
click at [371, 196] on span "Select an option" at bounding box center [370, 199] width 11 height 11
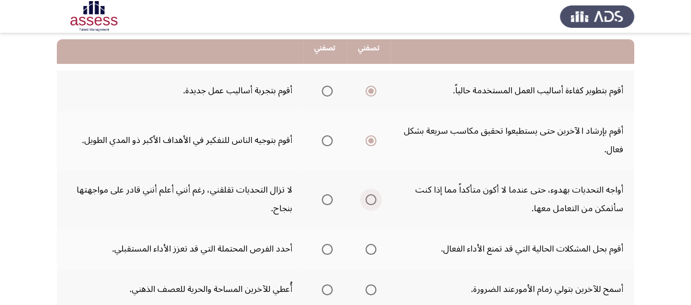
click at [371, 196] on input "Select an option" at bounding box center [370, 199] width 11 height 11
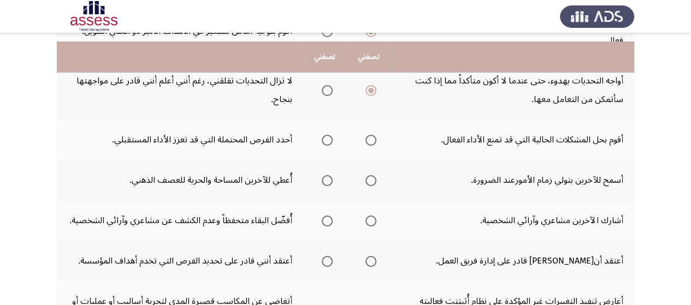
scroll to position [240, 0]
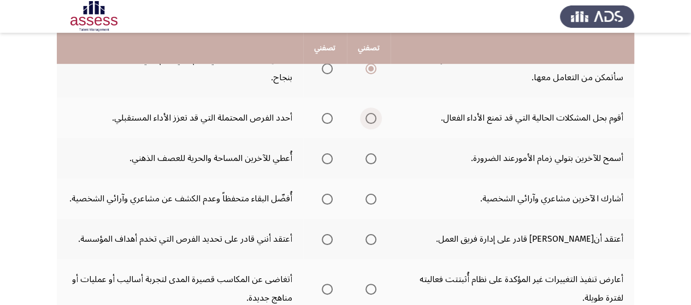
click at [369, 121] on span "Select an option" at bounding box center [370, 118] width 11 height 11
click at [369, 121] on input "Select an option" at bounding box center [370, 118] width 11 height 11
click at [330, 159] on span "Select an option" at bounding box center [327, 159] width 11 height 11
click at [330, 159] on input "Select an option" at bounding box center [327, 159] width 11 height 11
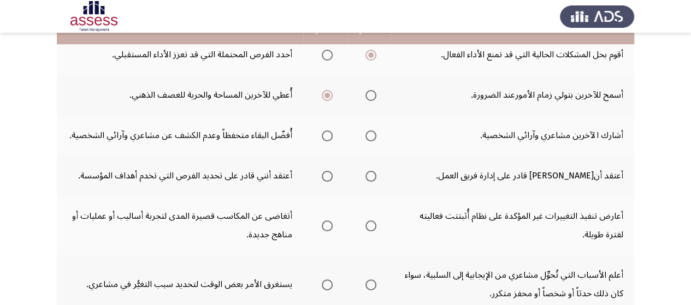
scroll to position [306, 0]
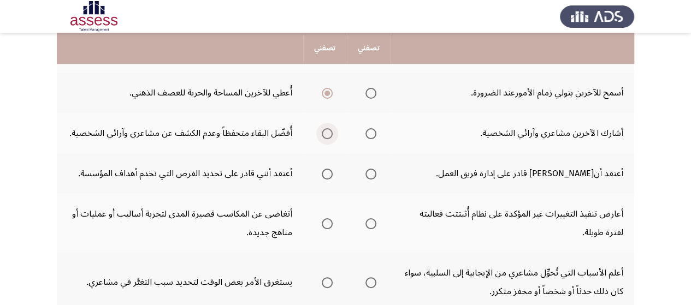
click at [329, 135] on span "Select an option" at bounding box center [327, 133] width 11 height 11
click at [329, 135] on input "Select an option" at bounding box center [327, 133] width 11 height 11
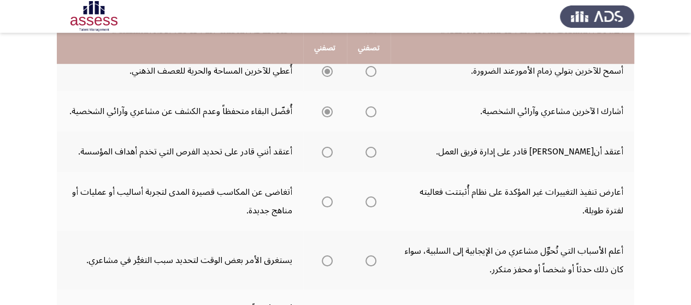
scroll to position [350, 0]
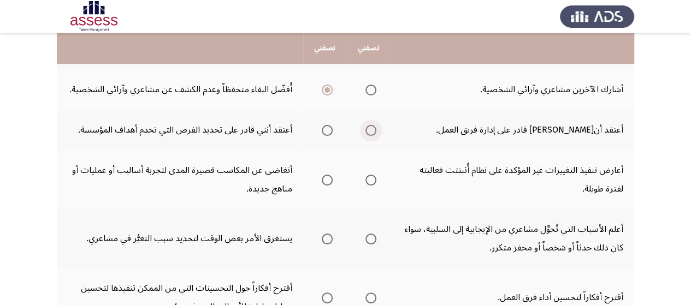
click at [368, 128] on span "Select an option" at bounding box center [370, 130] width 11 height 11
click at [368, 128] on input "Select an option" at bounding box center [370, 130] width 11 height 11
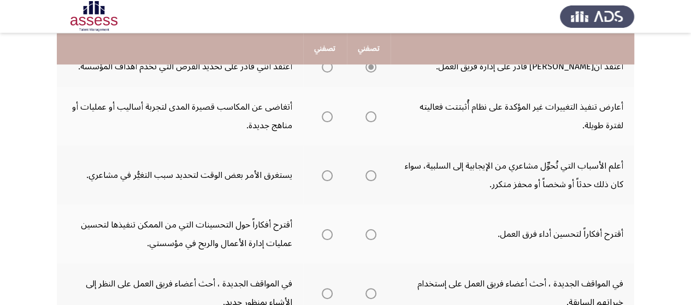
scroll to position [415, 0]
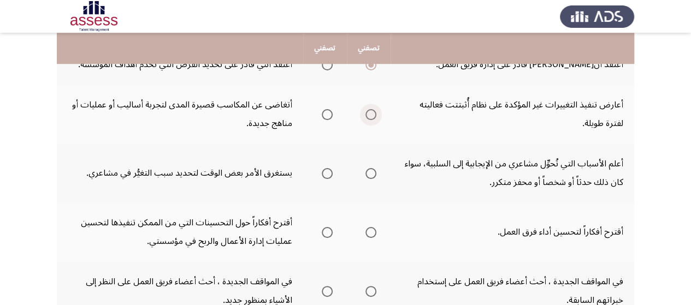
click at [370, 115] on span "Select an option" at bounding box center [370, 114] width 11 height 11
click at [370, 115] on input "Select an option" at bounding box center [370, 114] width 11 height 11
click at [367, 178] on span "Select an option" at bounding box center [370, 173] width 11 height 11
click at [367, 178] on input "Select an option" at bounding box center [370, 173] width 11 height 11
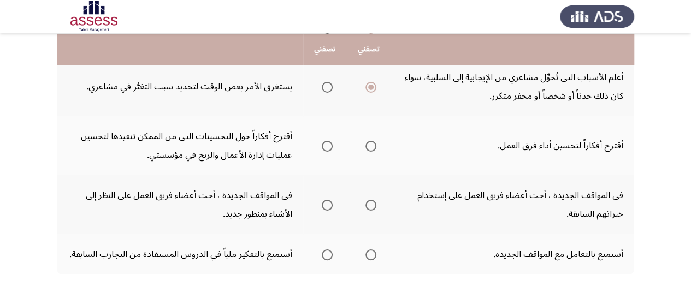
scroll to position [503, 0]
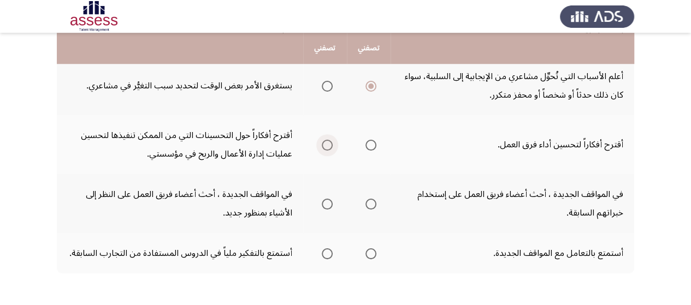
click at [326, 145] on span "Select an option" at bounding box center [327, 145] width 11 height 11
click at [326, 145] on input "Select an option" at bounding box center [327, 145] width 11 height 11
click at [327, 200] on span "Select an option" at bounding box center [327, 204] width 11 height 11
click at [327, 200] on input "Select an option" at bounding box center [327, 204] width 11 height 11
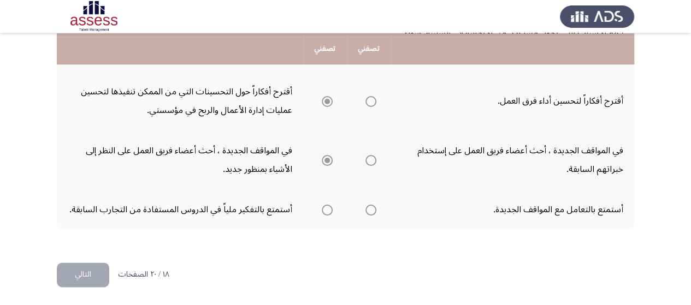
scroll to position [547, 0]
click at [370, 208] on span "Select an option" at bounding box center [370, 209] width 11 height 11
click at [370, 208] on input "Select an option" at bounding box center [370, 209] width 11 height 11
click at [90, 273] on button "التالي" at bounding box center [83, 274] width 52 height 25
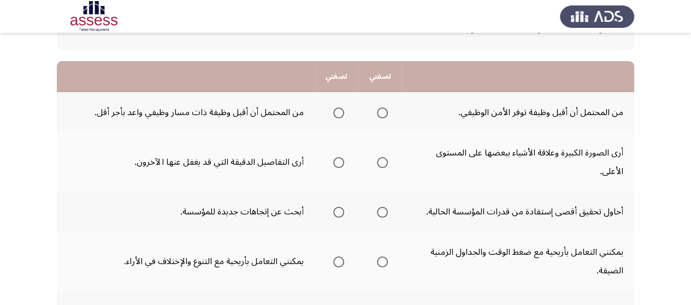
scroll to position [109, 0]
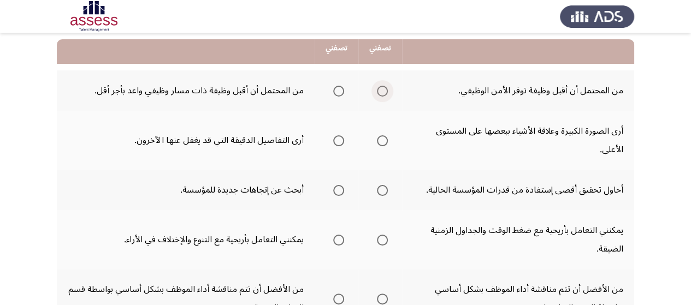
click at [381, 94] on span "Select an option" at bounding box center [382, 91] width 11 height 11
click at [381, 94] on input "Select an option" at bounding box center [382, 91] width 11 height 11
click at [385, 138] on span "Select an option" at bounding box center [382, 140] width 11 height 11
click at [385, 138] on input "Select an option" at bounding box center [382, 140] width 11 height 11
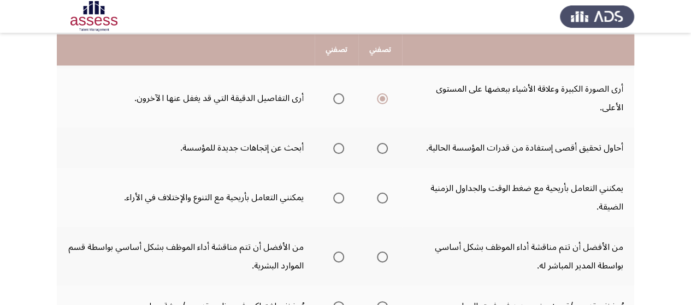
scroll to position [153, 0]
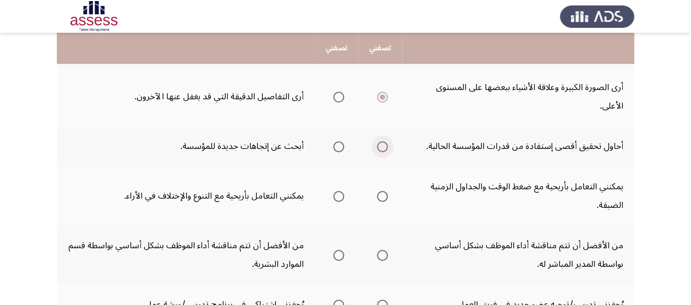
click at [384, 147] on span "Select an option" at bounding box center [382, 146] width 11 height 11
click at [384, 147] on input "Select an option" at bounding box center [382, 146] width 11 height 11
click at [339, 198] on span "Select an option" at bounding box center [338, 196] width 11 height 11
click at [339, 198] on input "Select an option" at bounding box center [338, 196] width 11 height 11
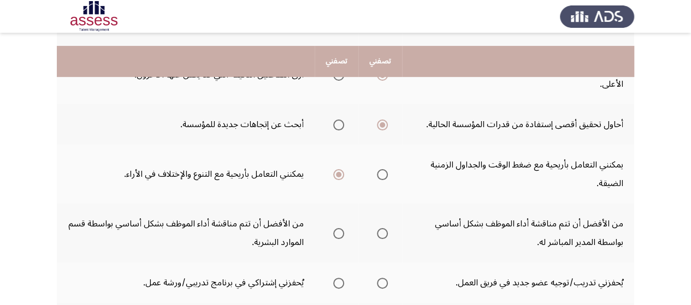
scroll to position [197, 0]
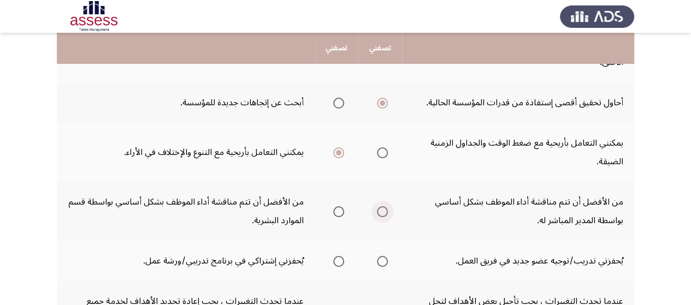
click at [377, 209] on span "Select an option" at bounding box center [382, 211] width 11 height 11
click at [377, 209] on input "Select an option" at bounding box center [382, 211] width 11 height 11
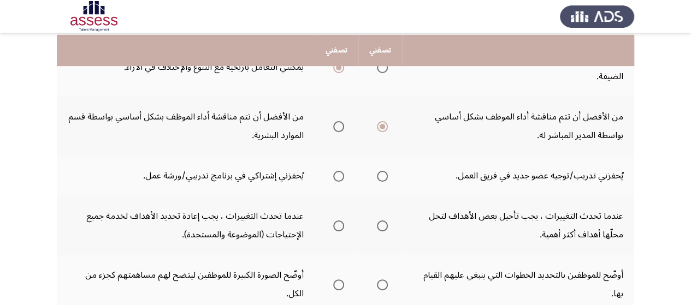
scroll to position [284, 0]
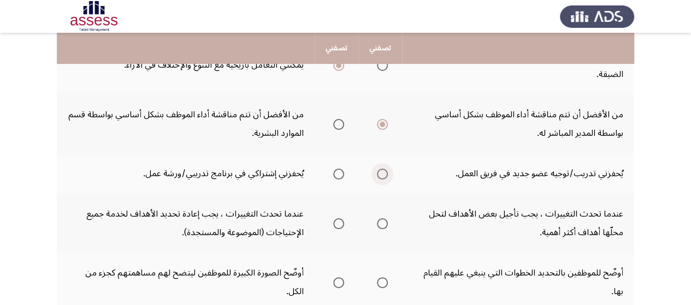
click at [379, 178] on span "Select an option" at bounding box center [382, 174] width 11 height 11
click at [379, 178] on input "Select an option" at bounding box center [382, 174] width 11 height 11
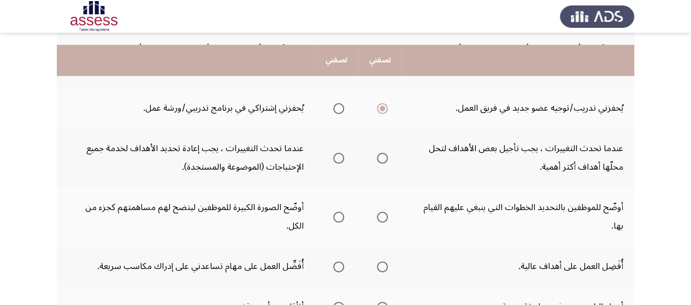
scroll to position [371, 0]
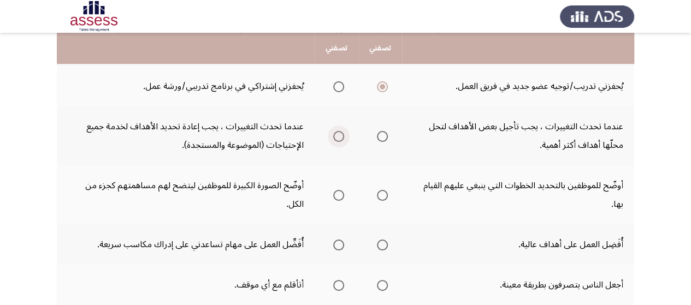
click at [338, 137] on span "Select an option" at bounding box center [338, 136] width 11 height 11
click at [338, 137] on input "Select an option" at bounding box center [338, 136] width 11 height 11
click at [341, 195] on span "Select an option" at bounding box center [338, 195] width 11 height 11
click at [341, 195] on input "Select an option" at bounding box center [338, 195] width 11 height 11
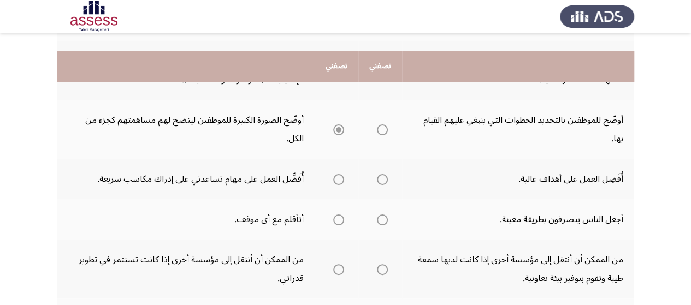
scroll to position [459, 0]
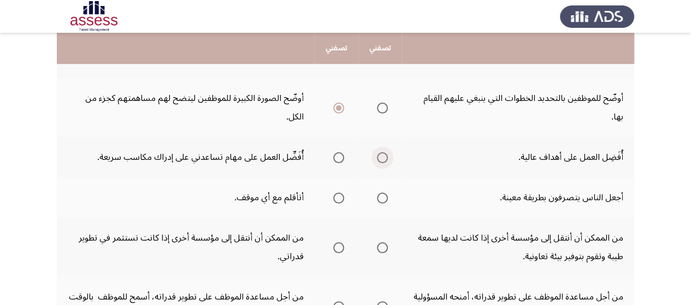
click at [381, 156] on span "Select an option" at bounding box center [382, 157] width 11 height 11
click at [381, 156] on input "Select an option" at bounding box center [382, 157] width 11 height 11
click at [378, 196] on span "Select an option" at bounding box center [382, 198] width 11 height 11
click at [378, 196] on input "Select an option" at bounding box center [382, 198] width 11 height 11
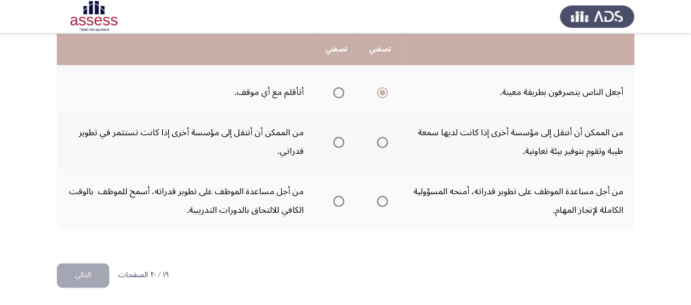
scroll to position [565, 0]
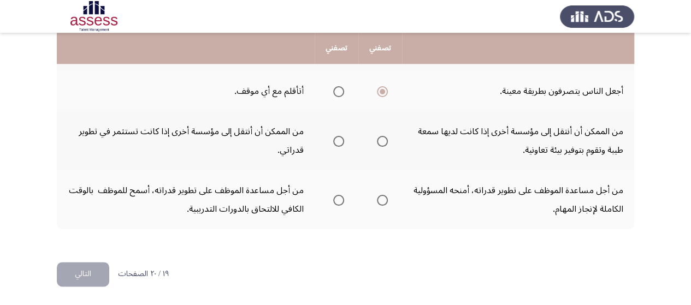
click at [378, 138] on span "Select an option" at bounding box center [382, 141] width 11 height 11
click at [378, 138] on input "Select an option" at bounding box center [382, 141] width 11 height 11
click at [385, 196] on span "Select an option" at bounding box center [382, 200] width 11 height 11
click at [385, 196] on input "Select an option" at bounding box center [382, 200] width 11 height 11
click at [69, 270] on button "التالي" at bounding box center [83, 274] width 52 height 25
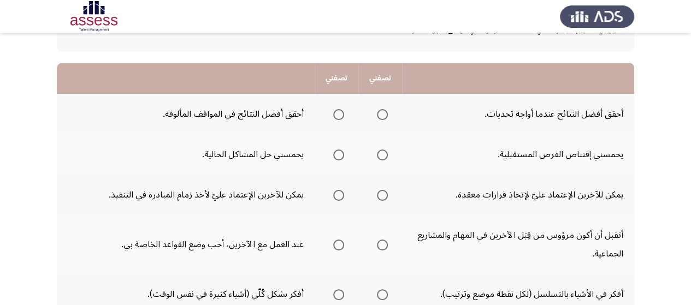
scroll to position [87, 0]
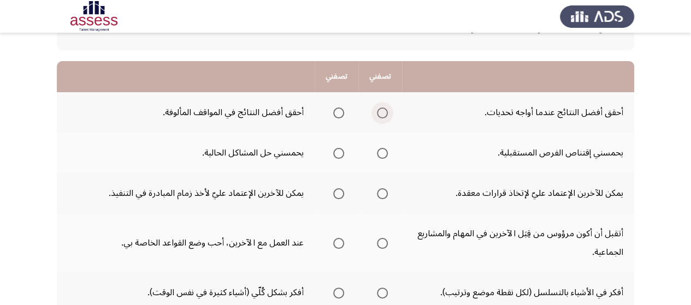
click at [380, 113] on span "Select an option" at bounding box center [382, 113] width 11 height 11
click at [380, 113] on input "Select an option" at bounding box center [382, 113] width 11 height 11
click at [339, 152] on span "Select an option" at bounding box center [338, 153] width 11 height 11
click at [339, 152] on input "Select an option" at bounding box center [338, 153] width 11 height 11
click at [384, 151] on span "Select an option" at bounding box center [382, 153] width 11 height 11
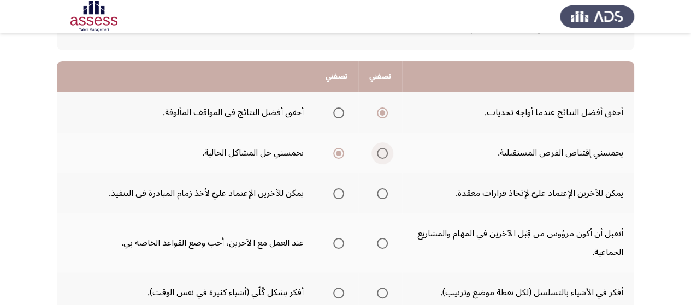
click at [384, 151] on input "Select an option" at bounding box center [382, 153] width 11 height 11
click at [381, 196] on span "Select an option" at bounding box center [382, 193] width 11 height 11
click at [381, 196] on input "Select an option" at bounding box center [382, 193] width 11 height 11
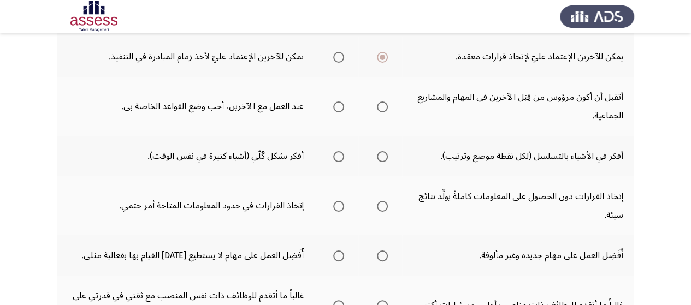
scroll to position [131, 0]
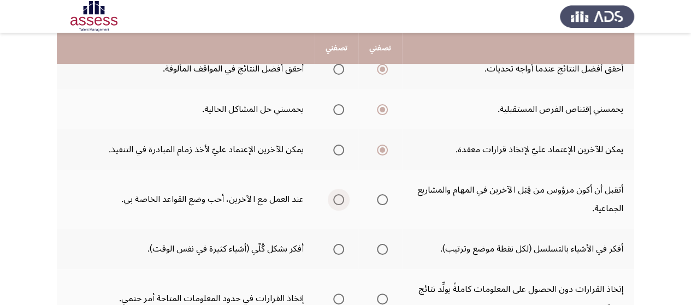
click at [337, 198] on span "Select an option" at bounding box center [338, 199] width 11 height 11
click at [337, 198] on input "Select an option" at bounding box center [338, 199] width 11 height 11
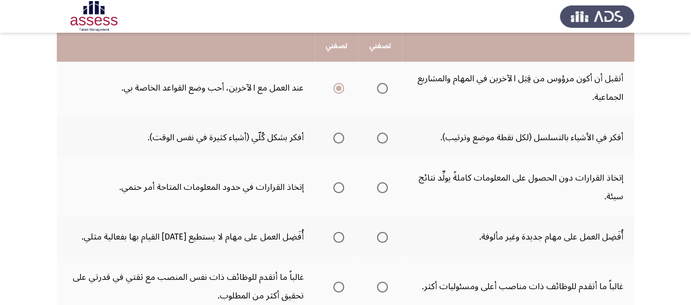
scroll to position [262, 0]
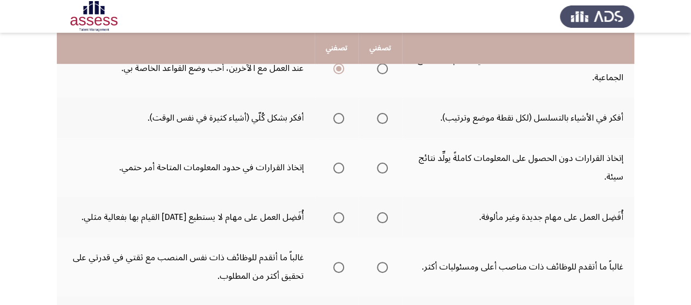
click at [380, 120] on span "Select an option" at bounding box center [382, 118] width 11 height 11
click at [380, 120] on input "Select an option" at bounding box center [382, 118] width 11 height 11
click at [338, 168] on span "Select an option" at bounding box center [338, 168] width 11 height 11
click at [338, 168] on input "Select an option" at bounding box center [338, 168] width 11 height 11
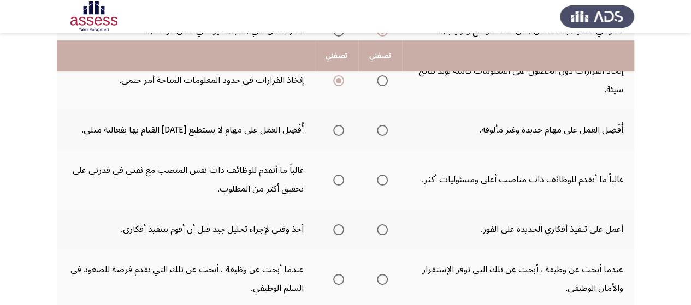
scroll to position [371, 0]
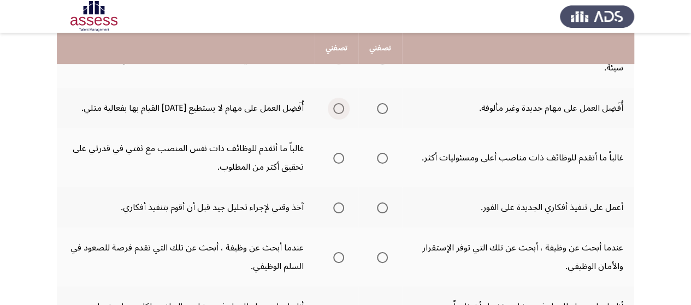
click at [337, 109] on span "Select an option" at bounding box center [338, 108] width 11 height 11
click at [337, 109] on input "Select an option" at bounding box center [338, 108] width 11 height 11
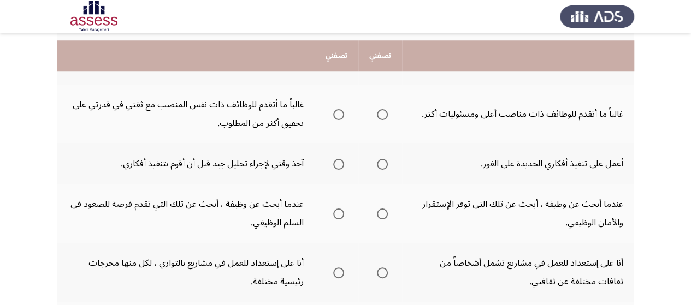
scroll to position [437, 0]
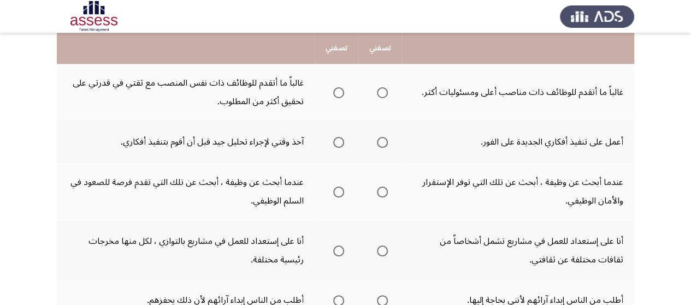
click at [385, 95] on span "Select an option" at bounding box center [382, 92] width 11 height 11
click at [385, 95] on input "Select an option" at bounding box center [382, 92] width 11 height 11
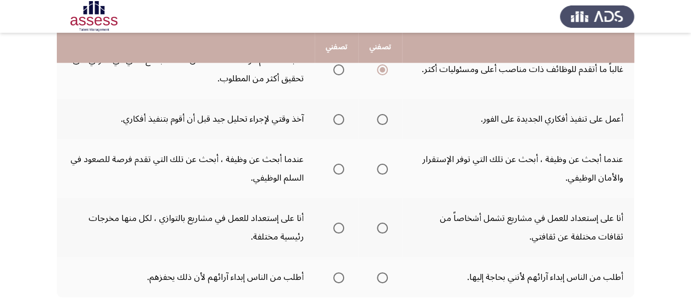
scroll to position [481, 0]
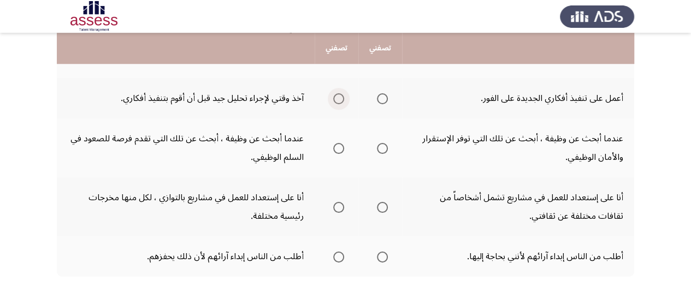
click at [339, 93] on span "Select an option" at bounding box center [338, 98] width 11 height 11
click at [339, 93] on input "Select an option" at bounding box center [338, 98] width 11 height 11
click at [340, 151] on span "Select an option" at bounding box center [338, 148] width 11 height 11
click at [340, 151] on input "Select an option" at bounding box center [338, 148] width 11 height 11
click at [378, 209] on span "Select an option" at bounding box center [382, 207] width 11 height 11
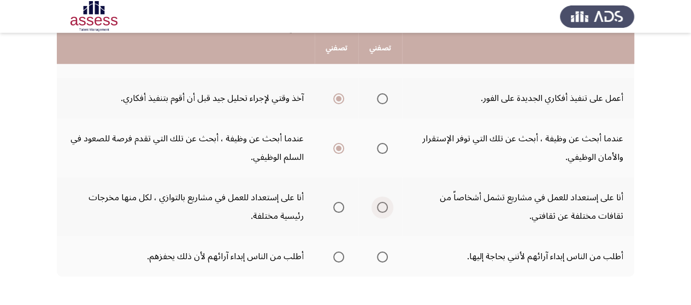
click at [378, 209] on input "Select an option" at bounding box center [382, 207] width 11 height 11
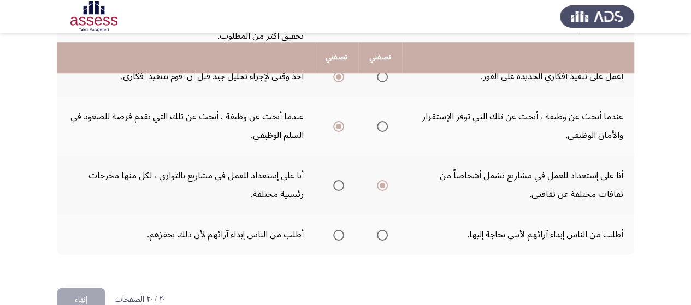
scroll to position [524, 0]
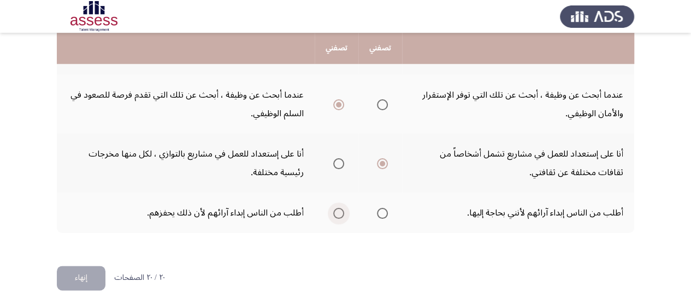
click at [337, 214] on span "Select an option" at bounding box center [338, 213] width 11 height 11
click at [337, 214] on input "Select an option" at bounding box center [338, 213] width 11 height 11
click at [84, 275] on button "إنهاء" at bounding box center [81, 278] width 49 height 25
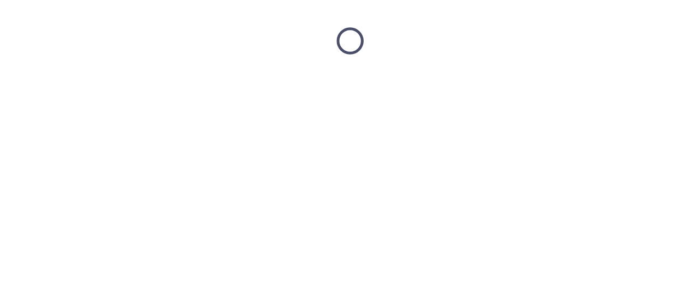
scroll to position [0, 0]
